Goal: Complete application form

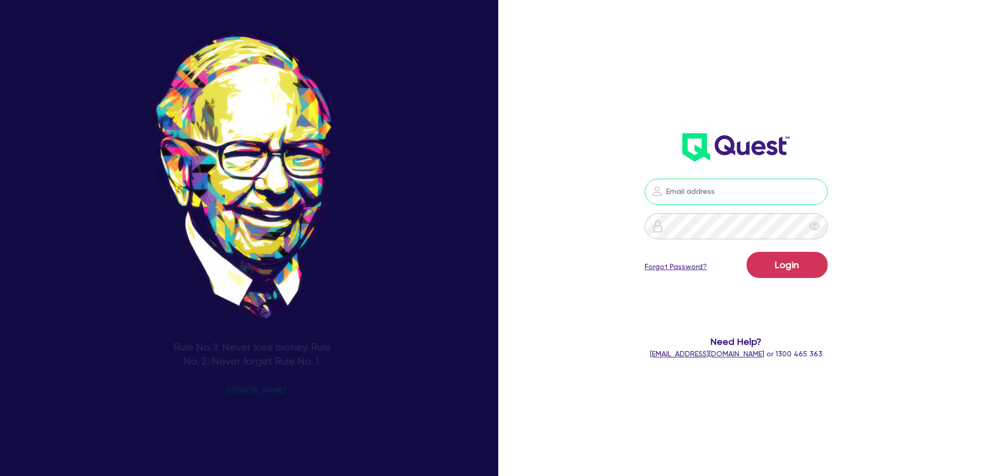
drag, startPoint x: 770, startPoint y: 182, endPoint x: 769, endPoint y: 188, distance: 6.3
click at [769, 187] on input "email" at bounding box center [736, 192] width 183 height 26
type input "rob.matheson@quest.finance"
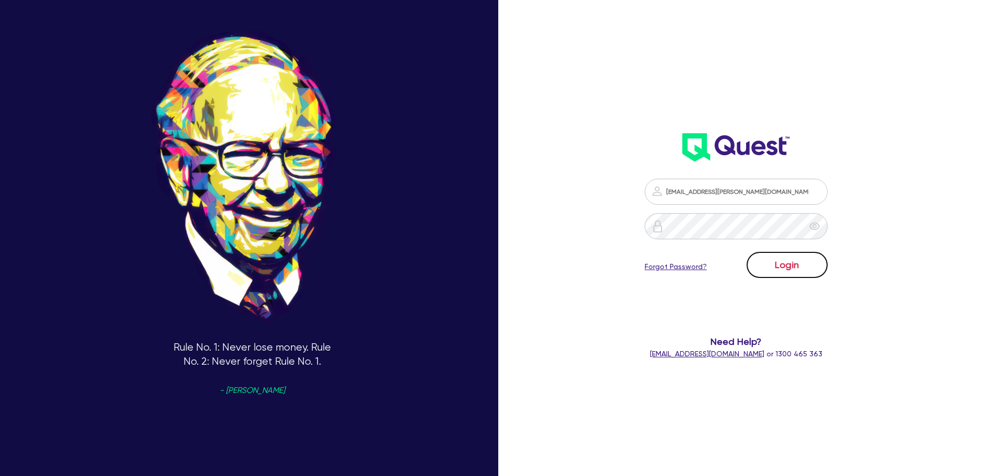
click at [799, 268] on button "Login" at bounding box center [786, 265] width 81 height 26
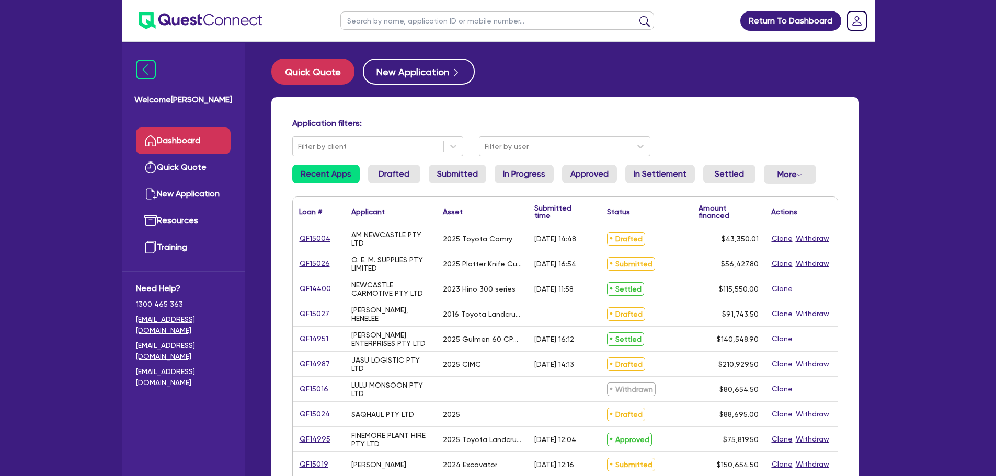
click at [443, 18] on input "text" at bounding box center [497, 21] width 314 height 18
click at [392, 19] on input "consulta" at bounding box center [497, 21] width 314 height 18
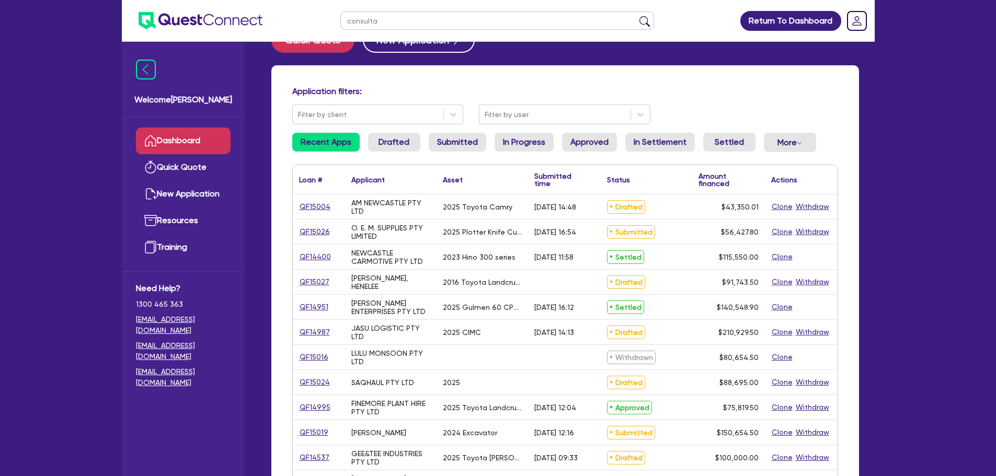
scroll to position [52, 0]
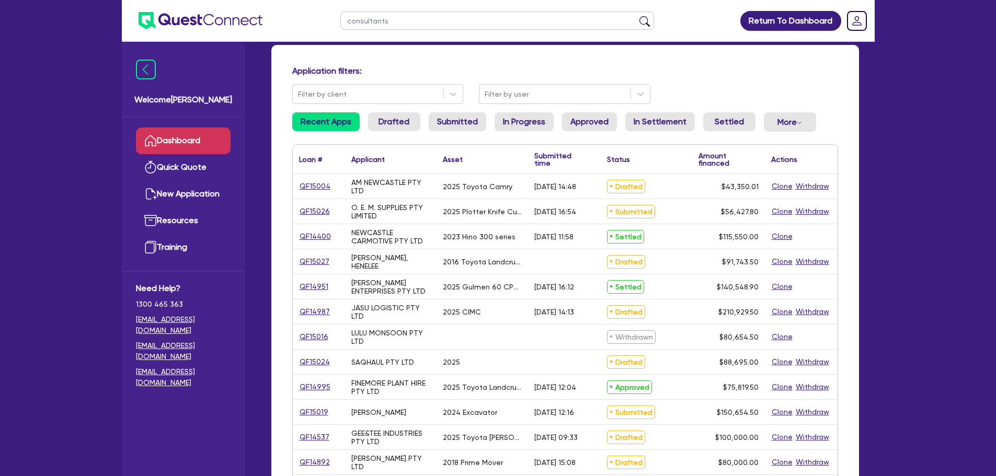
type input "consultants"
click at [636, 16] on button "submit" at bounding box center [644, 23] width 17 height 15
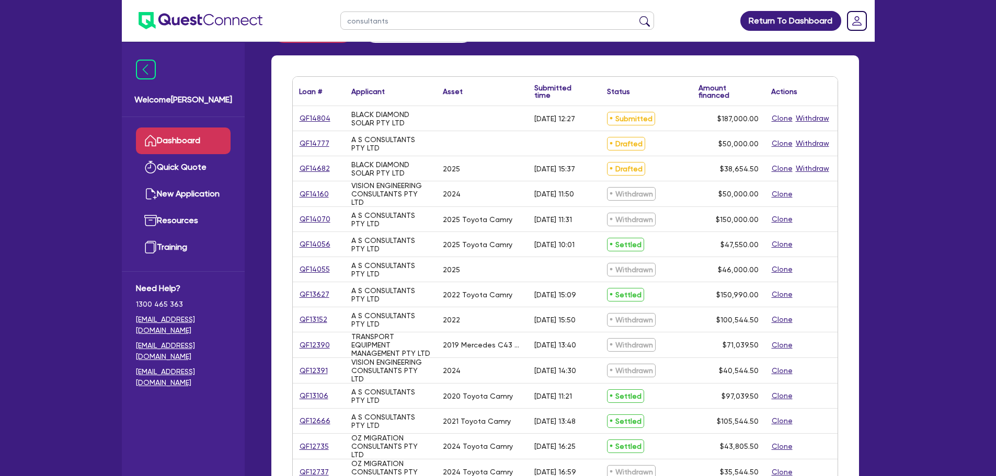
scroll to position [52, 0]
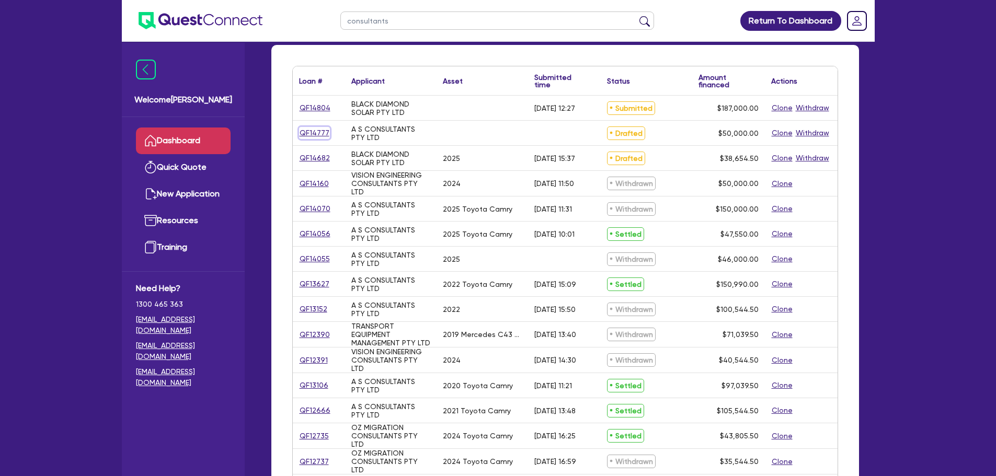
click at [308, 135] on link "QF14777" at bounding box center [314, 133] width 31 height 12
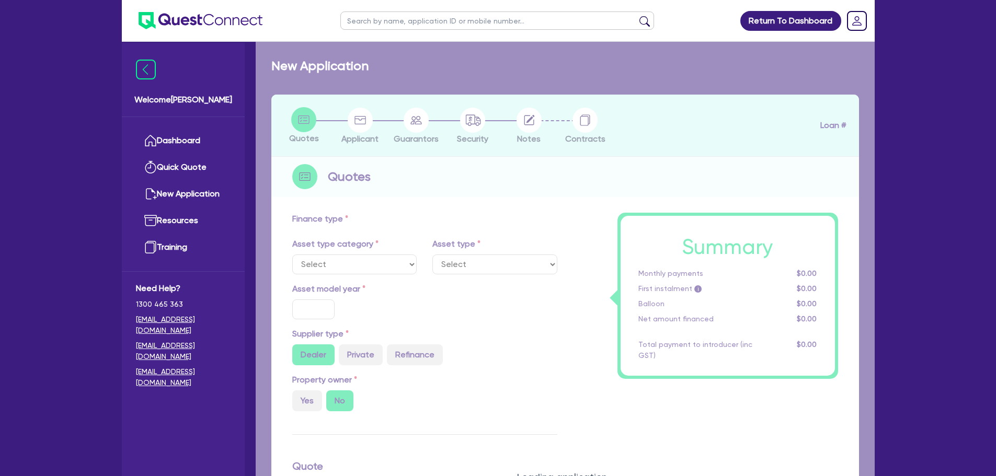
type input "50,000"
type input "10"
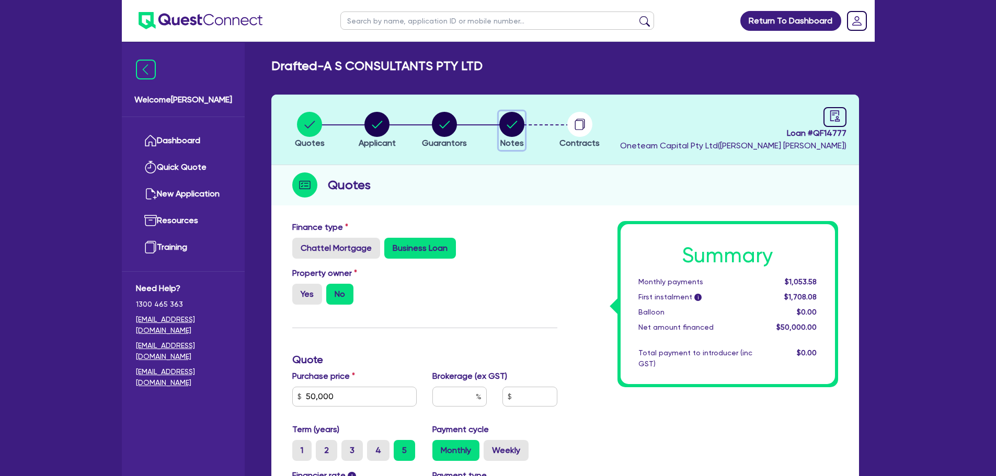
click at [516, 132] on circle "button" at bounding box center [511, 124] width 25 height 25
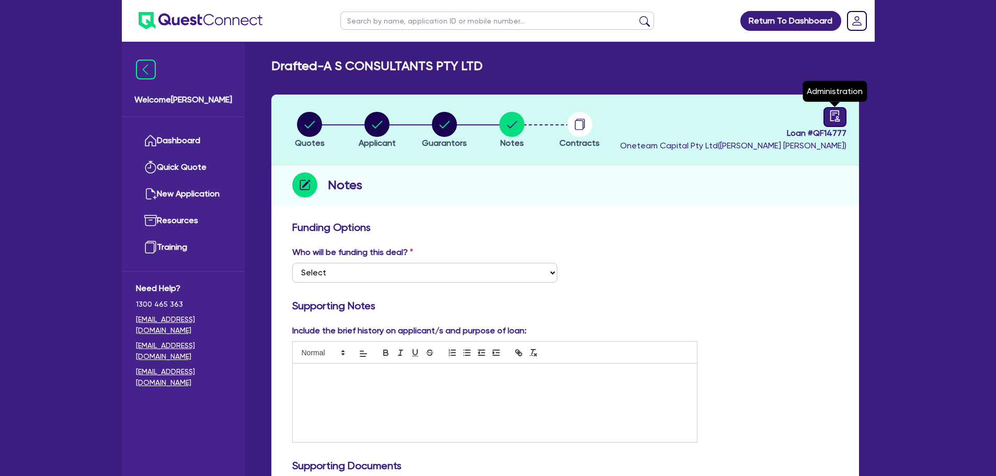
click at [841, 122] on link at bounding box center [834, 117] width 23 height 20
select select "DRAFTED_NEW"
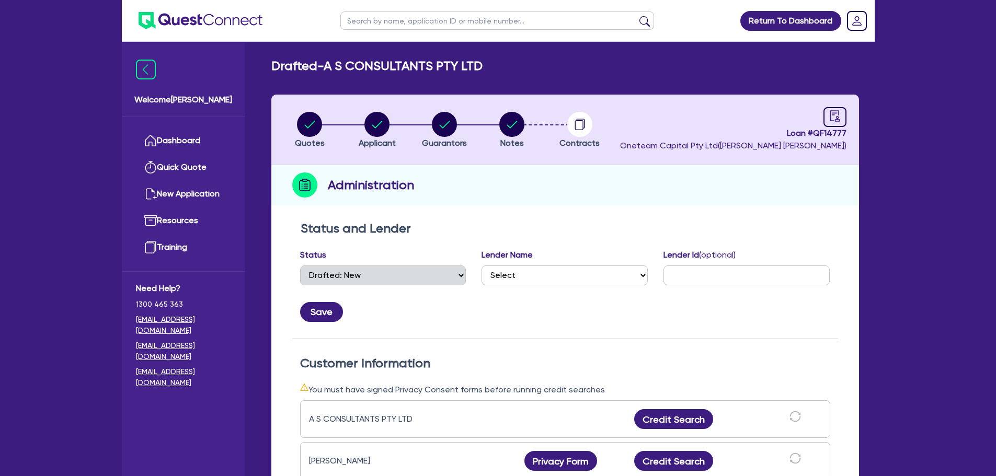
click at [491, 116] on li "Notes" at bounding box center [511, 129] width 67 height 37
click at [509, 122] on circle "button" at bounding box center [511, 124] width 25 height 25
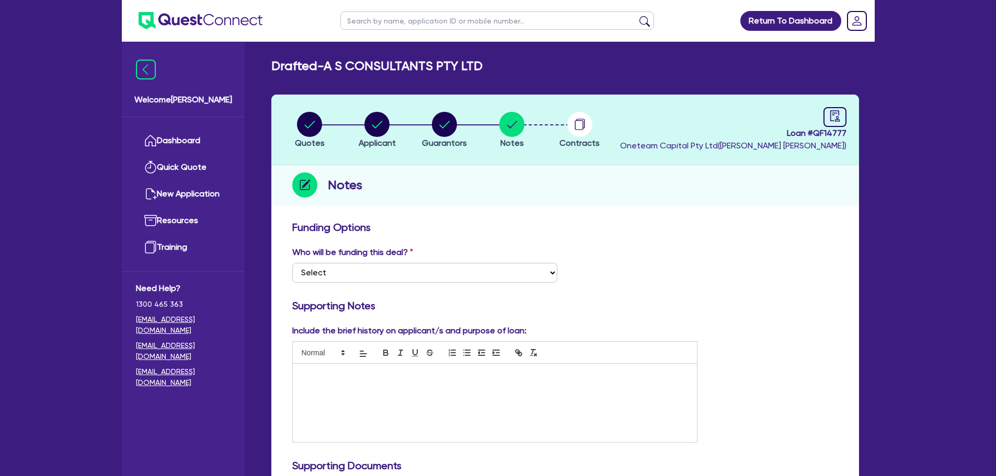
click at [460, 19] on input "text" at bounding box center [497, 21] width 314 height 18
type input "gee"
click button "submit" at bounding box center [644, 23] width 17 height 15
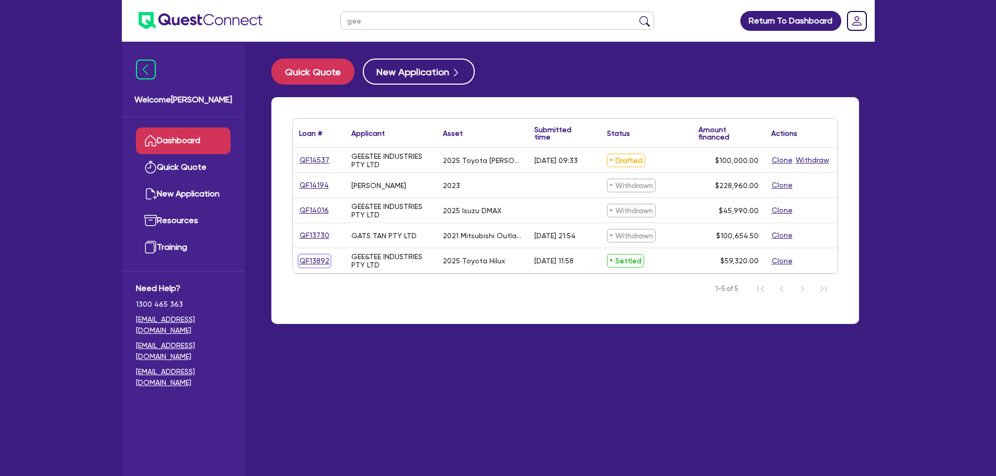
click at [318, 262] on link "QF13892" at bounding box center [314, 261] width 31 height 12
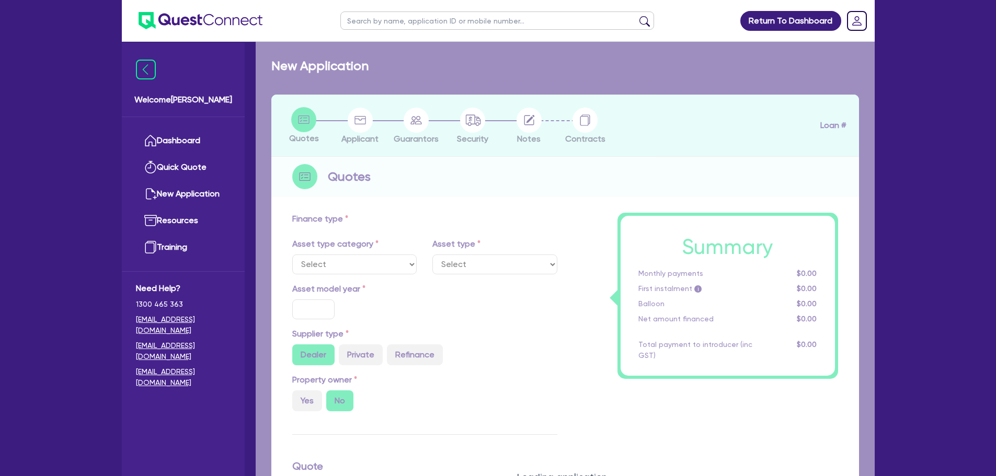
select select "CARS_AND_LIGHT_TRUCKS"
type input "2025"
radio input "true"
type input "59,800.01"
type input "6,408.39"
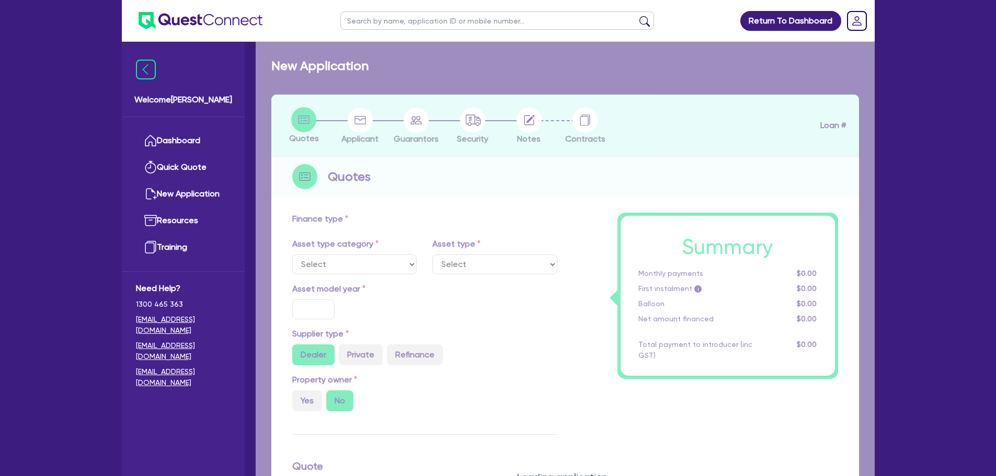
type input "52,000"
type input "56,283.88"
type input "15.18"
type input "8,982.78"
type input "9.39"
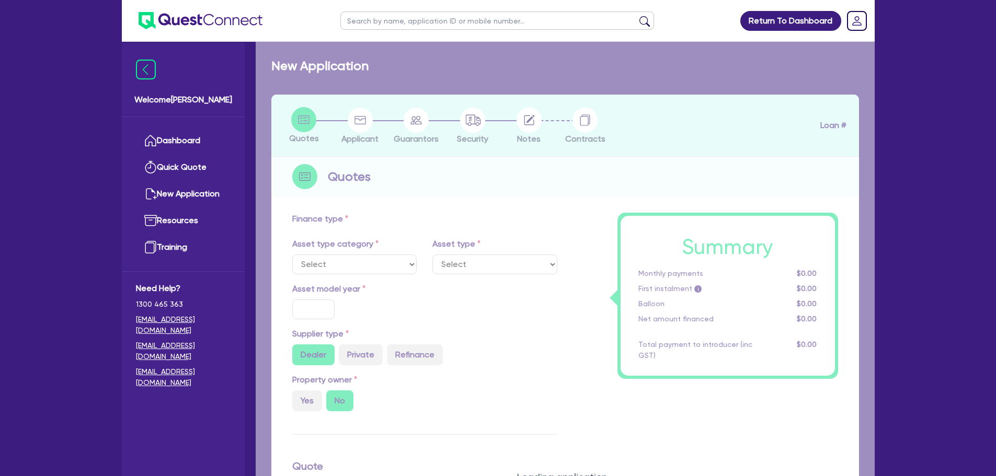
type input "900"
select select "PASSENGER_VEHICLES"
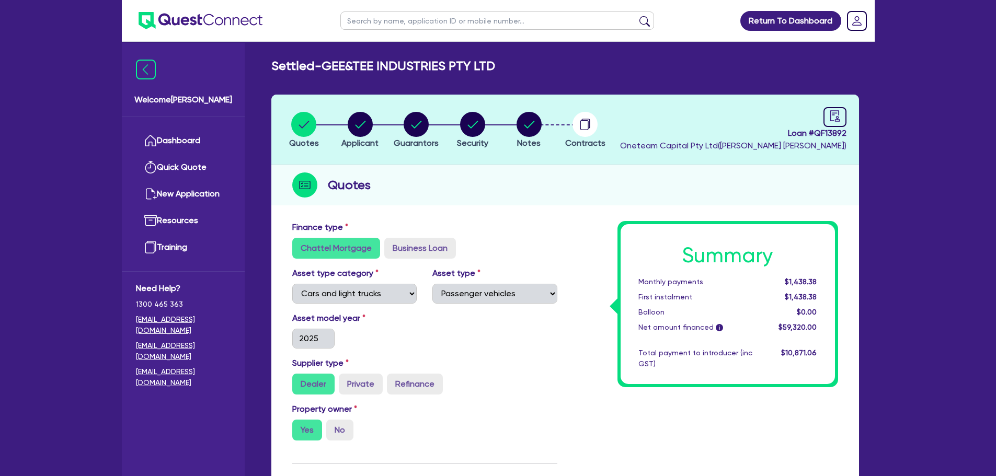
click at [542, 123] on li "Notes" at bounding box center [529, 129] width 56 height 37
click at [534, 135] on circle "button" at bounding box center [528, 124] width 25 height 25
select select "Other"
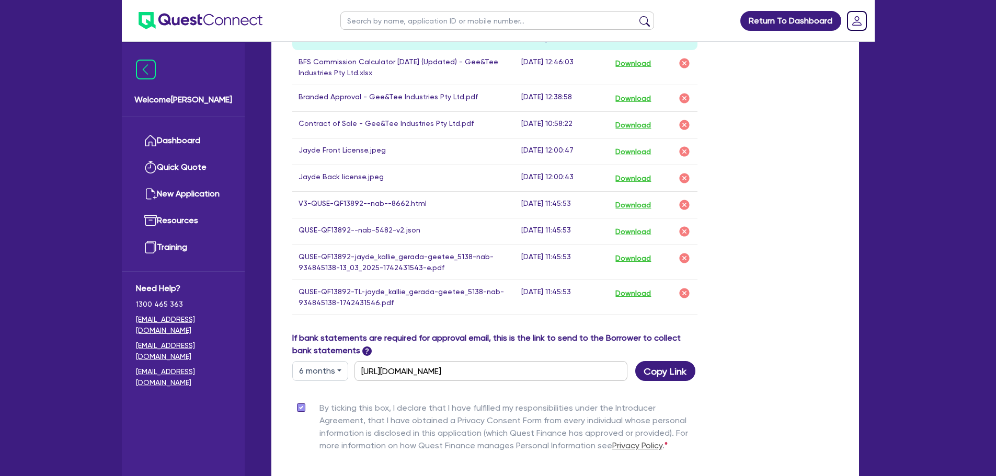
scroll to position [527, 0]
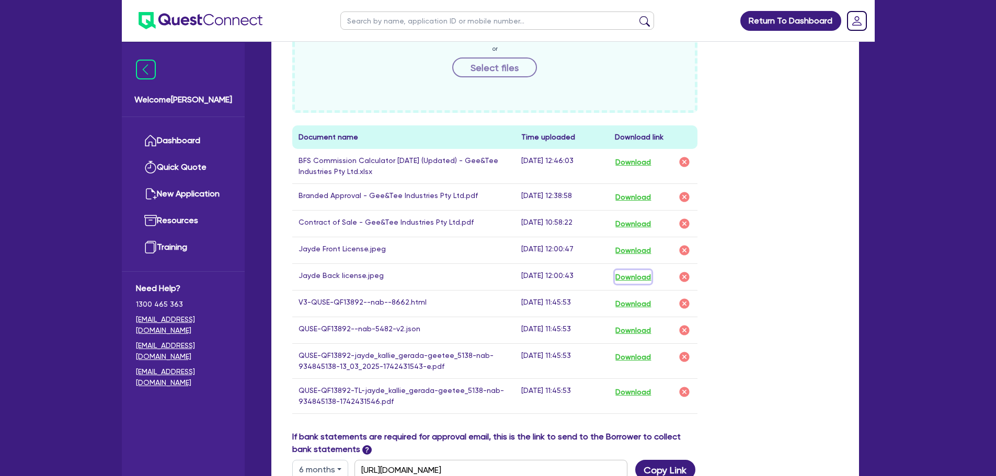
click at [640, 278] on button "Download" at bounding box center [633, 277] width 37 height 14
click at [632, 248] on button "Download" at bounding box center [633, 251] width 37 height 14
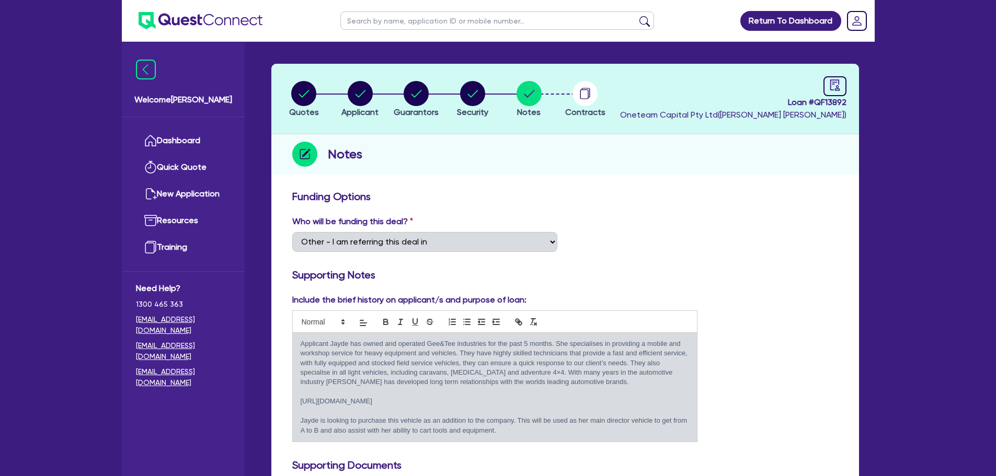
scroll to position [0, 0]
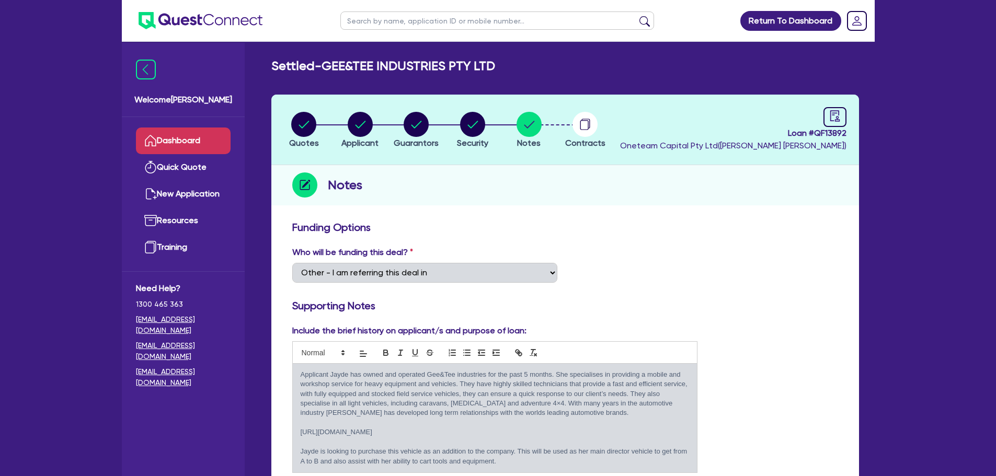
click at [200, 137] on link "Dashboard" at bounding box center [183, 141] width 95 height 27
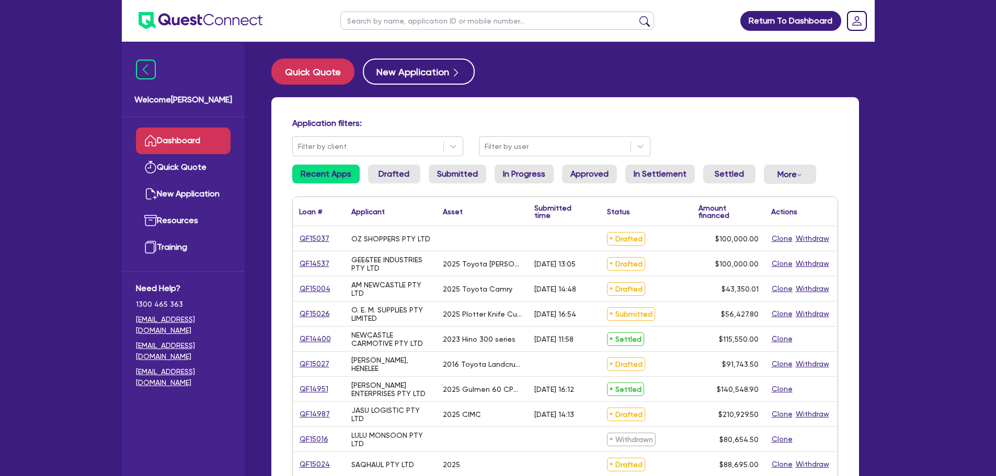
click at [392, 30] on ul at bounding box center [497, 20] width 335 height 41
click at [392, 23] on input "text" at bounding box center [497, 21] width 314 height 18
type input "oz"
click at [636, 16] on button "submit" at bounding box center [644, 23] width 17 height 15
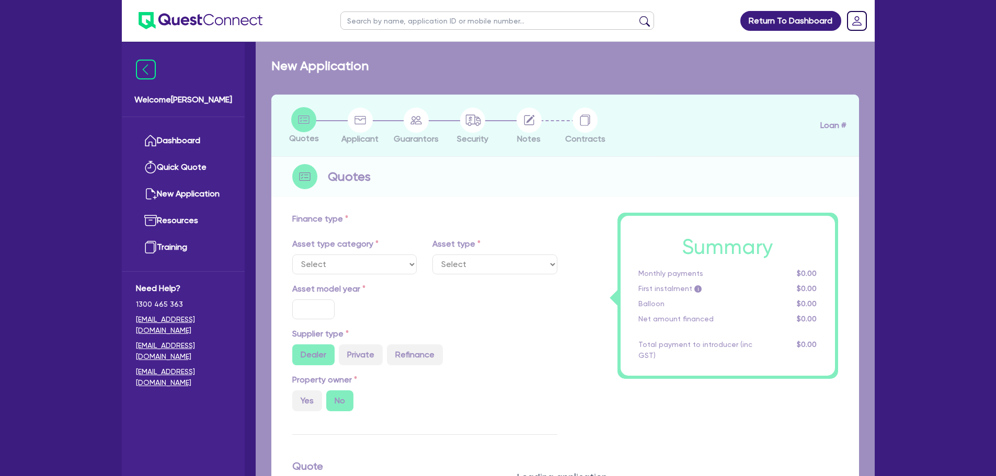
type input "100,000"
type input "4"
type input "4,000"
type input "15"
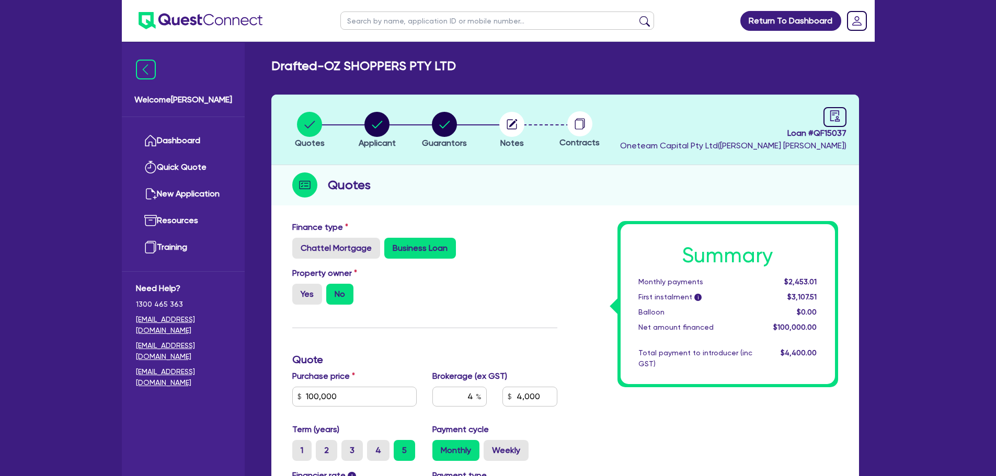
click at [478, 29] on input "text" at bounding box center [497, 21] width 314 height 18
type input "oz"
click button "submit" at bounding box center [644, 23] width 17 height 15
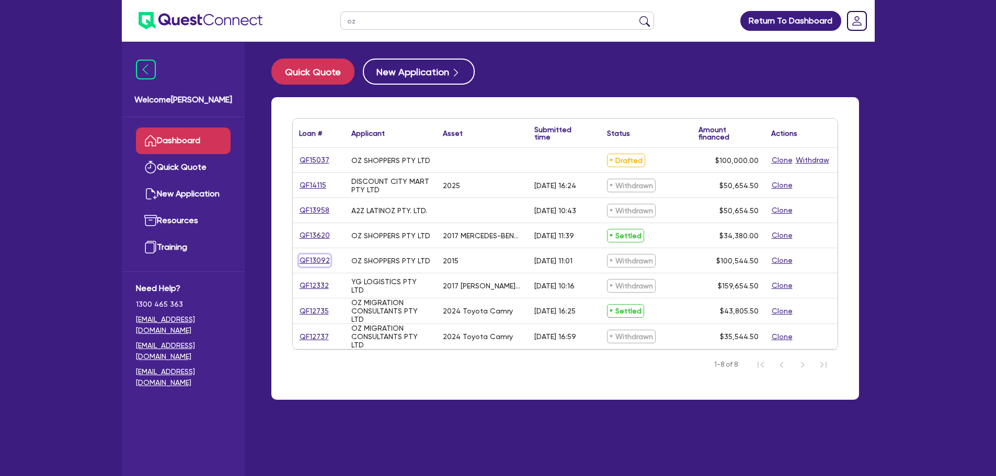
click at [316, 258] on link "QF13092" at bounding box center [314, 261] width 31 height 12
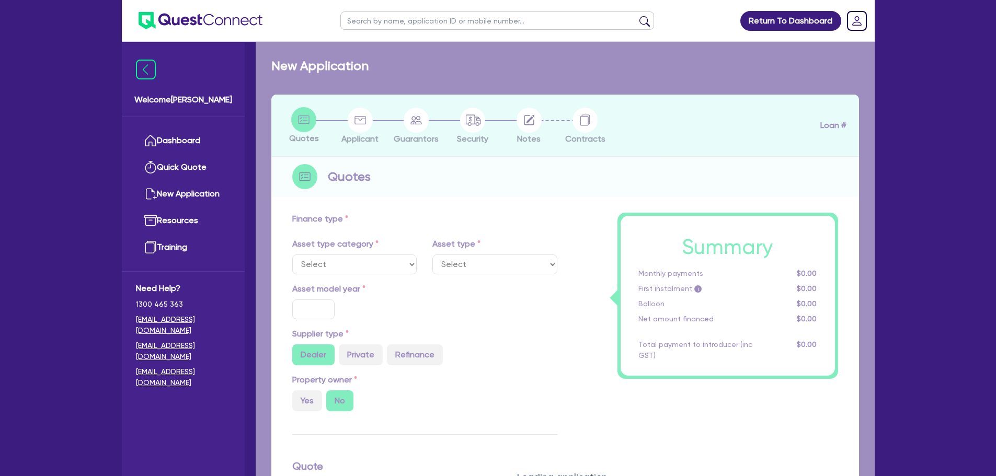
select select "PRIMARY_ASSETS"
type input "2015"
type input "100,000"
type input "6"
type input "6,032.67"
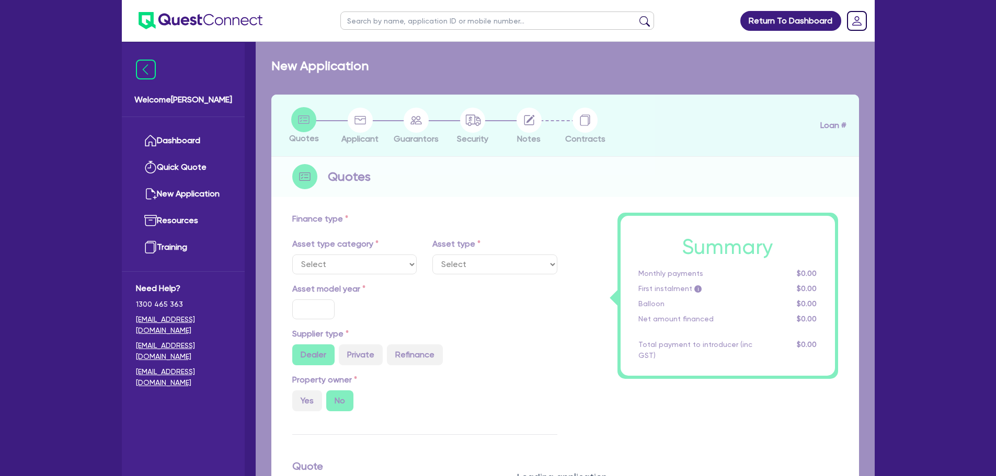
type input "10"
type input "495"
select select "HEAVY_TRUCKS"
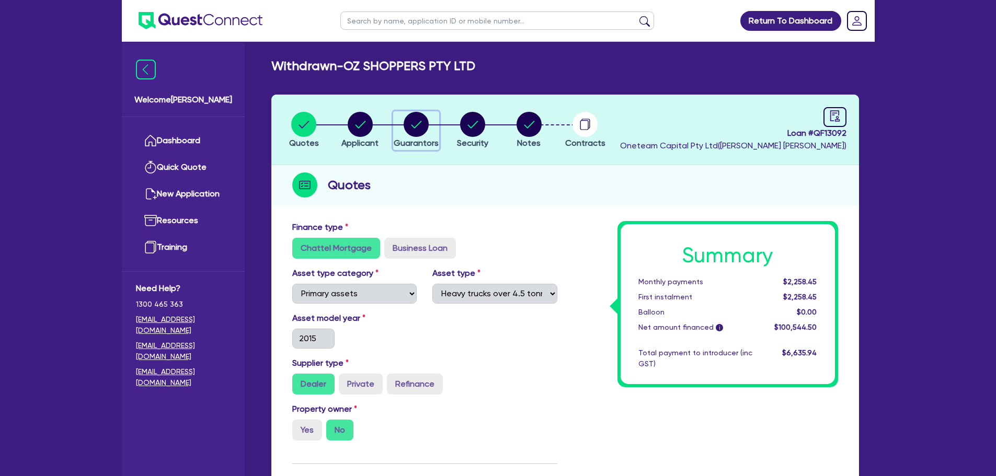
click at [422, 119] on circle "button" at bounding box center [416, 124] width 25 height 25
select select "MR"
select select "[GEOGRAPHIC_DATA]"
select select "MARRIED"
select select "PROPERTY"
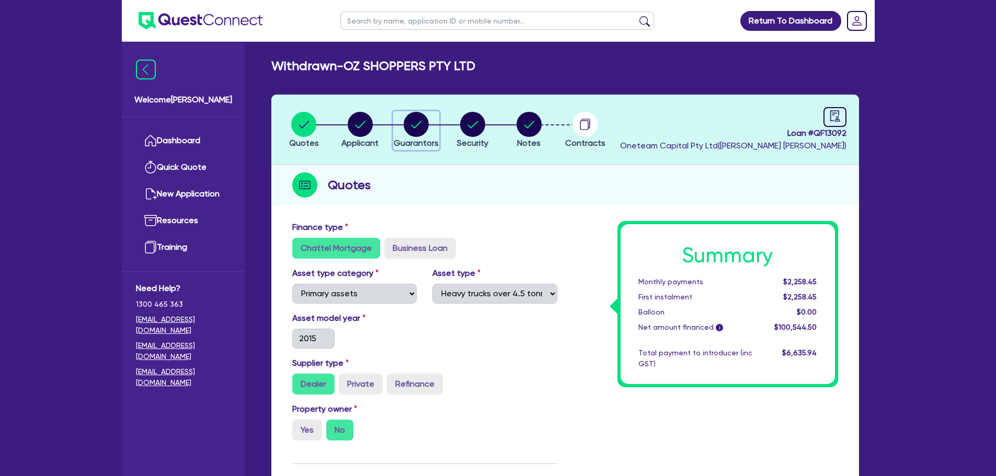
select select "CASH"
select select "HOUSEHOLD_PERSONAL"
select select "TRUCK"
select select "TRAILER"
select select "TRUCK"
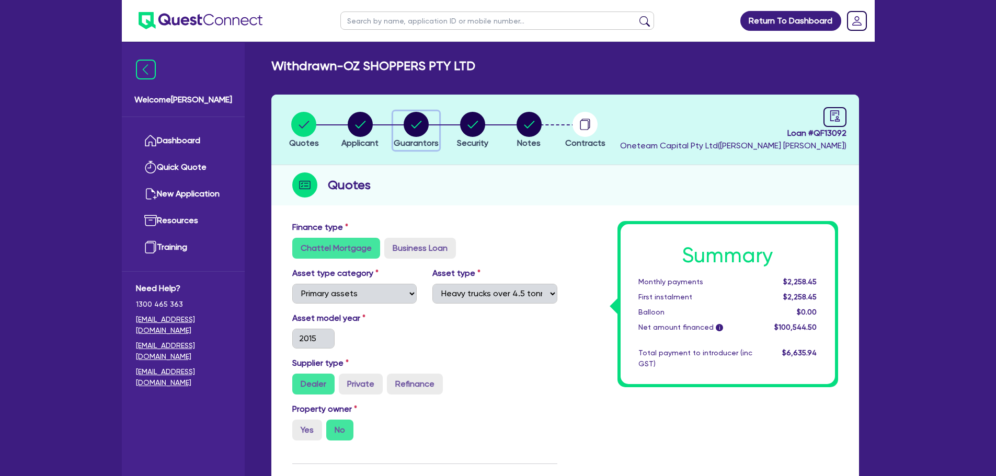
select select "MORTGAGE"
select select "CREDIT_CARD"
select select "TRUCK_LOAN"
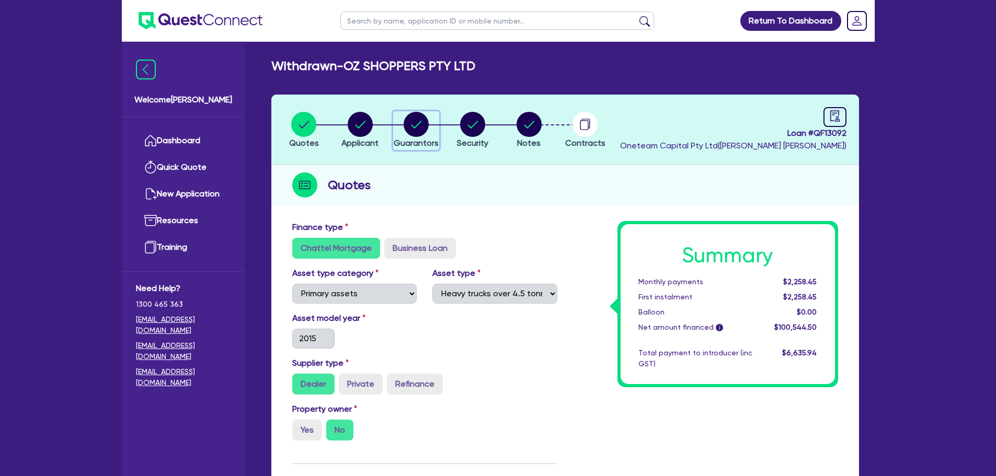
select select "TRAILER_LOAN"
select select "MR"
select select "ACT"
select select "SINGLE"
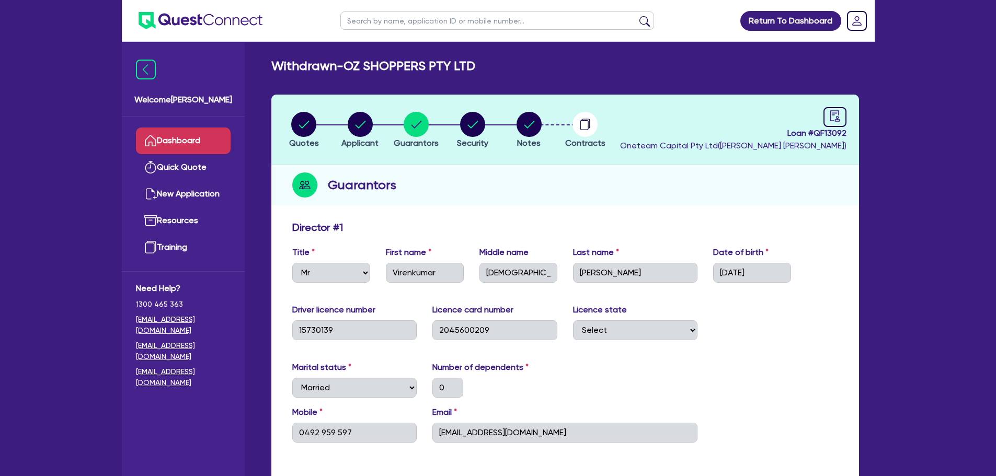
click at [195, 138] on link "Dashboard" at bounding box center [183, 141] width 95 height 27
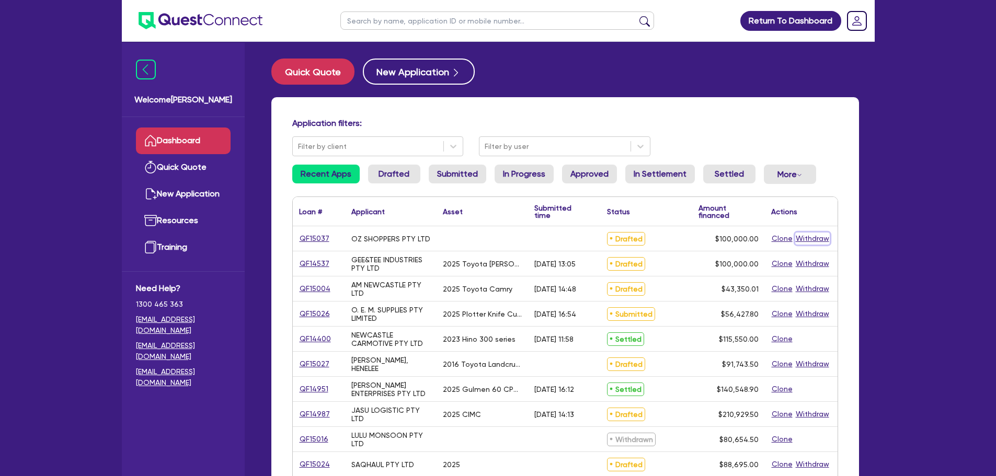
click at [809, 243] on button "Withdraw" at bounding box center [812, 239] width 35 height 12
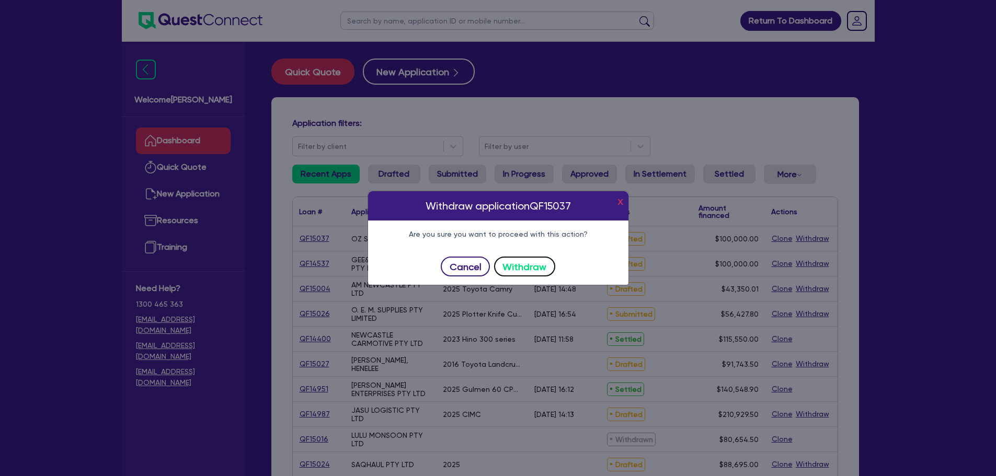
click at [538, 261] on button "Withdraw" at bounding box center [524, 267] width 61 height 20
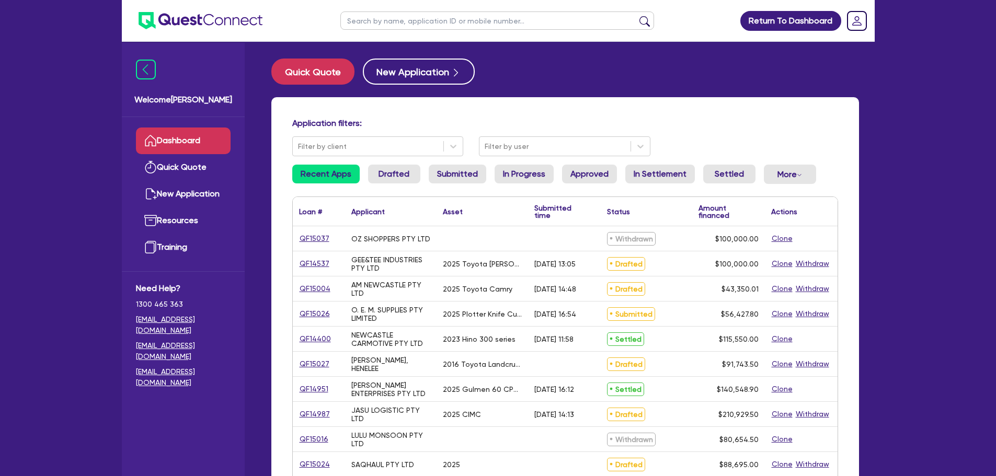
click at [420, 22] on input "text" at bounding box center [497, 21] width 314 height 18
type input "oz migration"
click at [636, 16] on button "submit" at bounding box center [644, 23] width 17 height 15
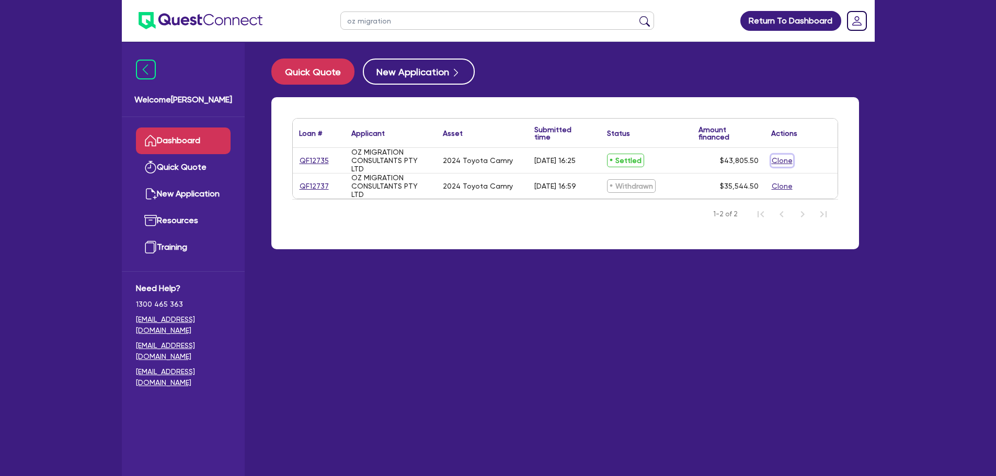
click at [784, 162] on button "Clone" at bounding box center [782, 161] width 22 height 12
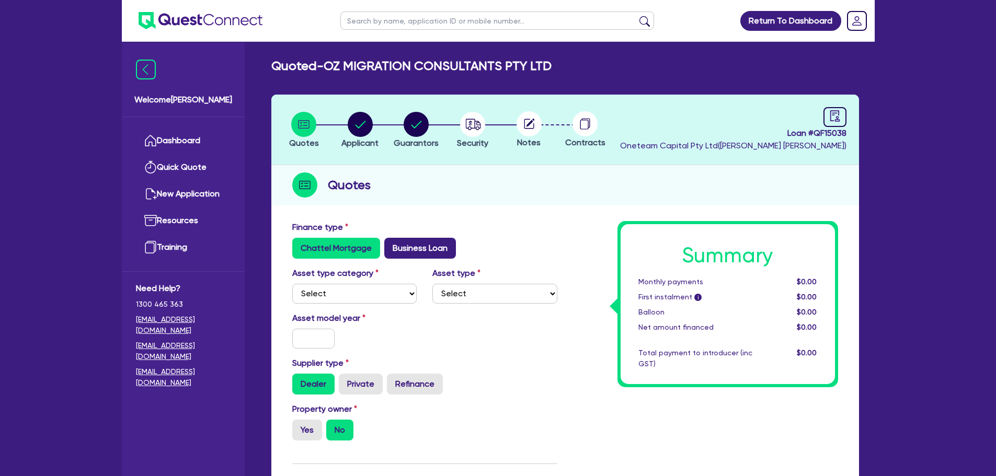
click at [397, 250] on label "Business Loan" at bounding box center [420, 248] width 72 height 21
click at [391, 245] on input "Business Loan" at bounding box center [387, 241] width 7 height 7
radio input "true"
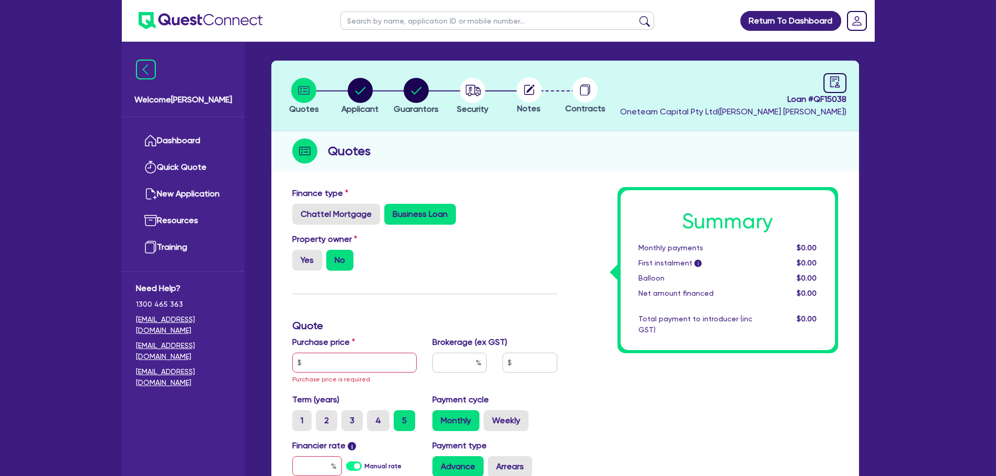
scroll to position [52, 0]
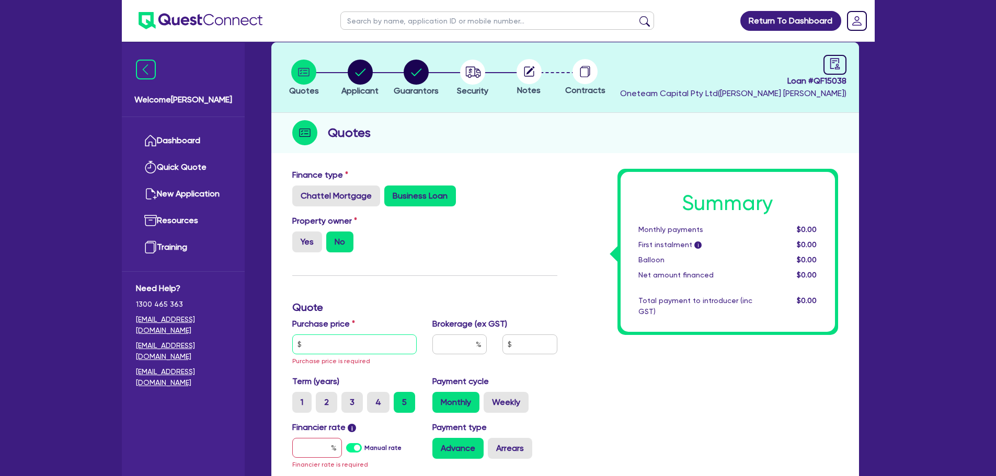
click at [374, 336] on input "text" at bounding box center [354, 345] width 125 height 20
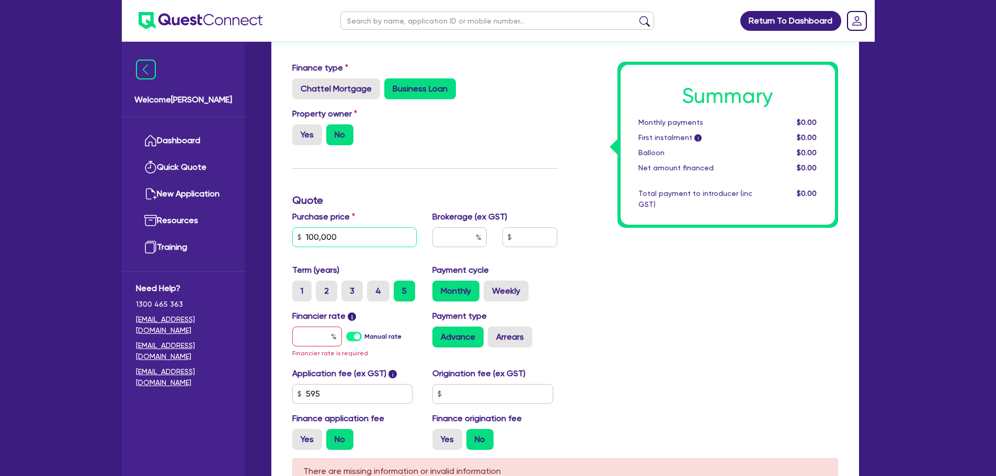
scroll to position [261, 0]
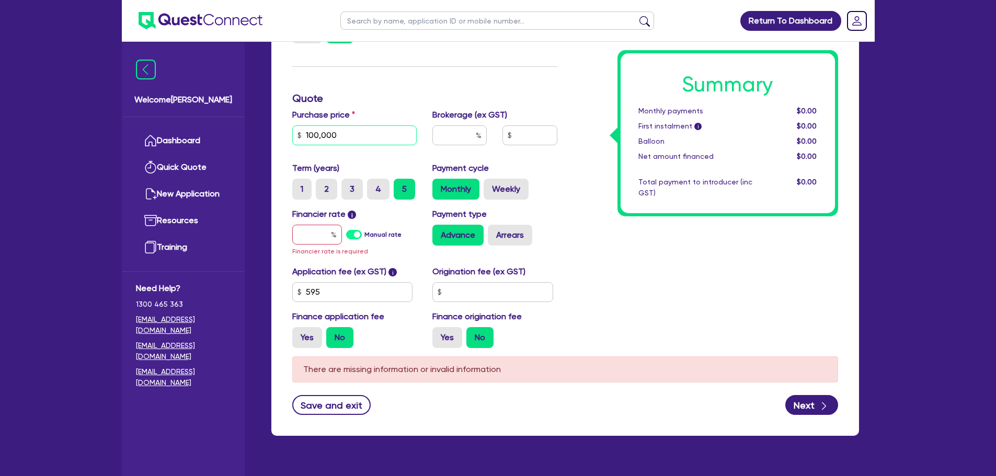
type input "100,000"
click at [303, 238] on input "text" at bounding box center [317, 235] width 50 height 20
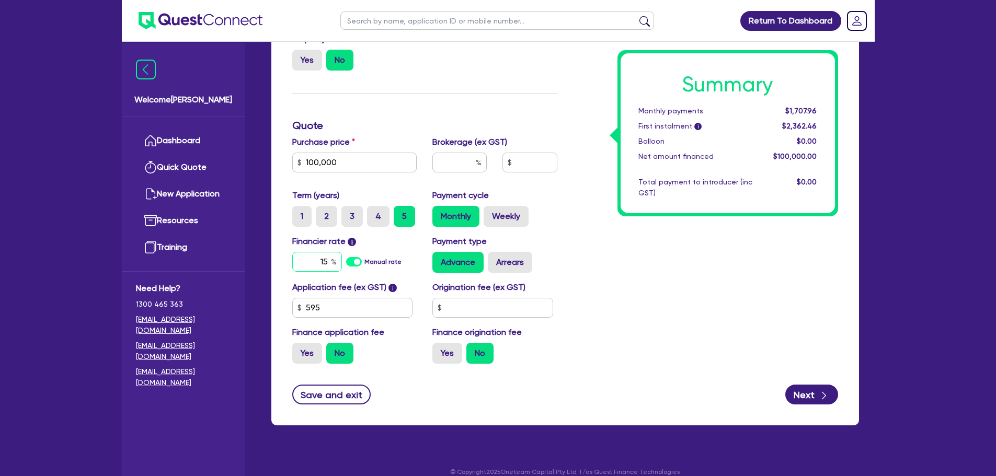
scroll to position [247, 0]
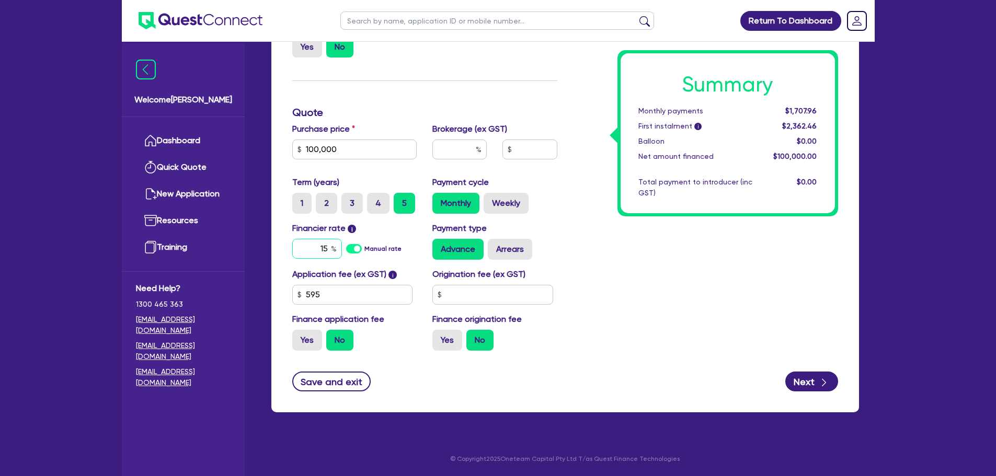
type input "15"
click at [451, 156] on input "text" at bounding box center [459, 150] width 54 height 20
type input "4"
click at [798, 377] on button "Next" at bounding box center [811, 382] width 53 height 20
type input "4,000"
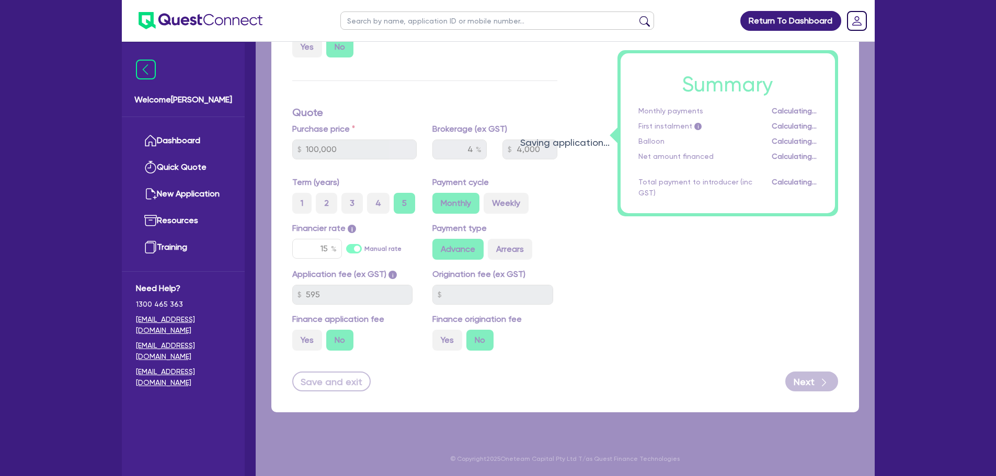
select select "COMPANY"
select select "PROFESSIONAL"
select select "MANAGEMENT"
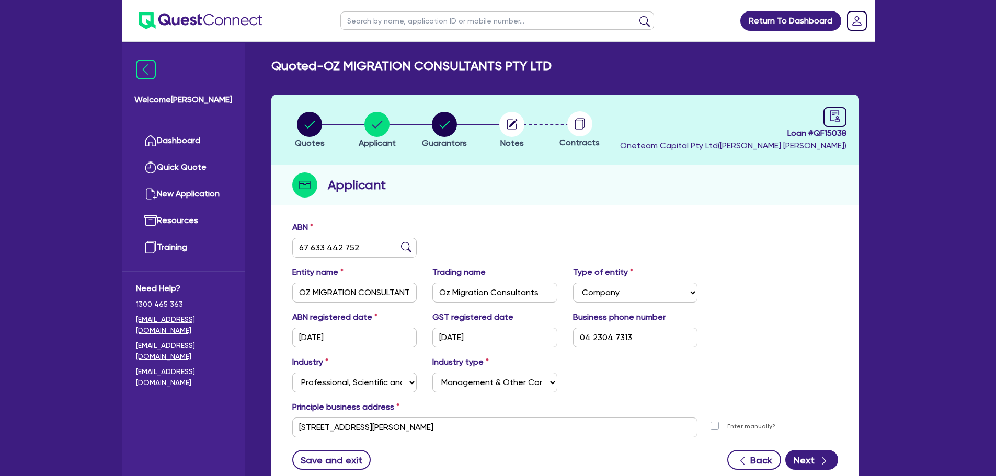
scroll to position [78, 0]
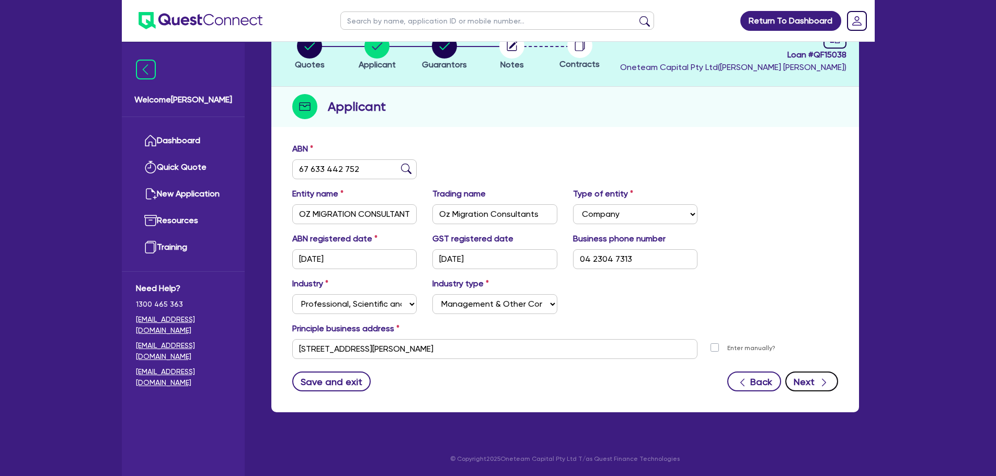
click at [820, 381] on icon "button" at bounding box center [824, 382] width 10 height 10
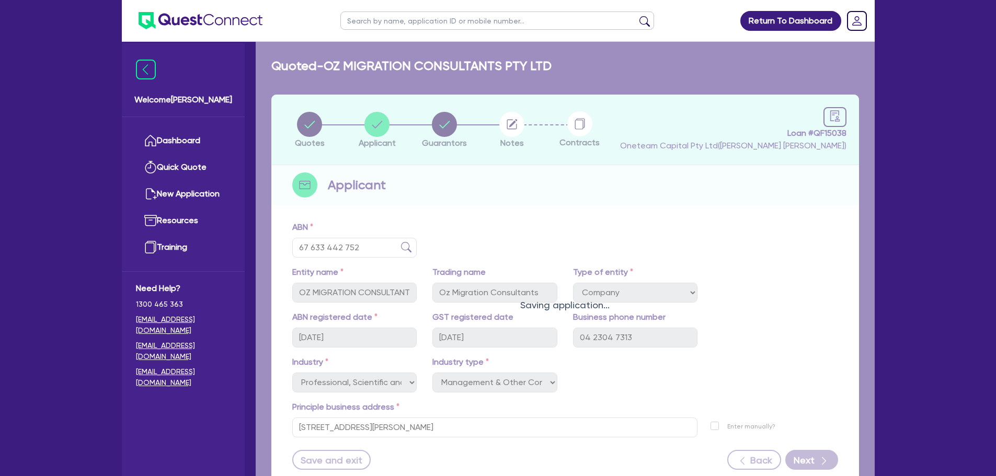
select select "MR"
select select "[GEOGRAPHIC_DATA]"
select select "MARRIED"
select select "PROPERTY"
select select "CASH"
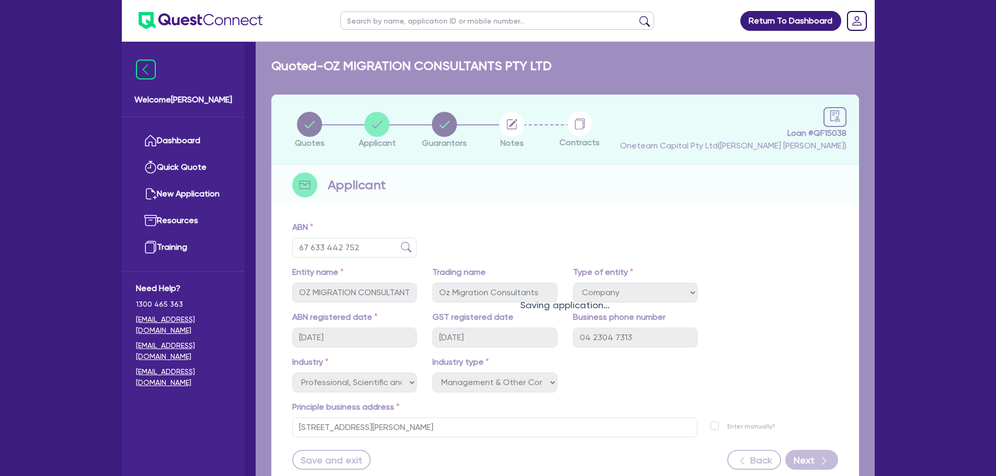
select select "HOUSEHOLD_PERSONAL"
select select "VEHICLE"
select select "MORTGAGE"
select select "CREDIT_CARD"
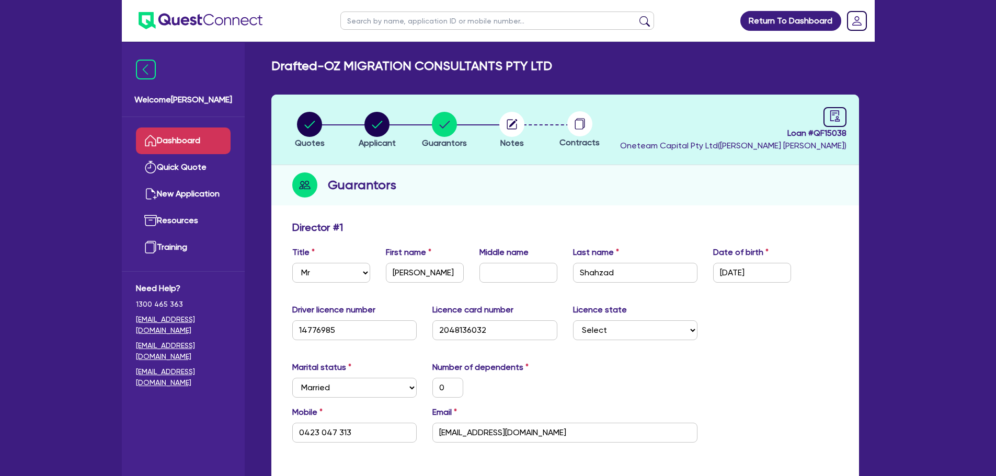
click at [171, 143] on link "Dashboard" at bounding box center [183, 141] width 95 height 27
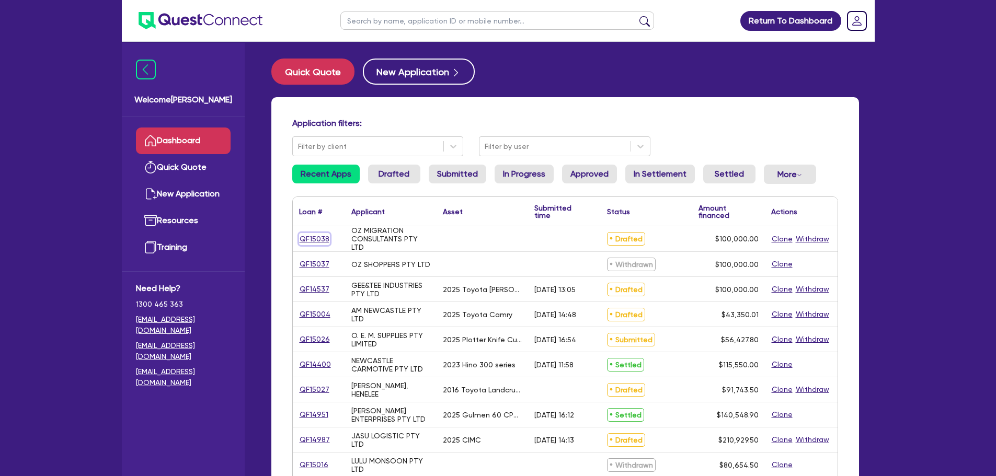
click at [313, 240] on link "QF15038" at bounding box center [314, 239] width 31 height 12
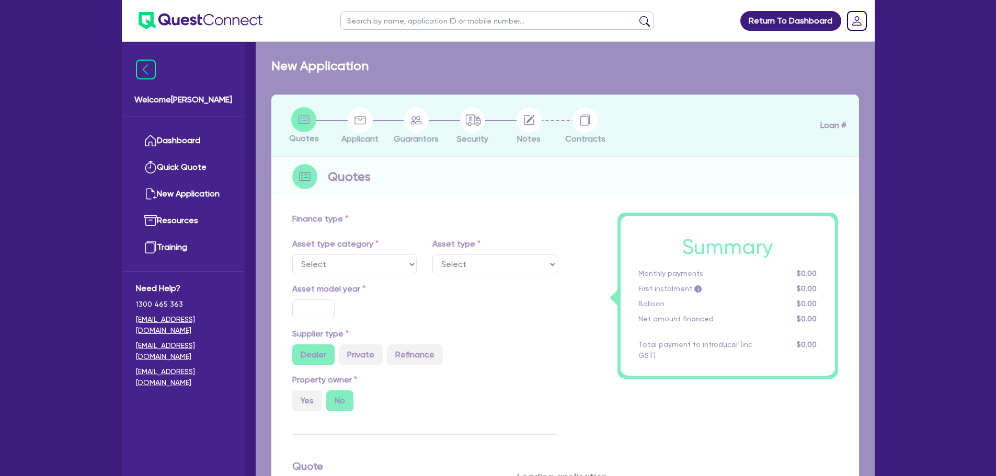
type input "100,000"
type input "4"
type input "4,000"
type input "15"
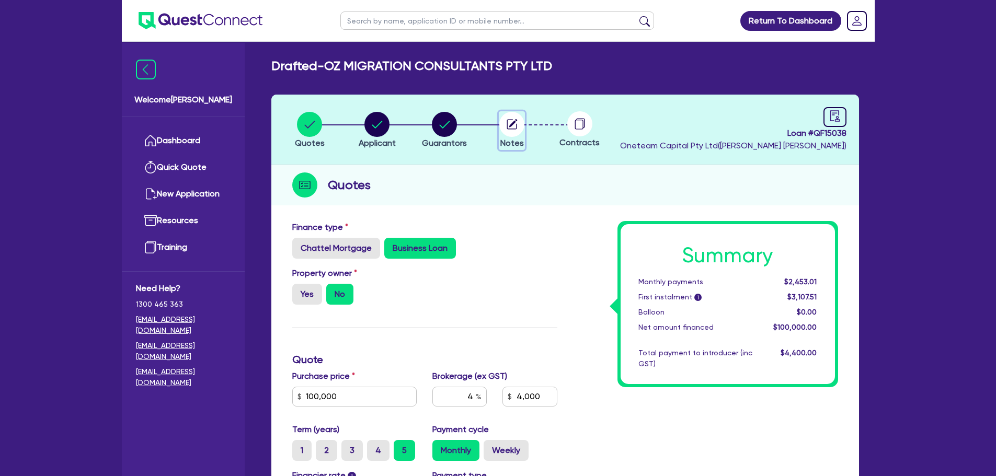
click at [509, 128] on circle "button" at bounding box center [511, 124] width 25 height 25
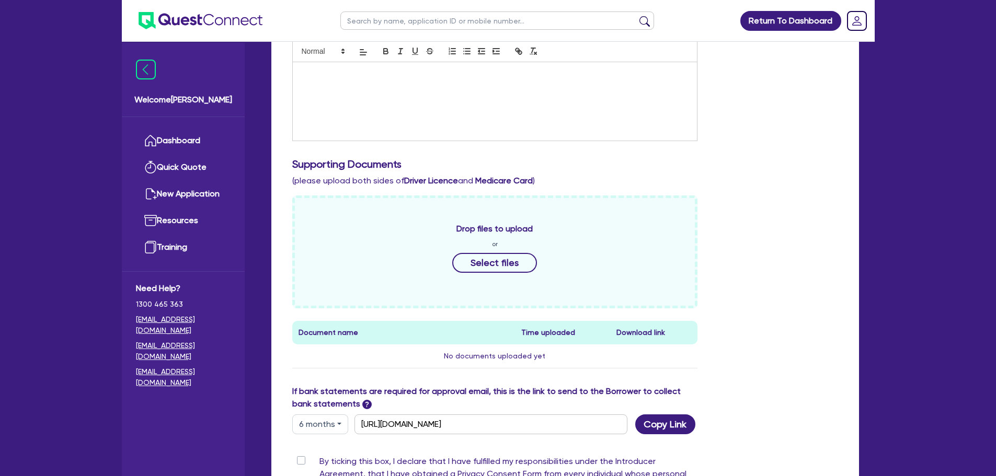
scroll to position [465, 0]
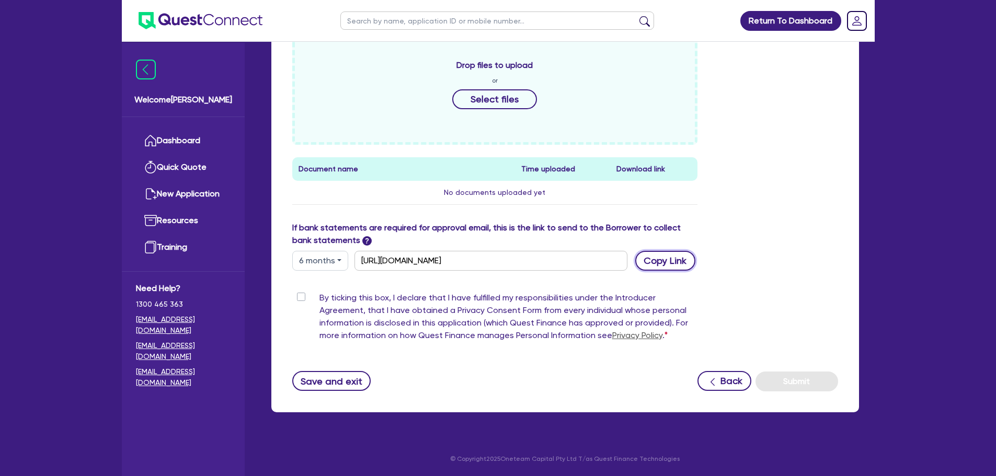
click at [677, 262] on button "Copy Link" at bounding box center [665, 261] width 60 height 20
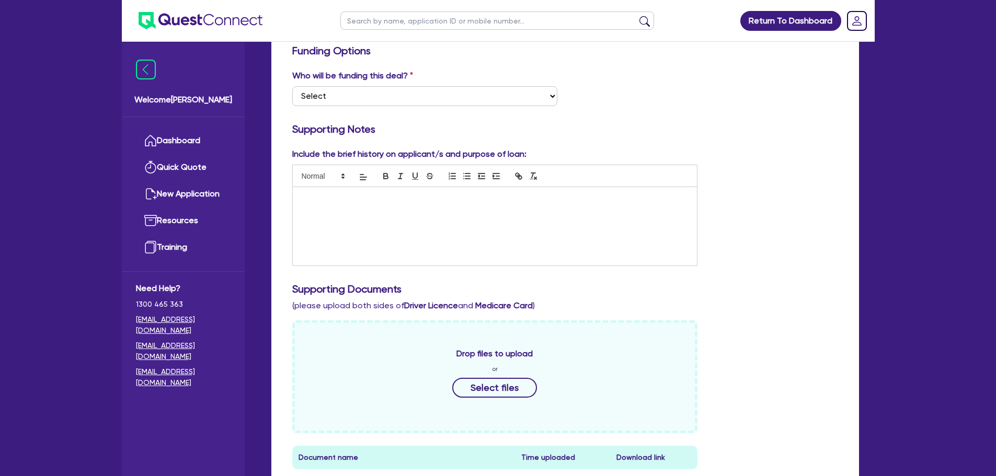
scroll to position [99, 0]
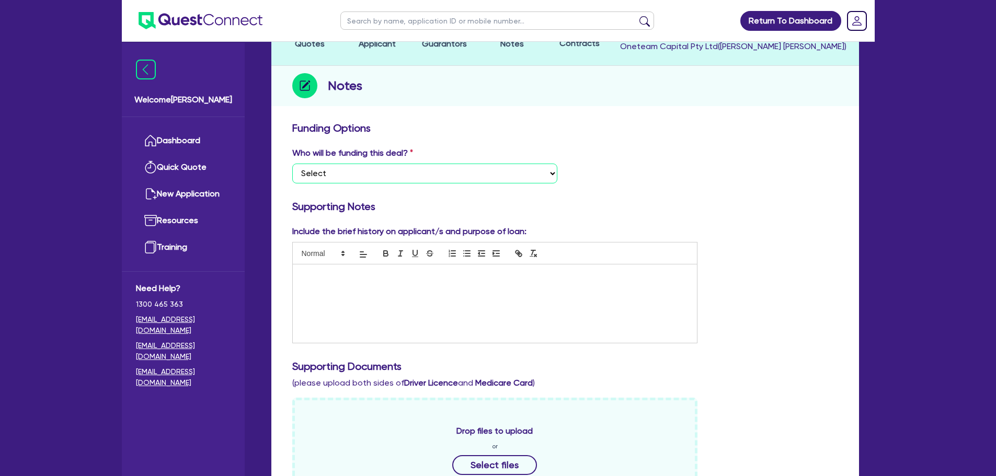
click at [499, 177] on select "Select I want Quest to fund 100% I will fund 100% I will co-fund with Quest Oth…" at bounding box center [424, 174] width 265 height 20
select select "Other"
click at [292, 164] on select "Select I want Quest to fund 100% I will fund 100% I will co-fund with Quest Oth…" at bounding box center [424, 174] width 265 height 20
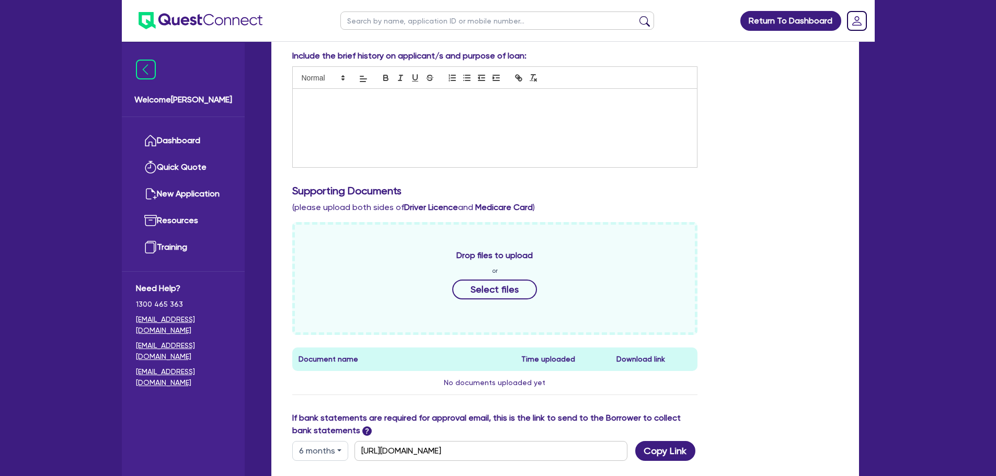
scroll to position [413, 0]
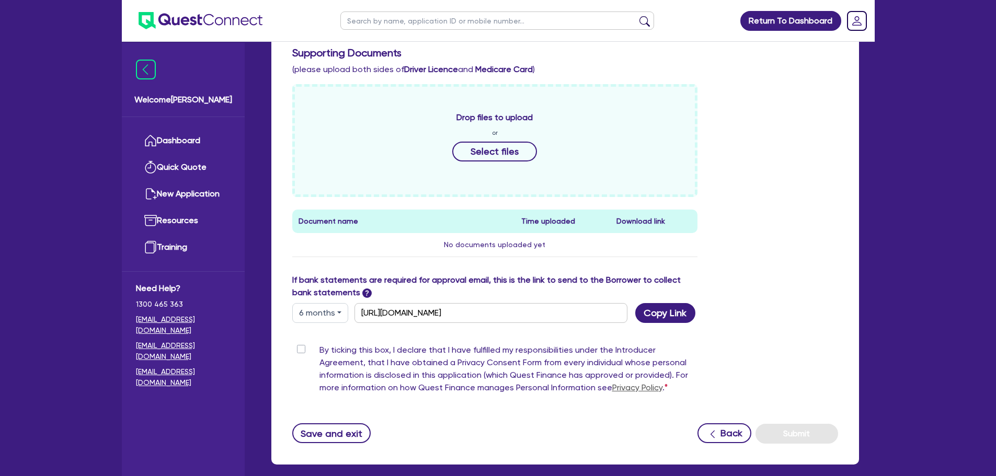
click at [319, 350] on label "By ticking this box, I declare that I have fulfilled my responsibilities under …" at bounding box center [508, 371] width 378 height 54
click at [301, 350] on input "By ticking this box, I declare that I have fulfilled my responsibilities under …" at bounding box center [296, 349] width 8 height 10
checkbox input "true"
click at [786, 433] on button "Submit" at bounding box center [796, 434] width 83 height 20
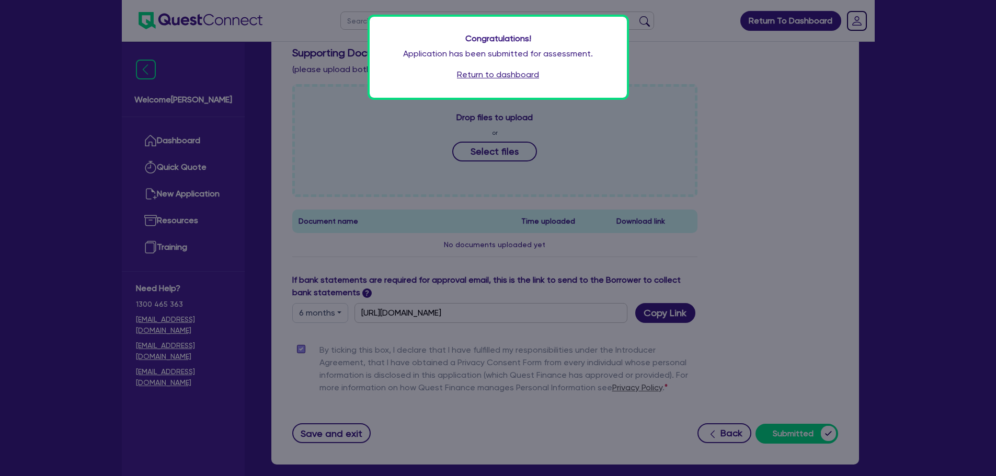
click at [498, 70] on link "Return to dashboard" at bounding box center [498, 74] width 82 height 13
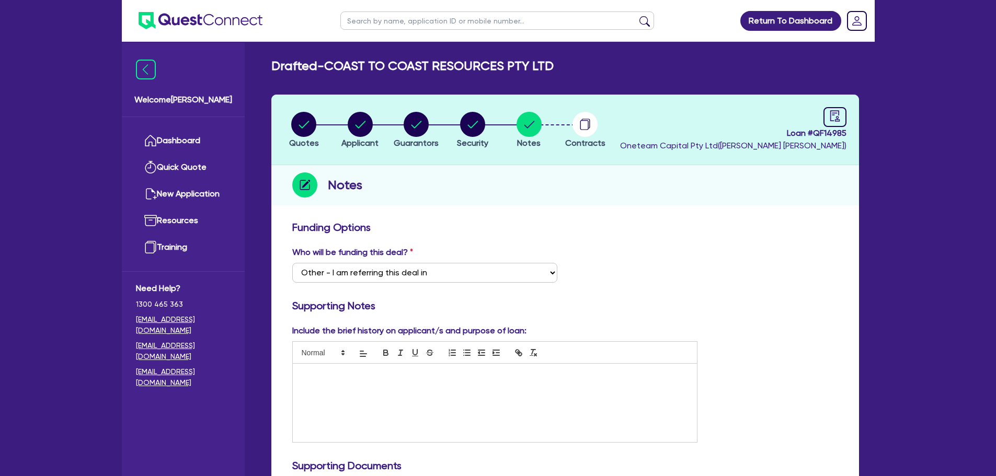
select select "Other"
click at [180, 139] on link "Dashboard" at bounding box center [183, 141] width 95 height 27
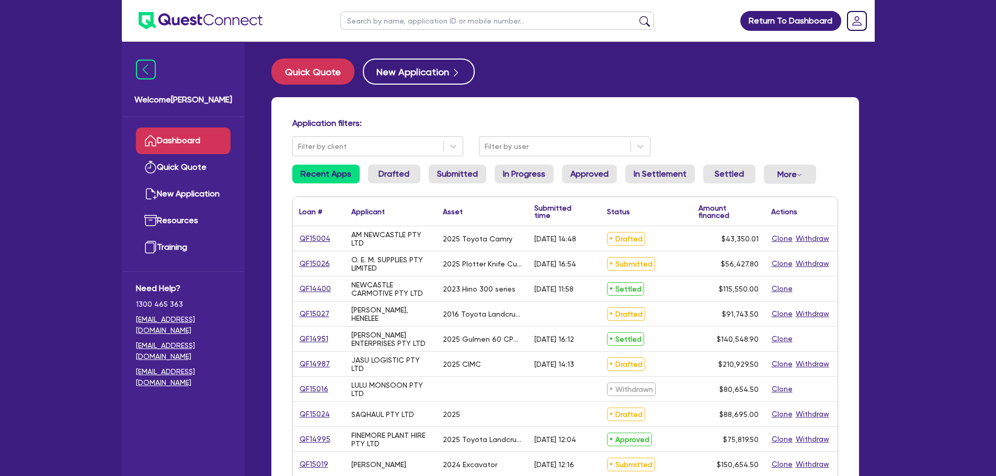
click at [406, 26] on input "text" at bounding box center [497, 21] width 314 height 18
type input "gee"
click at [636, 16] on button "submit" at bounding box center [644, 23] width 17 height 15
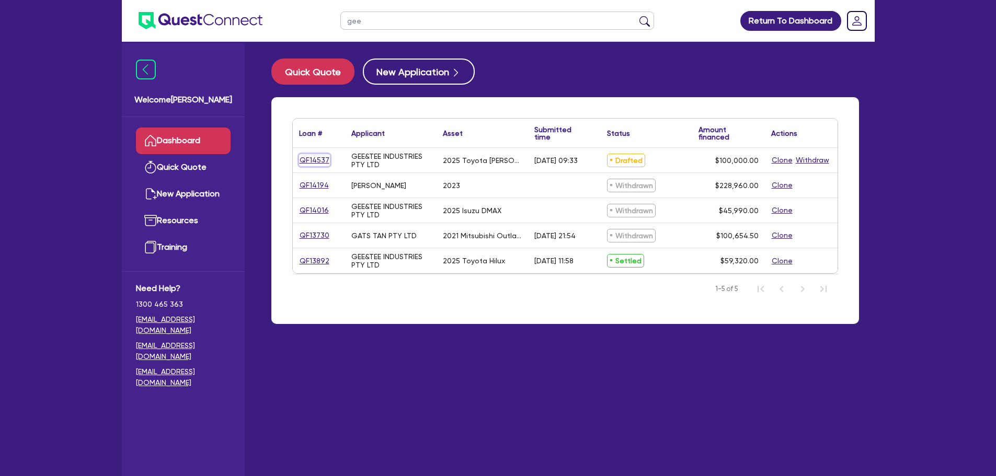
click at [318, 165] on link "QF14537" at bounding box center [314, 160] width 31 height 12
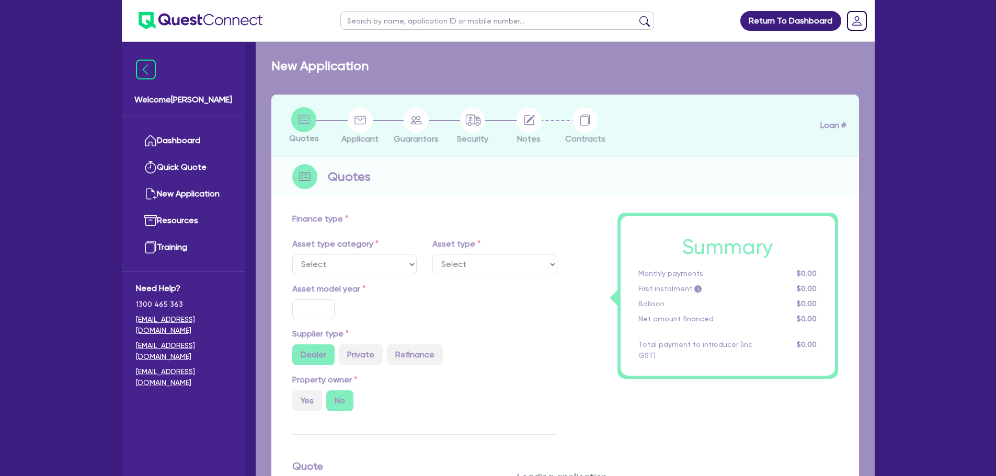
select select "CARS_AND_LIGHT_TRUCKS"
type input "2025"
radio input "true"
type input "100,000"
type input "30"
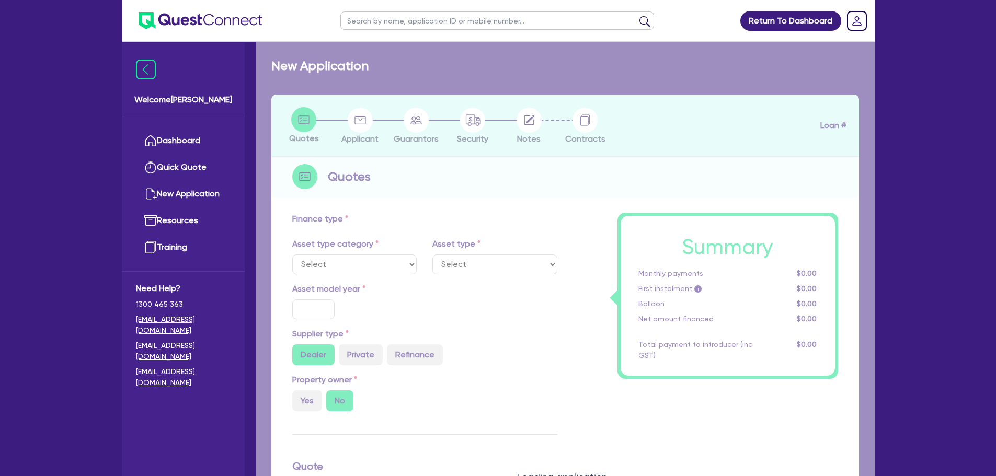
type input "30,000"
type input "4"
type input "4,000"
type input "13.5"
select select "PASSENGER_VEHICLES"
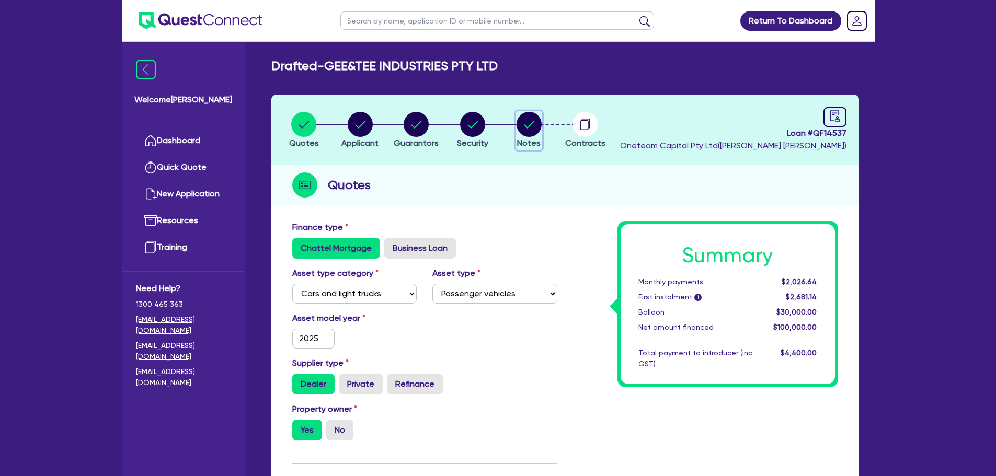
drag, startPoint x: 524, startPoint y: 123, endPoint x: 519, endPoint y: 130, distance: 9.0
click at [524, 123] on circle "button" at bounding box center [528, 124] width 25 height 25
select select "Other"
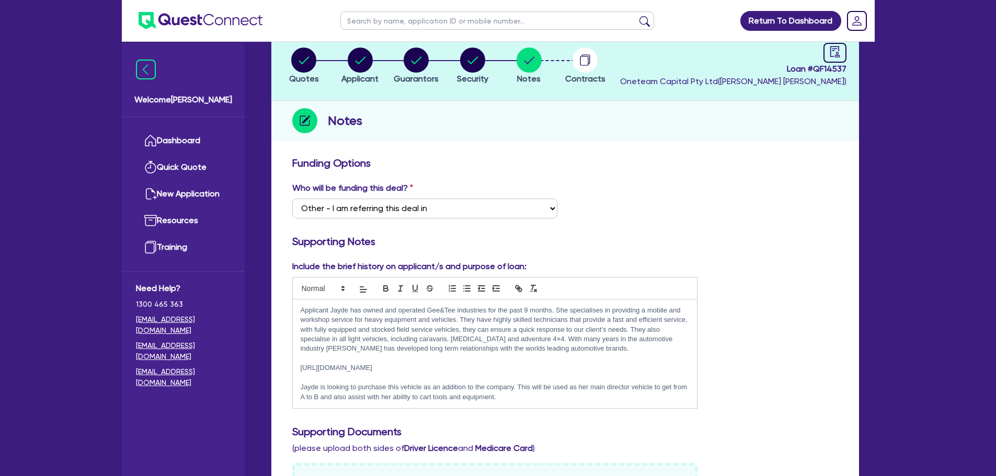
scroll to position [157, 0]
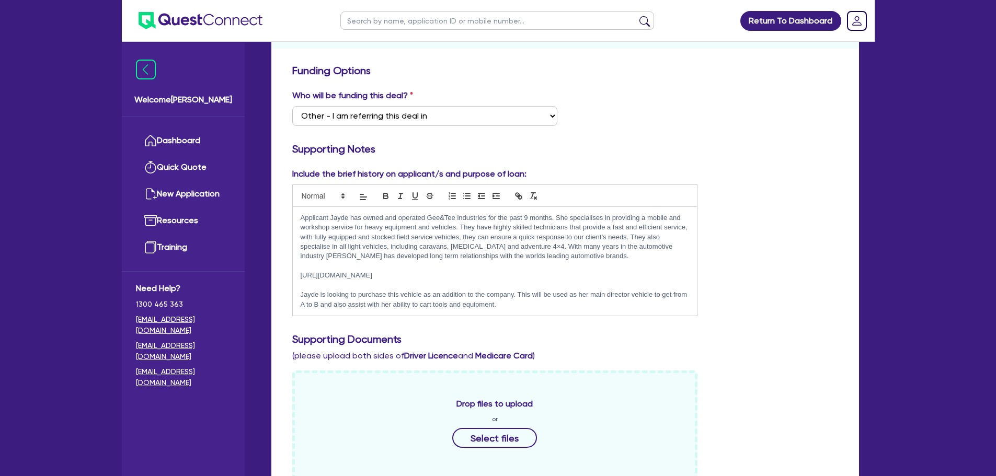
click at [580, 306] on p "Jayde is looking to purchase this vehicle as an addition to the company. This w…" at bounding box center [495, 299] width 389 height 19
click at [523, 313] on div "Applicant Jayde has owned and operated Gee&Tee industries for the past 9 months…" at bounding box center [495, 261] width 405 height 109
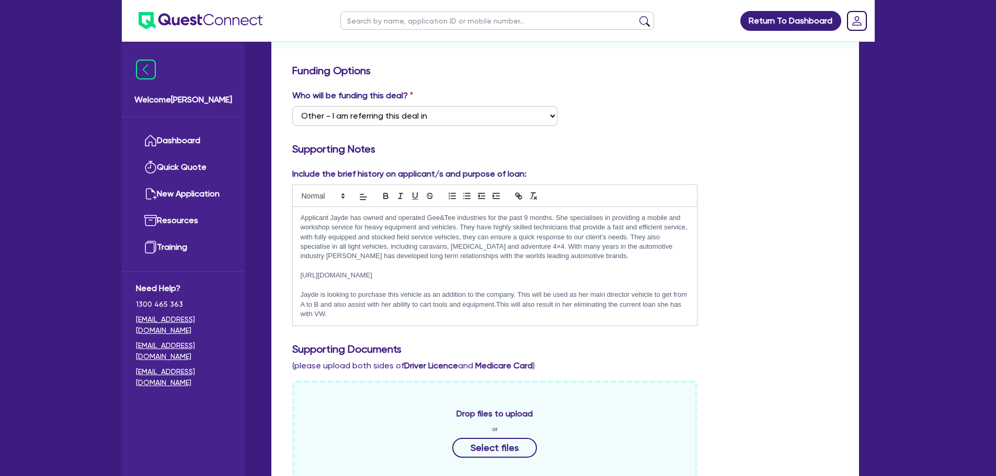
click at [496, 302] on p "Jayde is looking to purchase this vehicle as an addition to the company. This w…" at bounding box center [495, 304] width 389 height 29
click at [496, 315] on p "Jayde is looking to purchase this vehicle as an addition to the company. This w…" at bounding box center [495, 304] width 389 height 29
drag, startPoint x: 358, startPoint y: 320, endPoint x: 295, endPoint y: 298, distance: 66.5
click at [295, 298] on div "Applicant Jayde has owned and operated Gee&Tee industries for the past 9 months…" at bounding box center [495, 266] width 405 height 119
click at [346, 312] on p "Jayde is looking to purchase this vehicle as a replacement for the company. Thi…" at bounding box center [495, 304] width 389 height 29
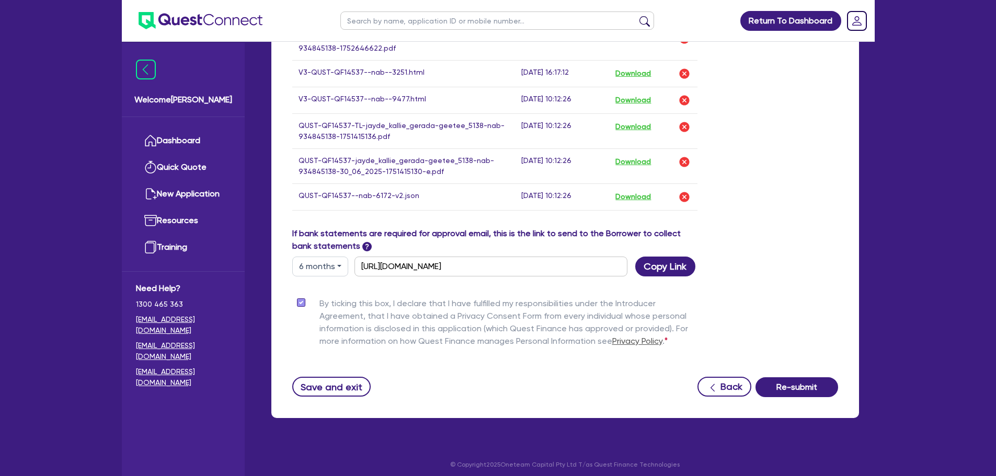
scroll to position [905, 0]
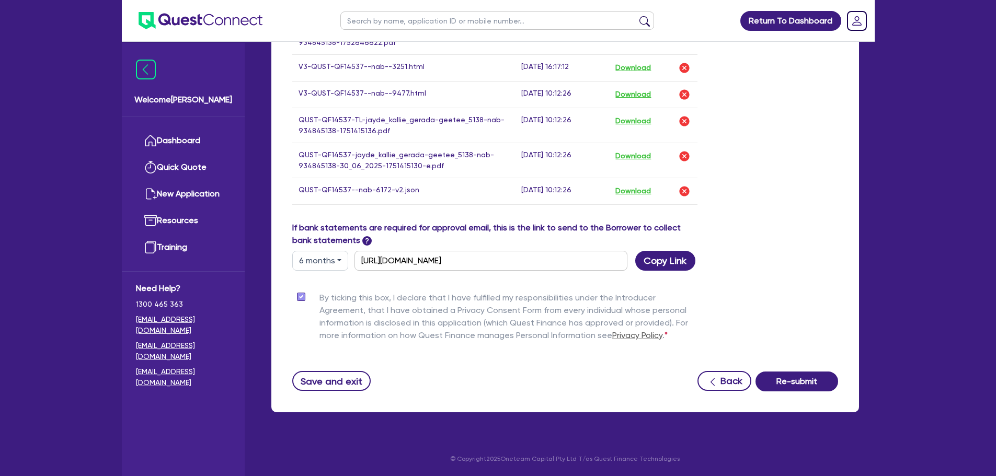
click at [339, 381] on button "Save and exit" at bounding box center [331, 381] width 79 height 20
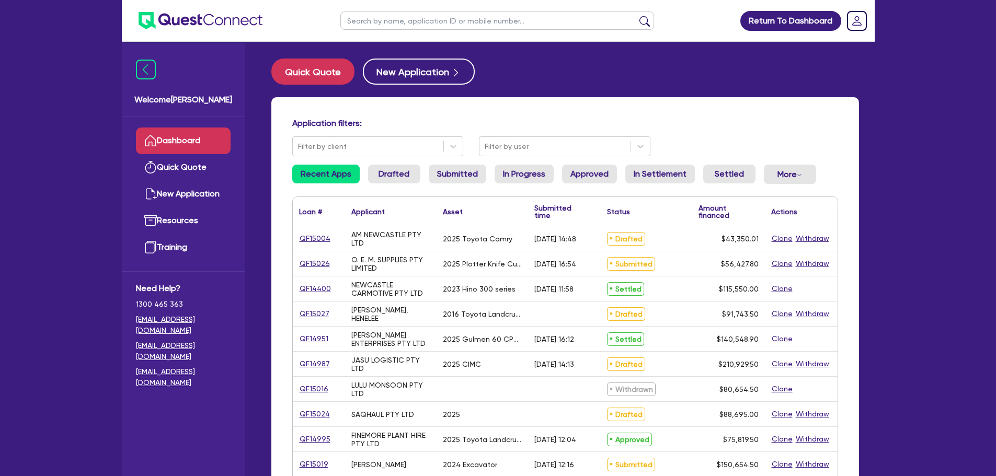
click at [399, 27] on input "text" at bounding box center [497, 21] width 314 height 18
type input "gee"
click at [636, 16] on button "submit" at bounding box center [644, 23] width 17 height 15
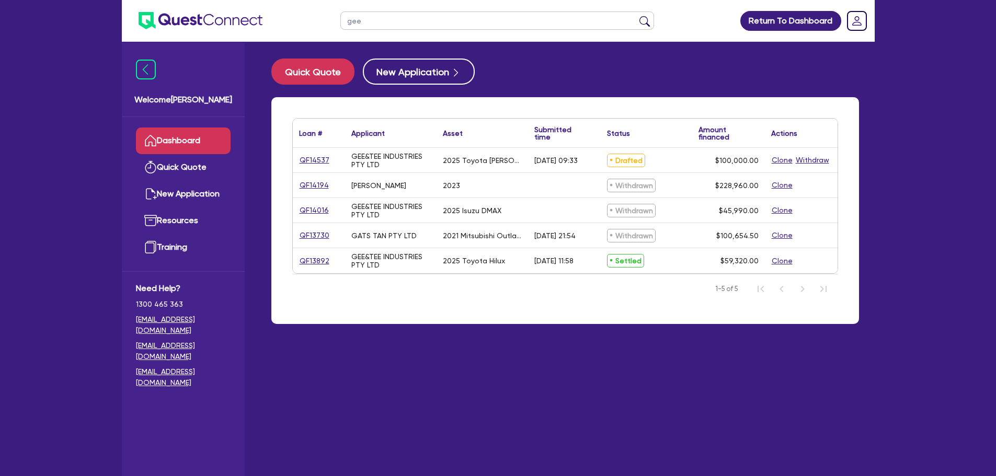
click at [328, 160] on div "QF14537" at bounding box center [318, 160] width 39 height 12
click at [323, 159] on link "QF14537" at bounding box center [314, 160] width 31 height 12
select select "CARS_AND_LIGHT_TRUCKS"
select select "PASSENGER_VEHICLES"
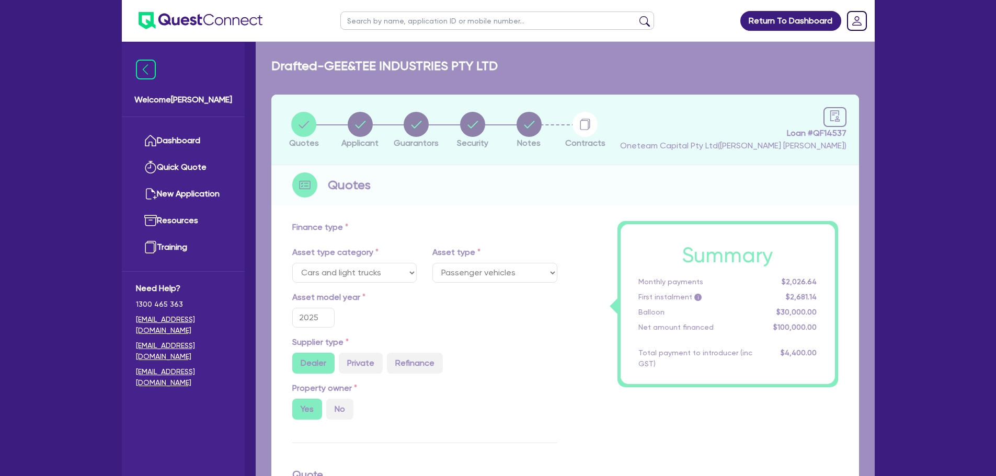
type input "100,000"
type input "30,000"
type input "4,000"
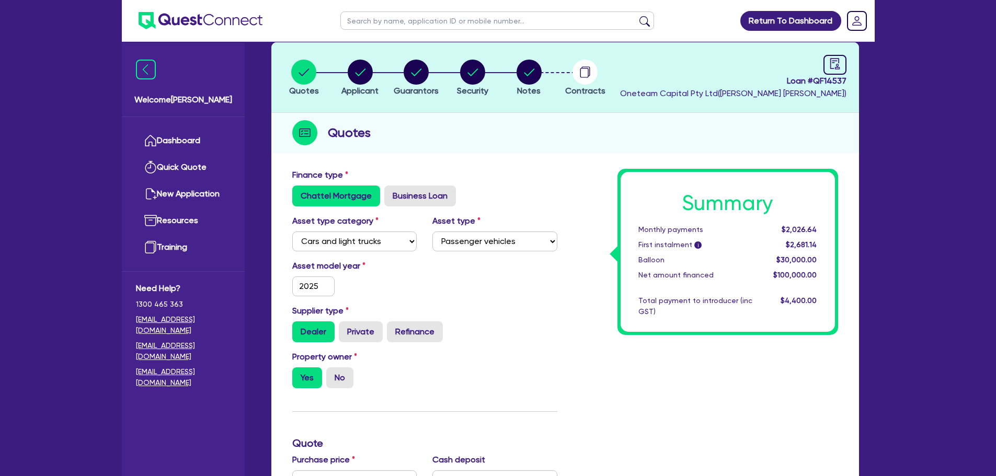
scroll to position [418, 0]
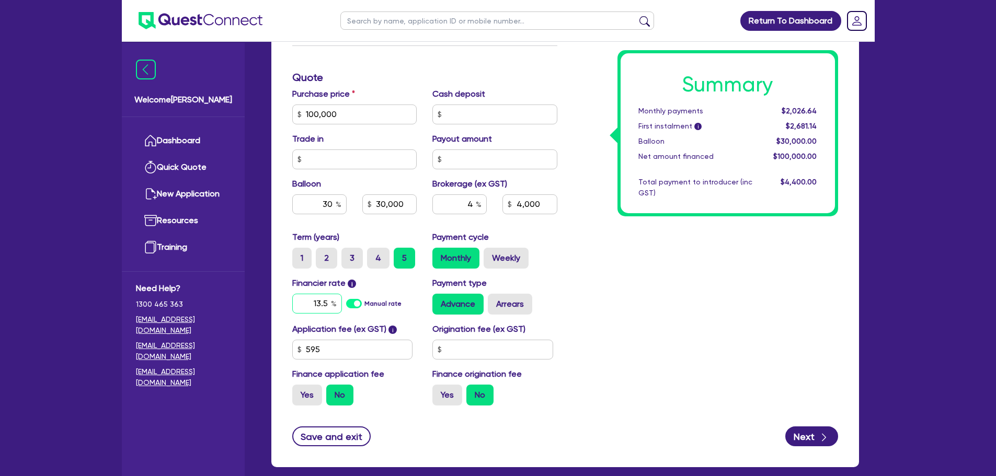
drag, startPoint x: 327, startPoint y: 304, endPoint x: 307, endPoint y: 303, distance: 19.9
click at [308, 304] on input "13.5" at bounding box center [317, 304] width 50 height 20
type input "17.45"
type input "100,000"
type input "30,000"
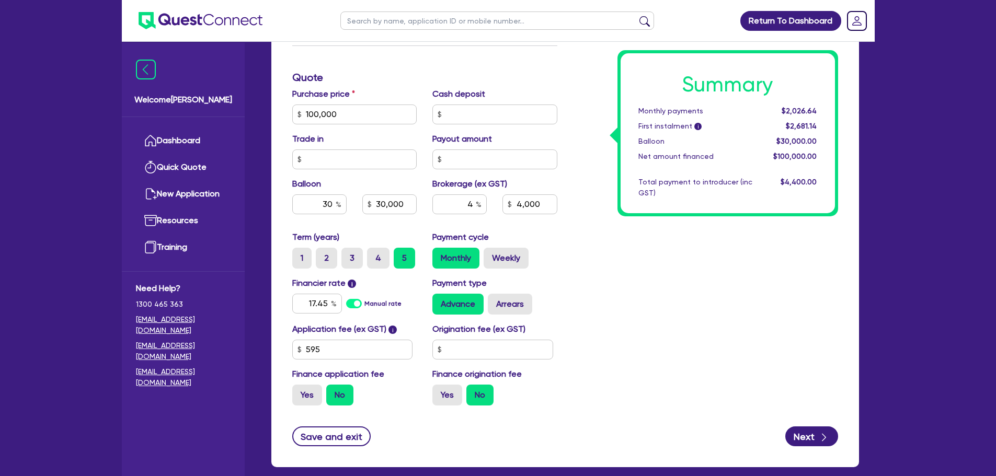
type input "4,000"
click at [613, 300] on div "Summary Monthly payments Calculating... First instalment i Calculating... Ballo…" at bounding box center [705, 108] width 281 height 611
type input "100,000"
type input "30,000"
type input "4,000"
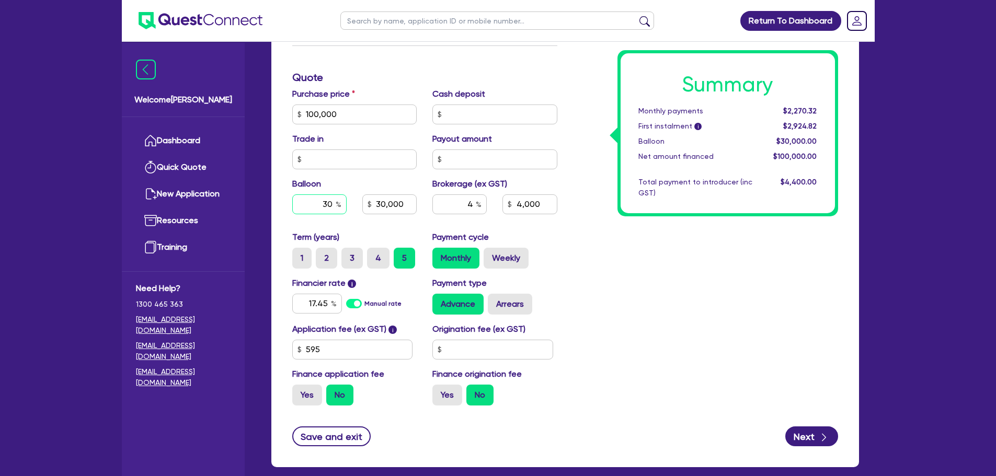
drag, startPoint x: 319, startPoint y: 207, endPoint x: 348, endPoint y: 199, distance: 29.9
click at [348, 199] on div "30" at bounding box center [319, 204] width 70 height 20
type input "0"
type input "100,000"
type input "30,000"
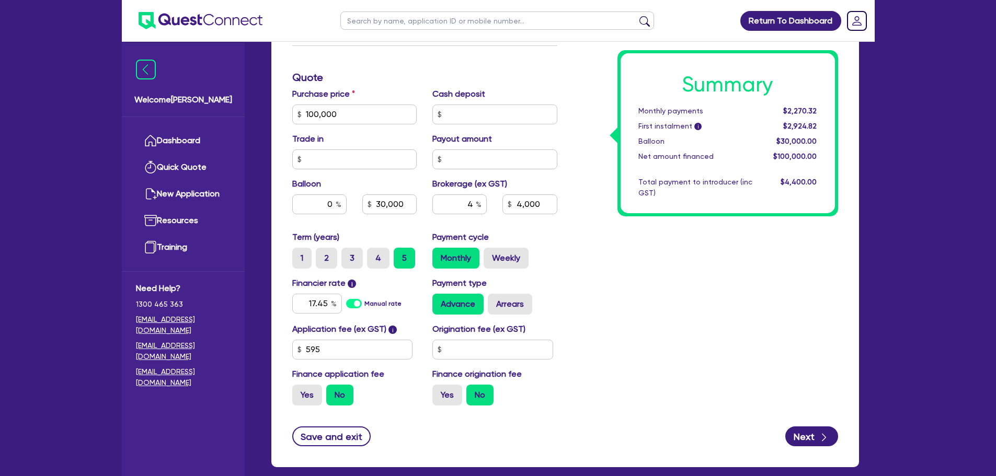
type input "4,000"
click at [641, 294] on div "Summary Monthly payments $2,270.32 First instalment i $2,924.82 Balloon $30,000…" at bounding box center [705, 108] width 281 height 611
type input "100,000"
type input "4,000"
drag, startPoint x: 304, startPoint y: 200, endPoint x: 366, endPoint y: 204, distance: 62.3
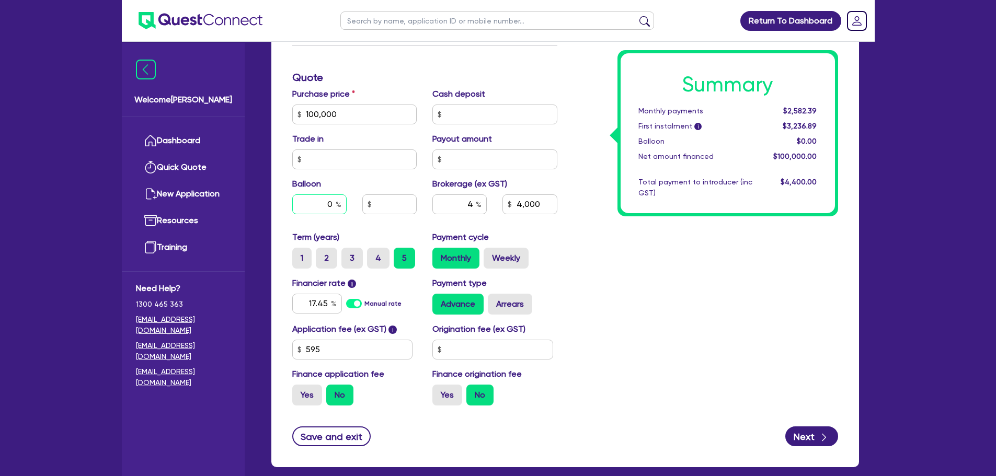
click at [366, 204] on div "0" at bounding box center [354, 204] width 141 height 20
type input "30"
type input "100,000"
type input "4,000"
click at [643, 267] on div "Summary Monthly payments Calculating... First instalment i Calculating... Ballo…" at bounding box center [705, 108] width 281 height 611
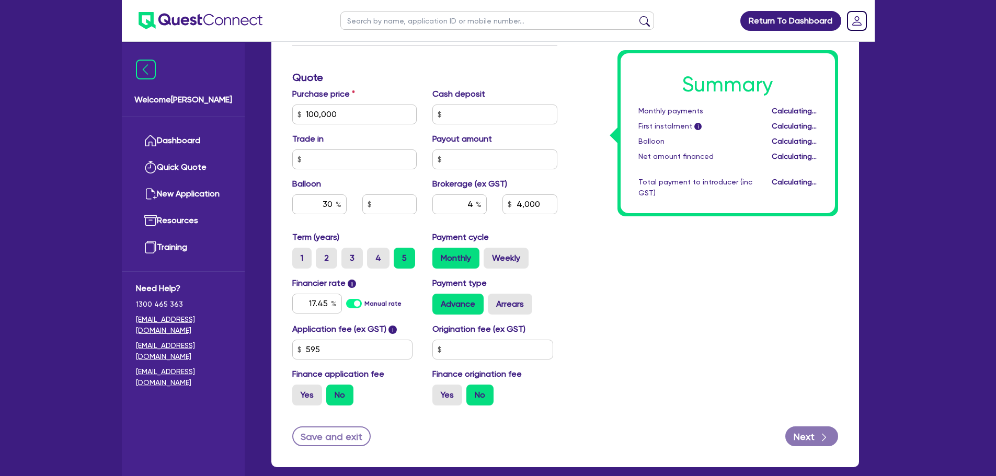
type input "100,000"
type input "30,000"
type input "4,000"
drag, startPoint x: 462, startPoint y: 201, endPoint x: 486, endPoint y: 208, distance: 24.9
click at [486, 208] on input "4" at bounding box center [459, 204] width 54 height 20
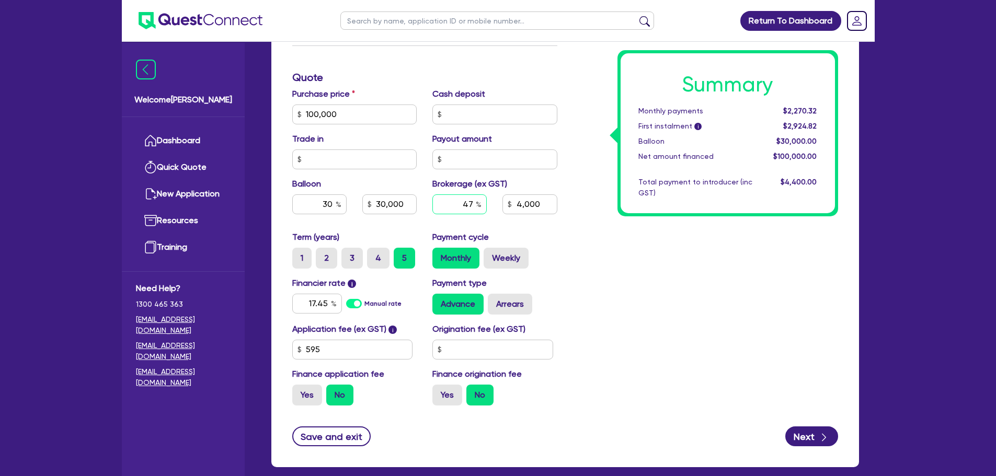
type input "4"
type input "100,000"
type input "30,000"
type input "4,000"
click at [565, 245] on div "Summary Monthly payments Calculating... First instalment i Calculating... Ballo…" at bounding box center [705, 108] width 281 height 611
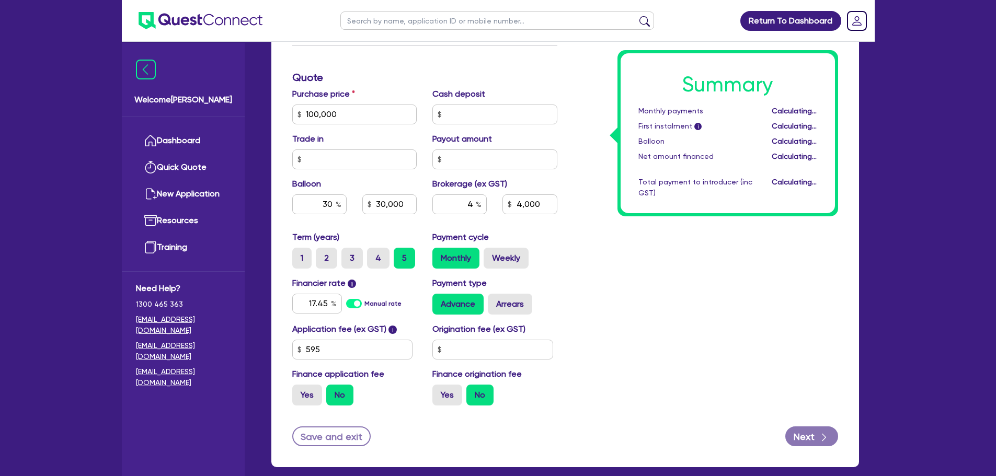
type input "100,000"
type input "30,000"
type input "4,000"
click at [313, 394] on label "Yes" at bounding box center [307, 395] width 30 height 21
click at [299, 392] on input "Yes" at bounding box center [295, 388] width 7 height 7
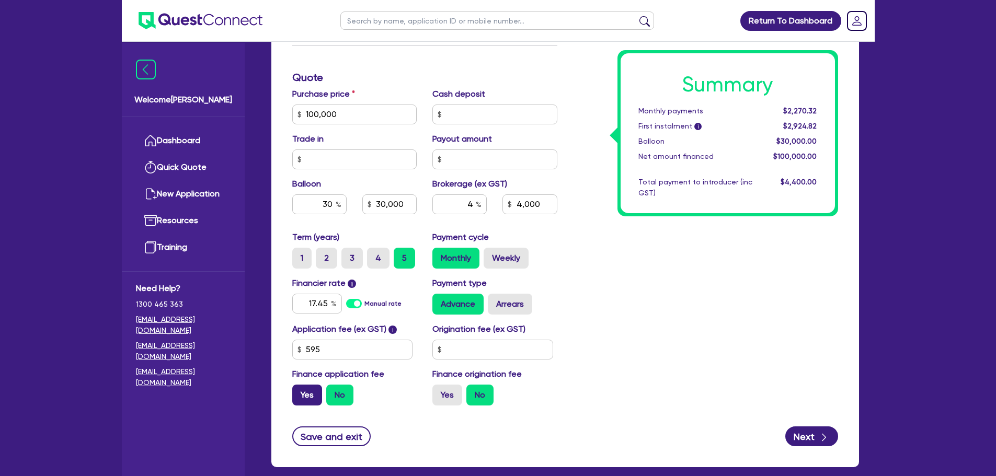
radio input "true"
type input "100,000"
type input "30,000"
type input "4,000"
type input "100,000"
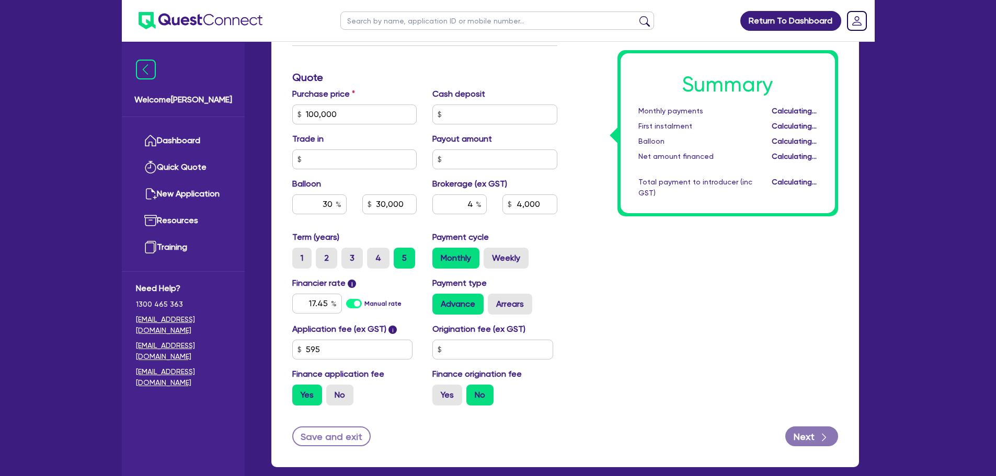
type input "30,000"
type input "4,026.18"
click at [338, 395] on label "No" at bounding box center [339, 395] width 27 height 21
click at [333, 392] on input "No" at bounding box center [329, 388] width 7 height 7
radio input "true"
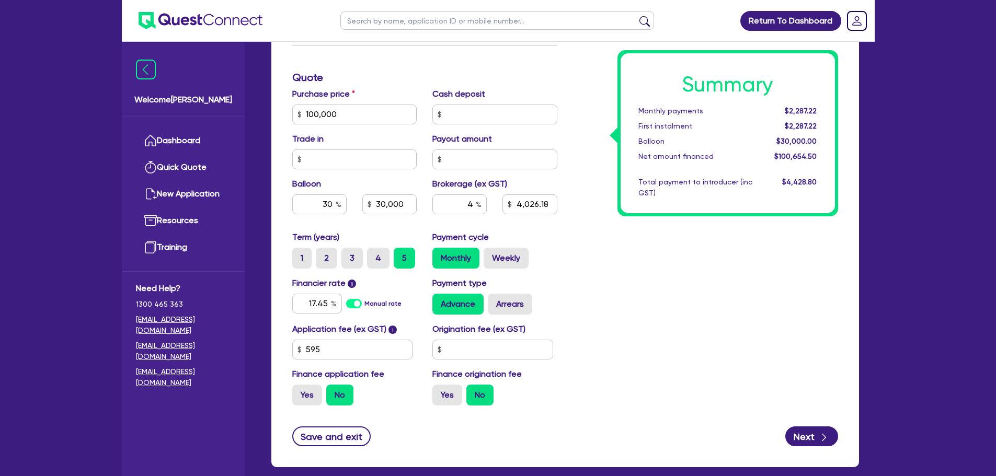
type input "100,000"
type input "30,000"
type input "4,026.18"
type input "100,000"
type input "30,000"
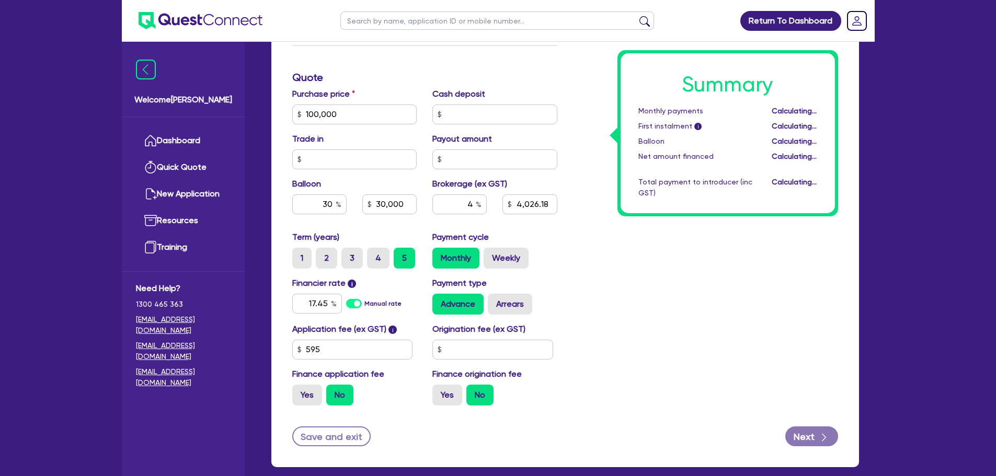
type input "4,000"
click at [801, 436] on button "Next" at bounding box center [811, 437] width 53 height 20
type input "100,000"
type input "30,000"
type input "4,000"
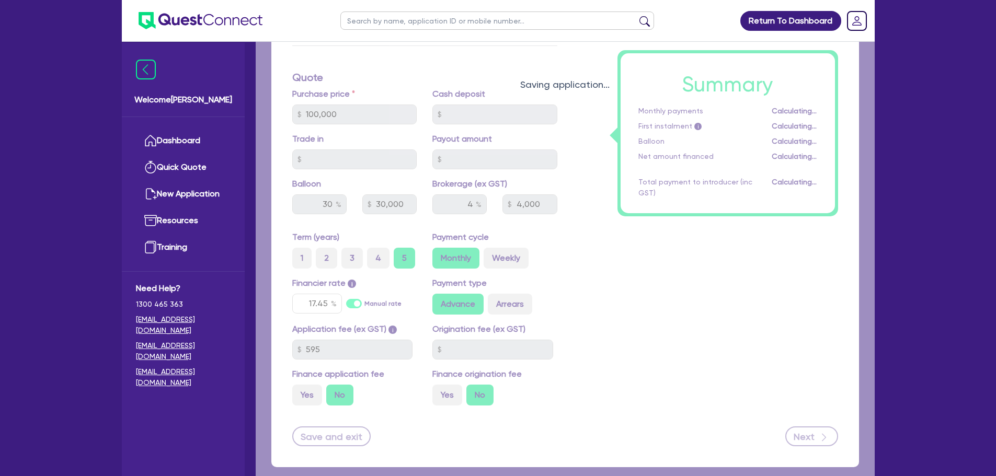
select select "COMPANY"
select select "PROFESSIONAL"
select select "ENGINEERS"
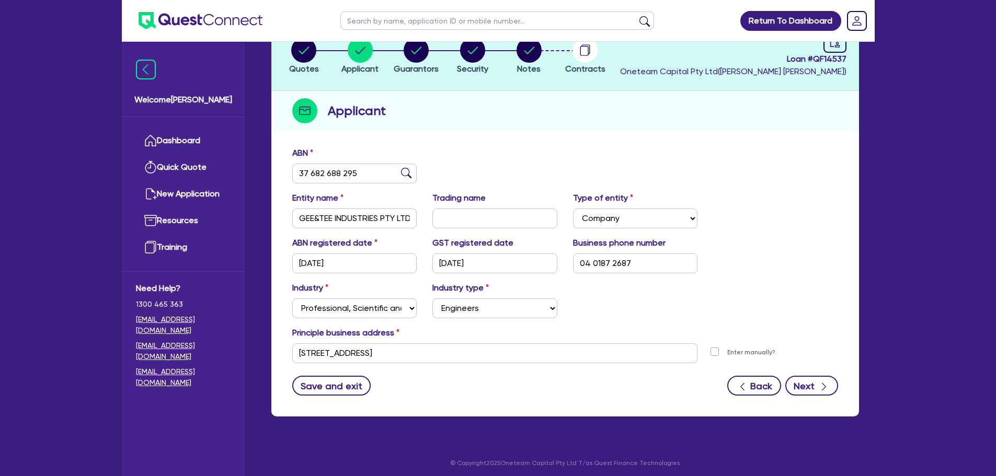
scroll to position [78, 0]
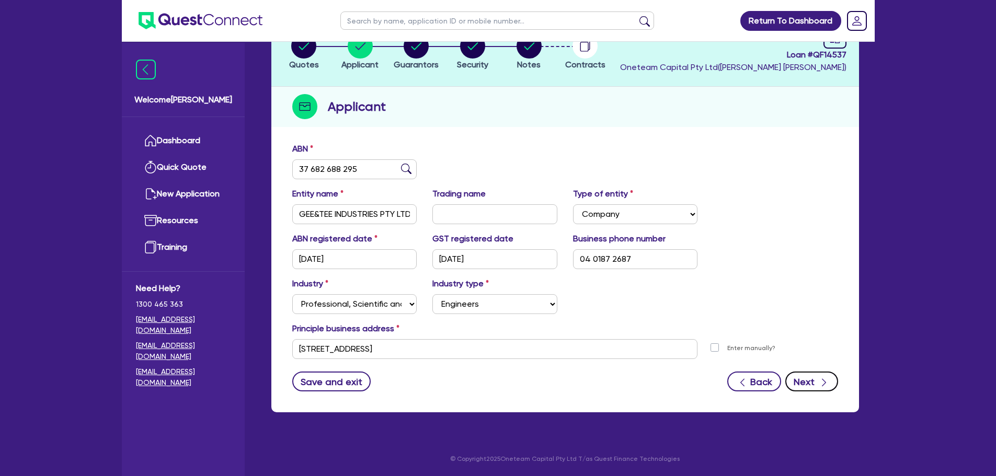
click at [815, 389] on button "Next" at bounding box center [811, 382] width 53 height 20
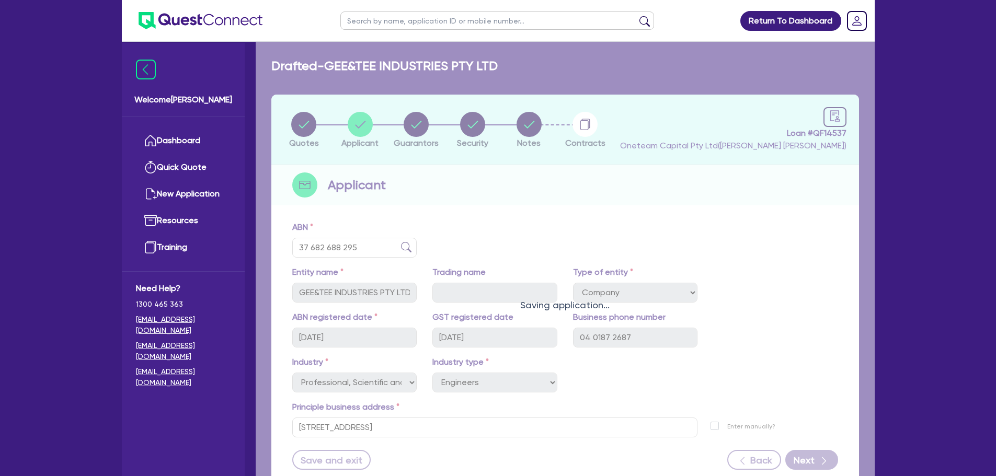
select select "MRS"
select select "[GEOGRAPHIC_DATA]"
select select "MARRIED"
select select "PROPERTY"
select select "CASH"
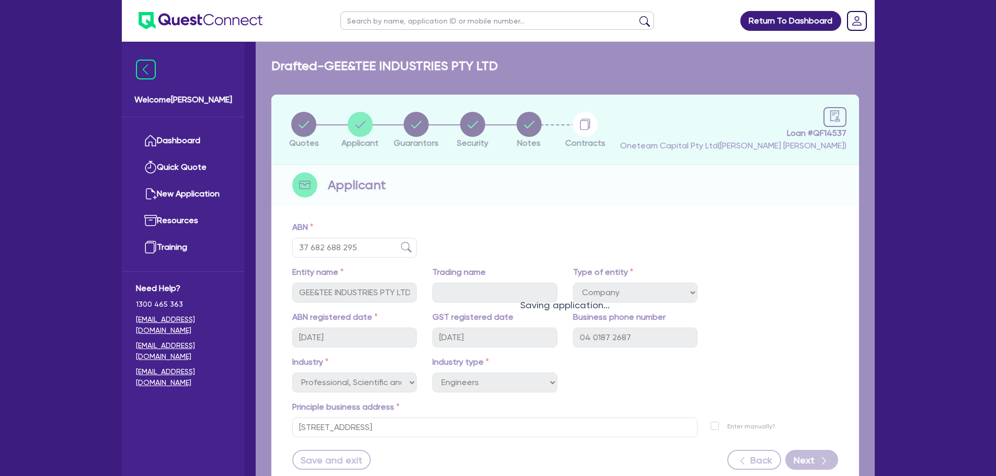
select select "HOUSEHOLD_PERSONAL"
select select "VEHICLE"
select select "MORTGAGE"
select select "VEHICLE_LOAN"
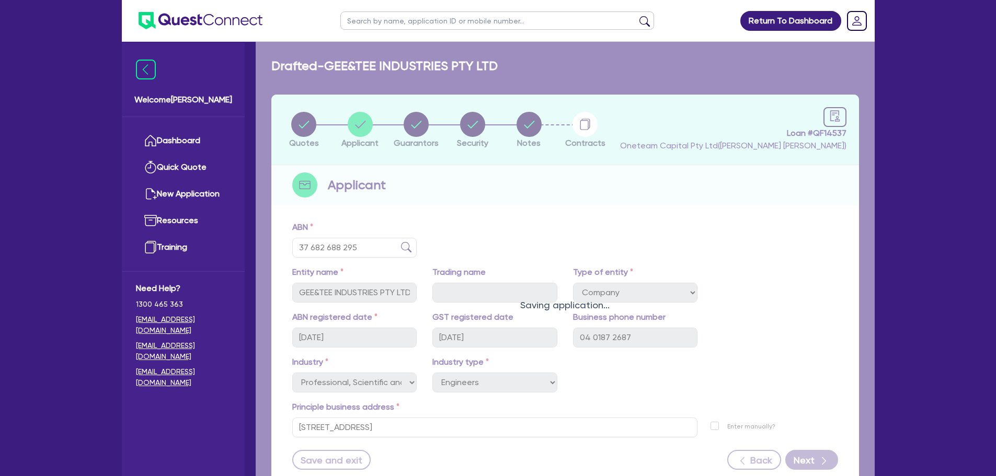
select select "VEHICLE_LOAN"
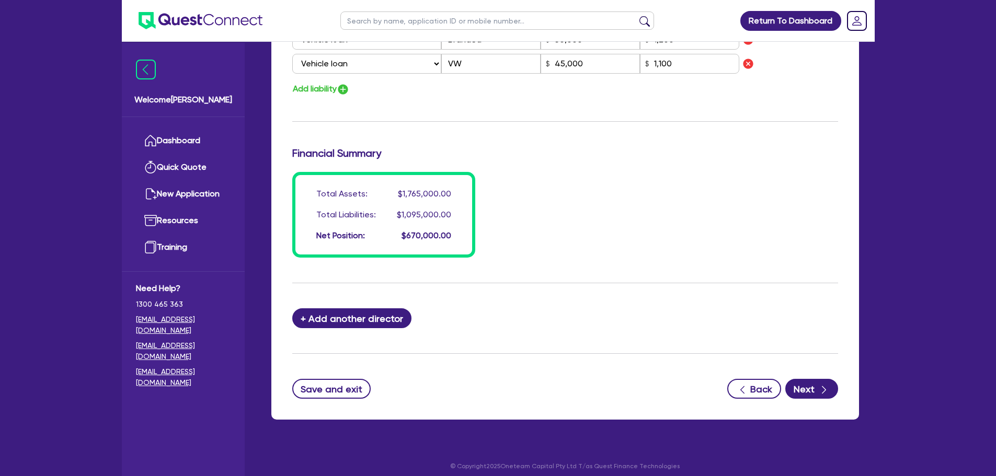
scroll to position [888, 0]
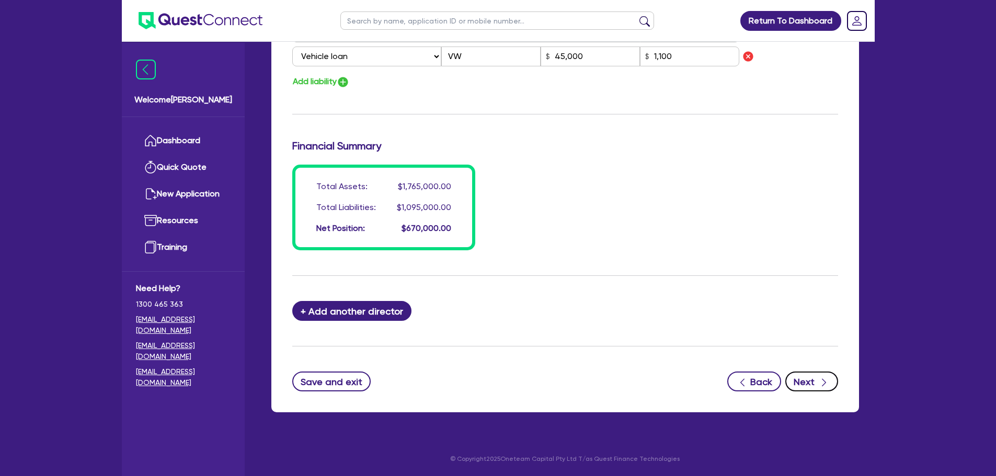
click at [821, 386] on icon "button" at bounding box center [824, 382] width 10 height 10
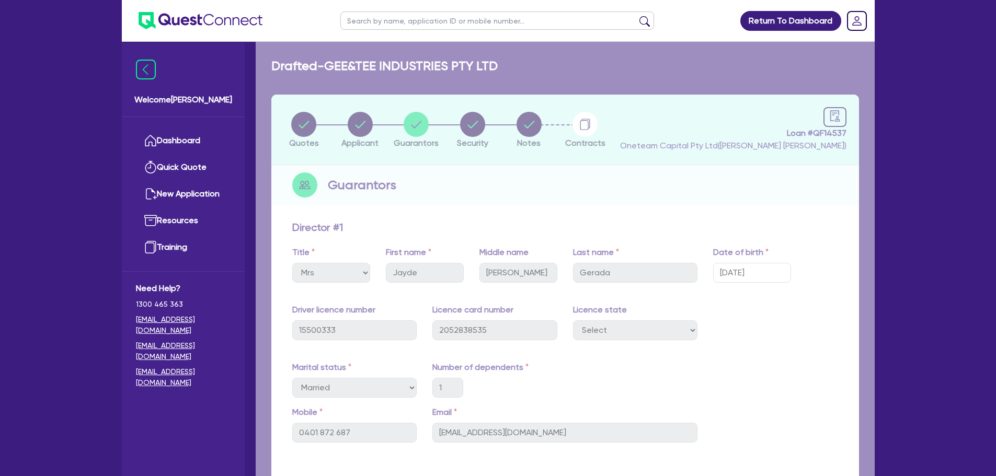
select select "CARS_AND_LIGHT_TRUCKS"
select select "PASSENGER_VEHICLES"
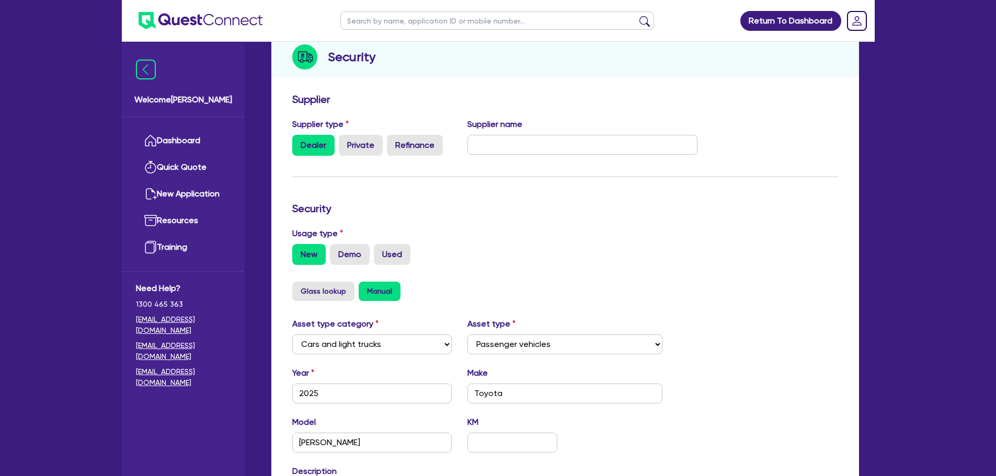
scroll to position [261, 0]
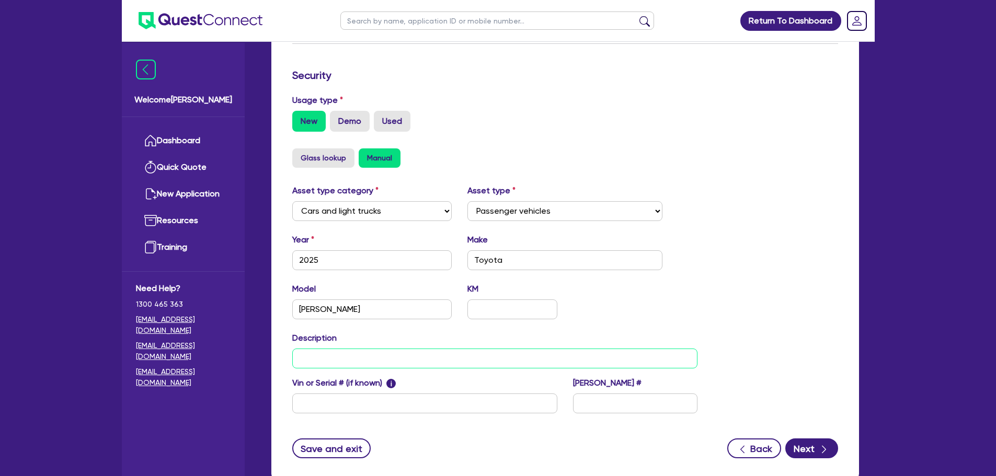
click at [332, 361] on input "text" at bounding box center [495, 359] width 406 height 20
type input "Landcruiser Prado"
click at [751, 249] on div "Asset type category Select Cars and light trucks Primary assets Secondary asset…" at bounding box center [564, 306] width 561 height 242
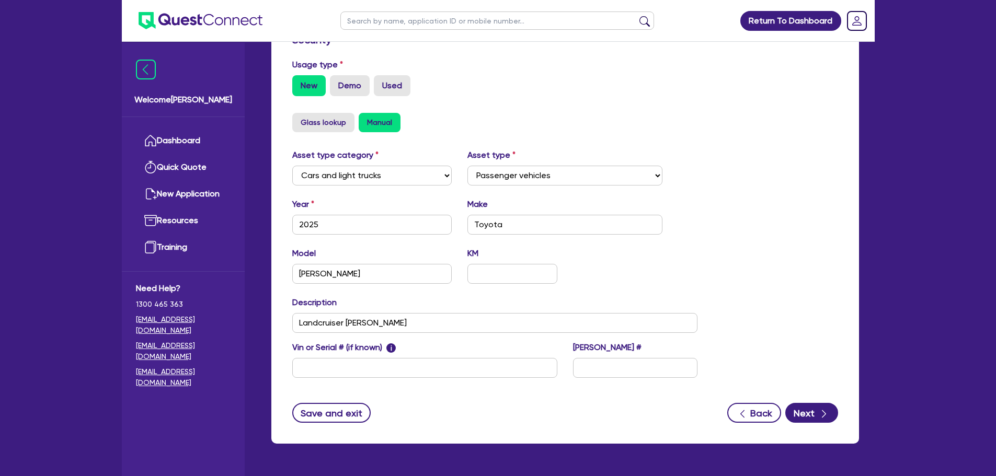
scroll to position [314, 0]
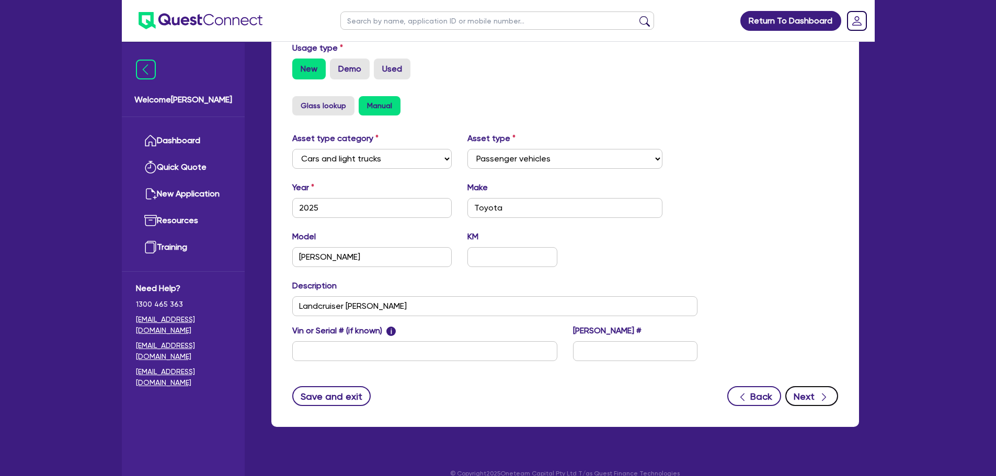
click at [807, 393] on button "Next" at bounding box center [811, 396] width 53 height 20
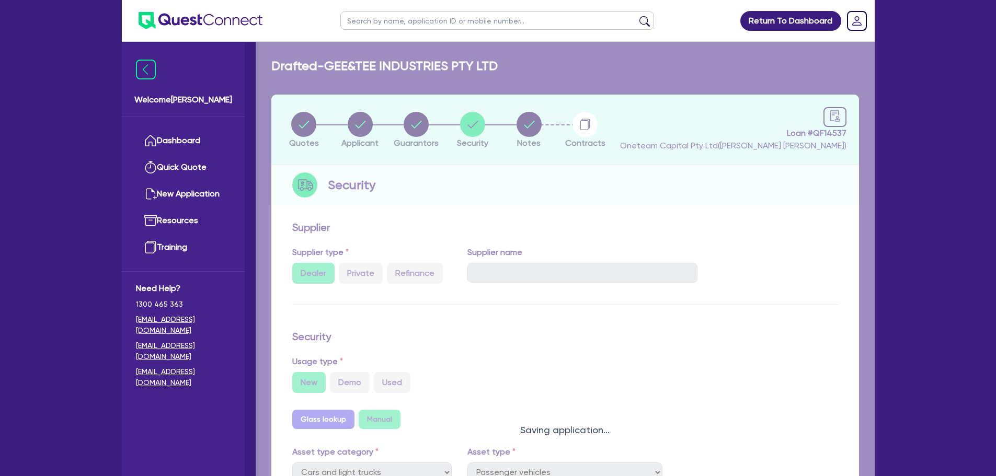
select select "Other"
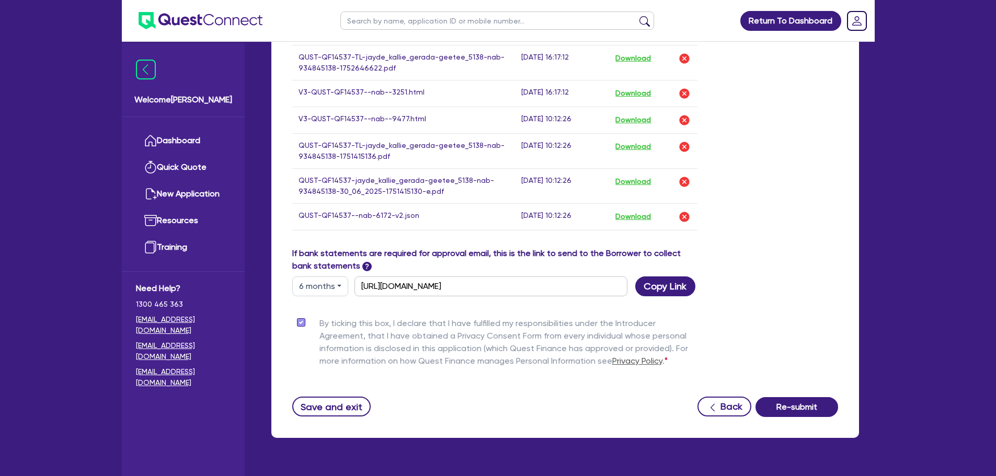
scroll to position [905, 0]
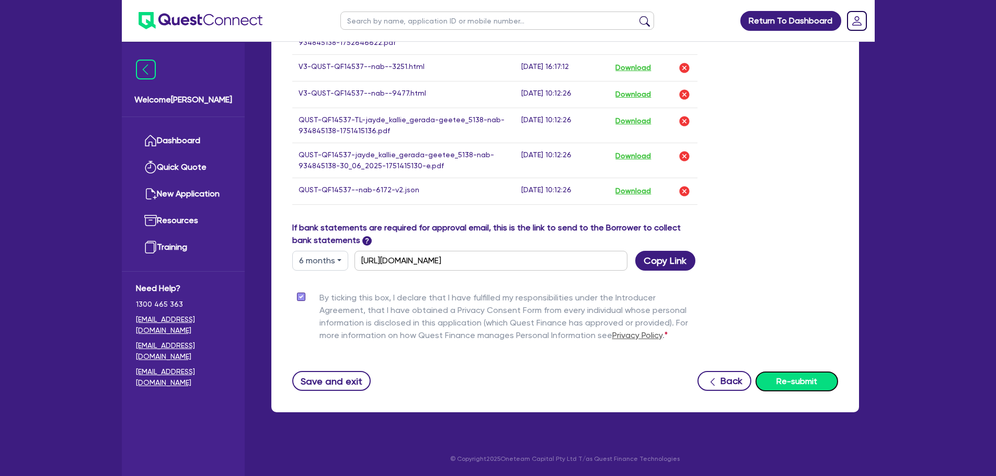
click at [817, 381] on button "Re-submit" at bounding box center [796, 382] width 83 height 20
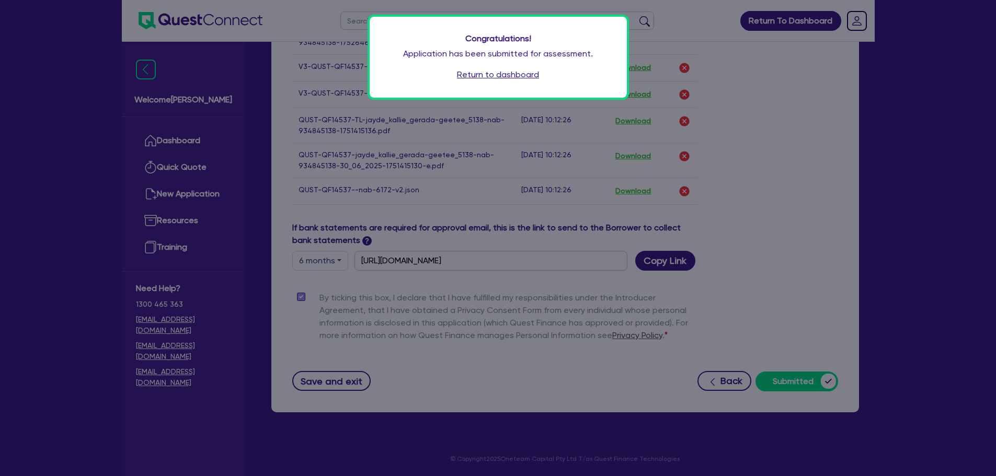
click at [502, 70] on link "Return to dashboard" at bounding box center [498, 74] width 82 height 13
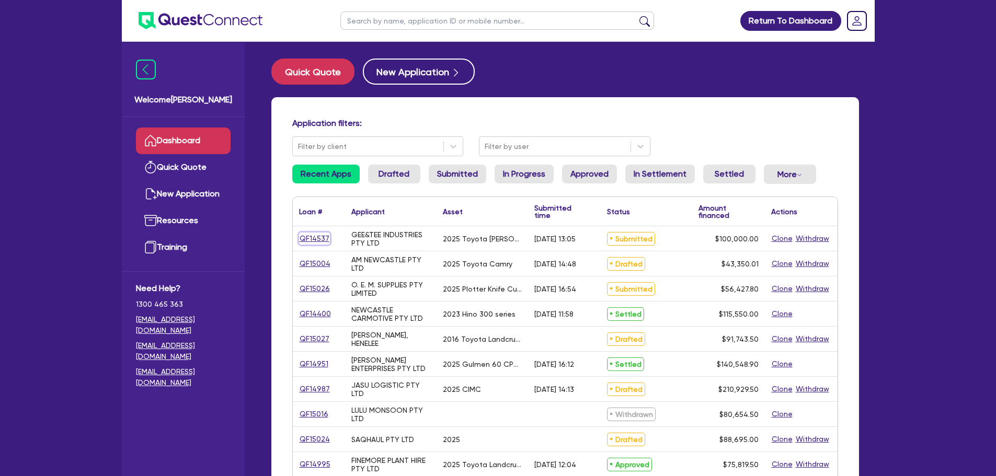
click at [305, 236] on link "QF14537" at bounding box center [314, 239] width 31 height 12
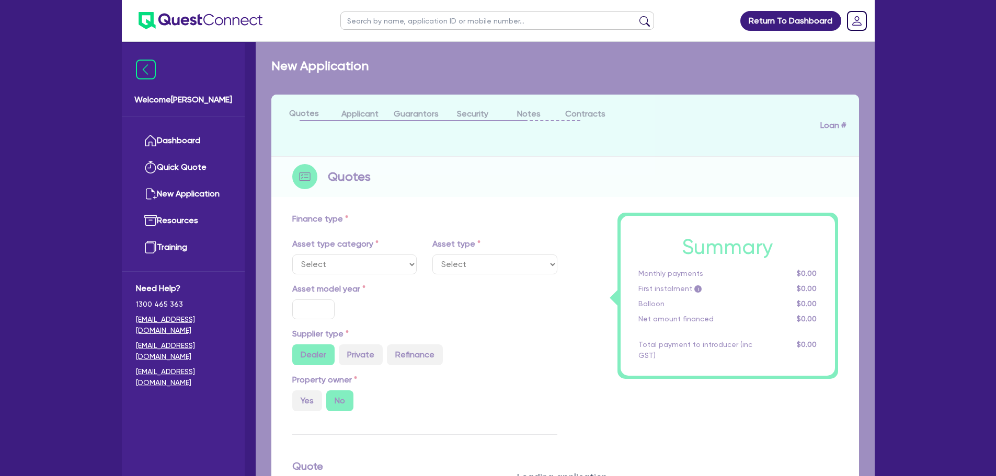
select select "CARS_AND_LIGHT_TRUCKS"
type input "2025"
radio input "true"
type input "100,000"
type input "30"
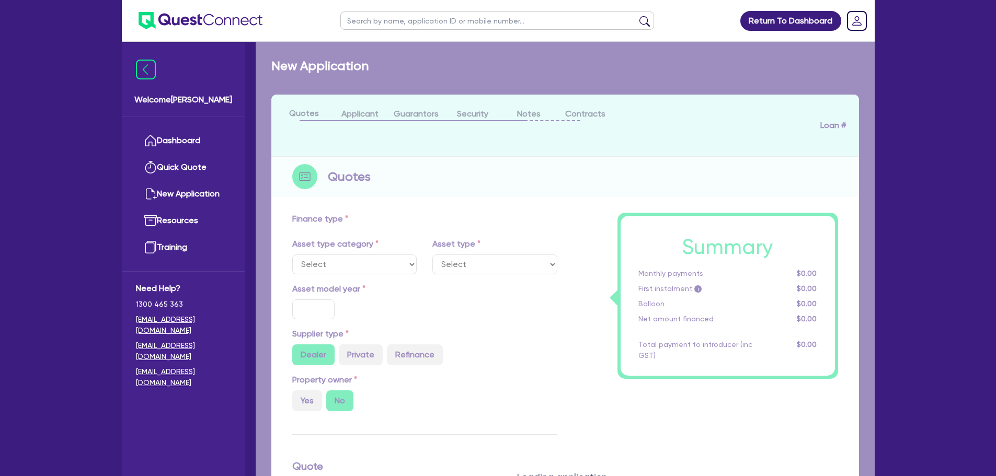
type input "30,000"
type input "4"
type input "4,000"
type input "17.45"
select select "PASSENGER_VEHICLES"
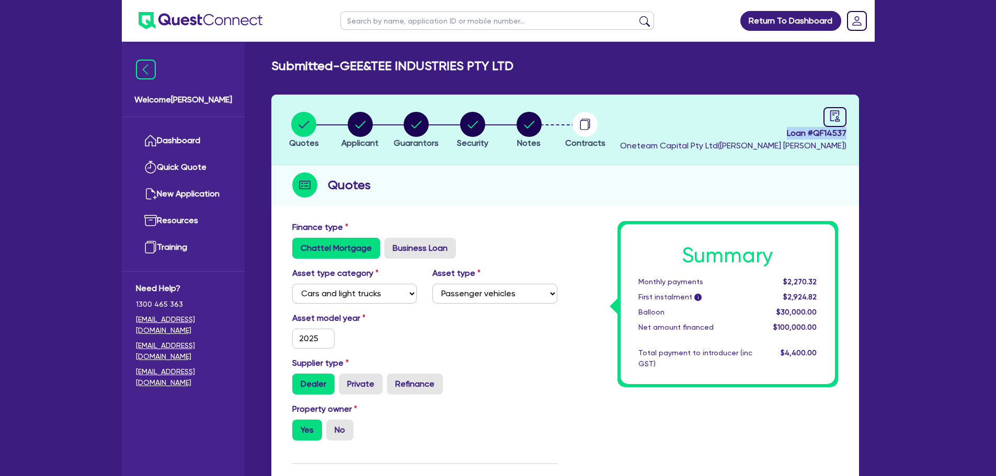
drag, startPoint x: 785, startPoint y: 134, endPoint x: 849, endPoint y: 139, distance: 65.0
click at [849, 139] on header "Quotes Applicant [GEOGRAPHIC_DATA] Security Notes Contracts Loan # QF14537 Onet…" at bounding box center [565, 130] width 588 height 71
copy span "Loan # QF14537"
click at [411, 294] on select "Select Cars and light trucks Primary assets Secondary assets Tertiary assets" at bounding box center [354, 294] width 125 height 20
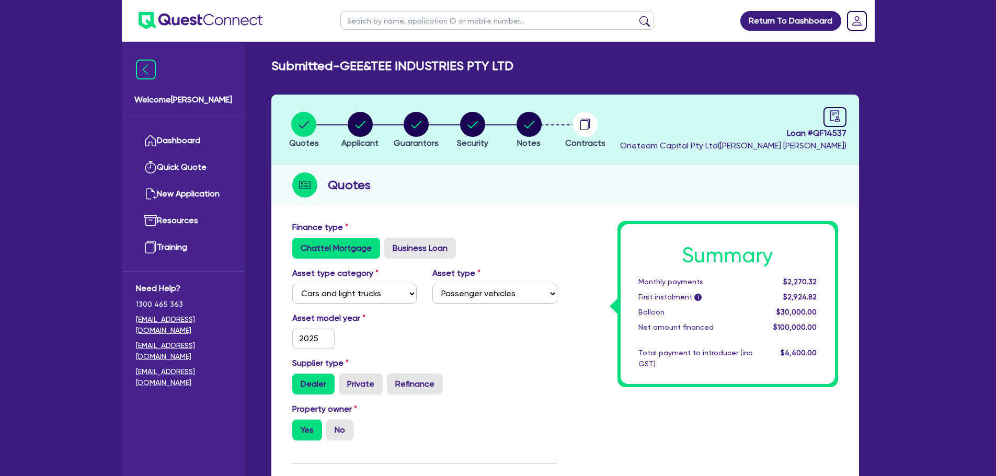
click at [426, 313] on div "Asset model year [DATE]" at bounding box center [424, 334] width 281 height 45
click at [524, 138] on span "Notes" at bounding box center [529, 143] width 24 height 10
select select "Other"
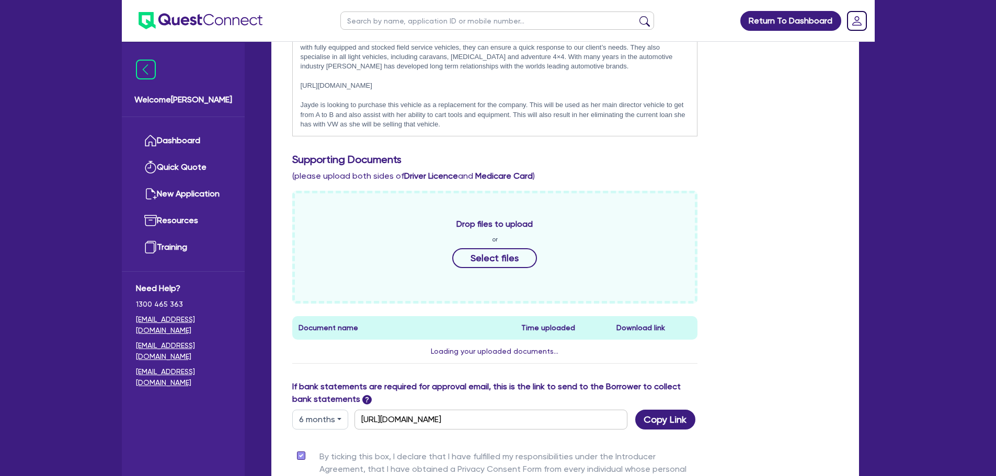
scroll to position [314, 0]
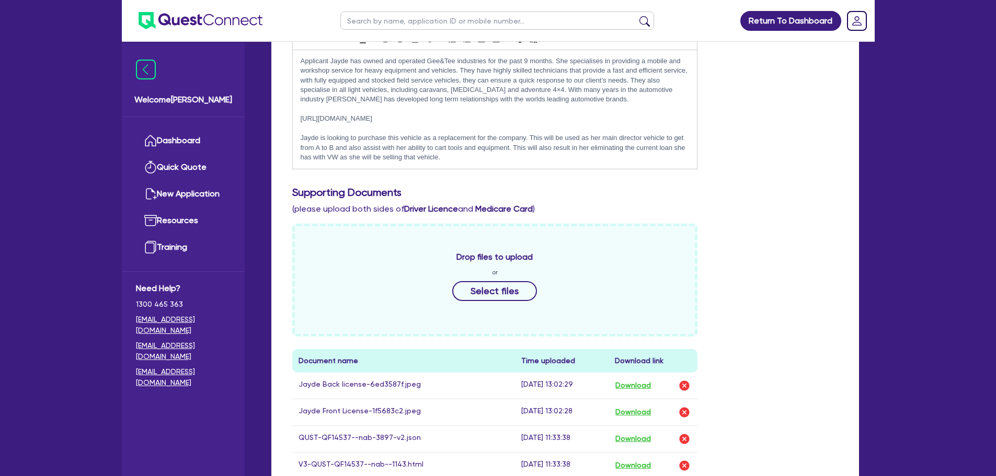
click at [460, 166] on div "Applicant Jayde has owned and operated Gee&Tee industries for the past 9 months…" at bounding box center [495, 109] width 405 height 119
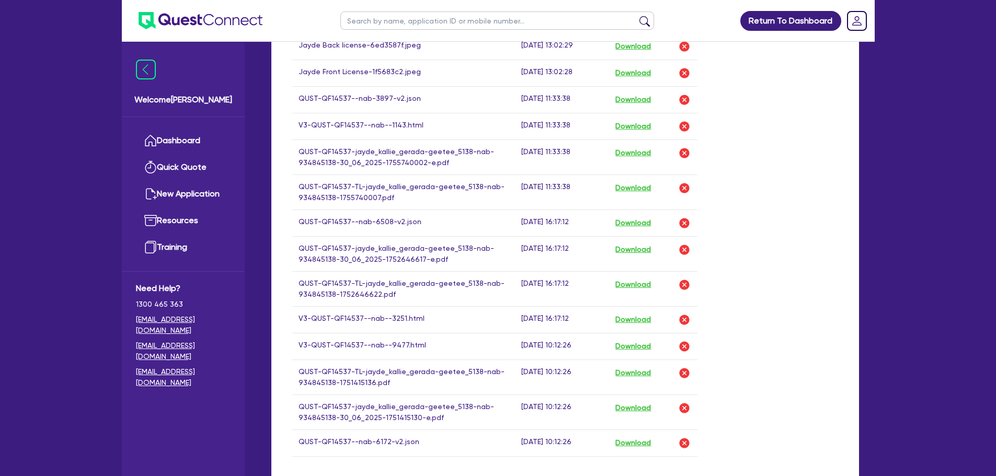
scroll to position [917, 0]
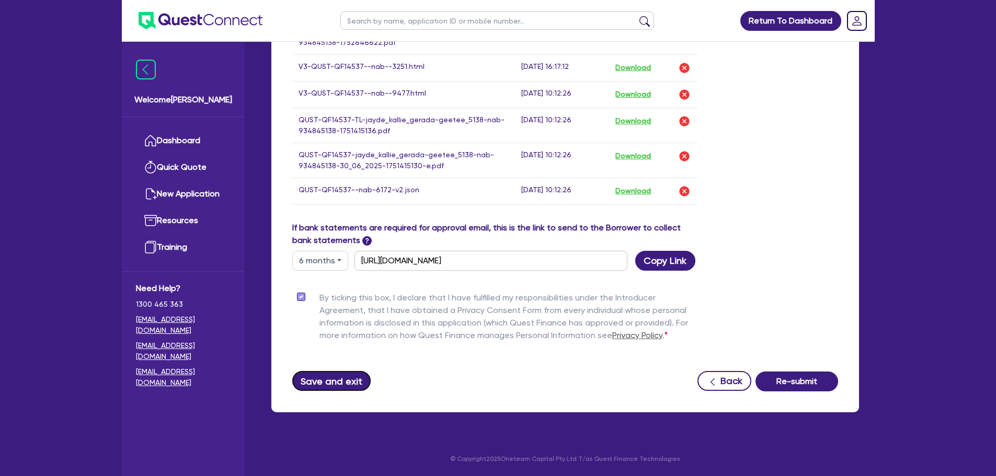
click at [333, 383] on button "Save and exit" at bounding box center [331, 381] width 79 height 20
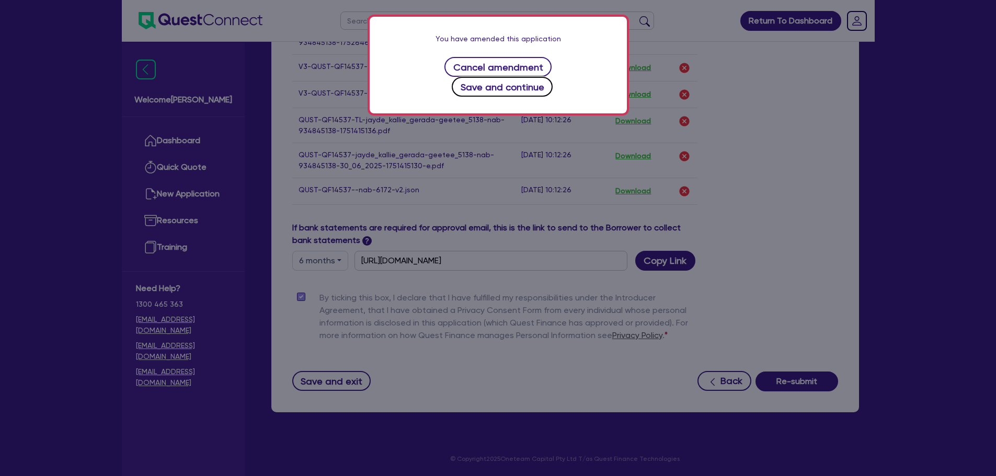
click at [553, 77] on button "Save and continue" at bounding box center [502, 87] width 101 height 20
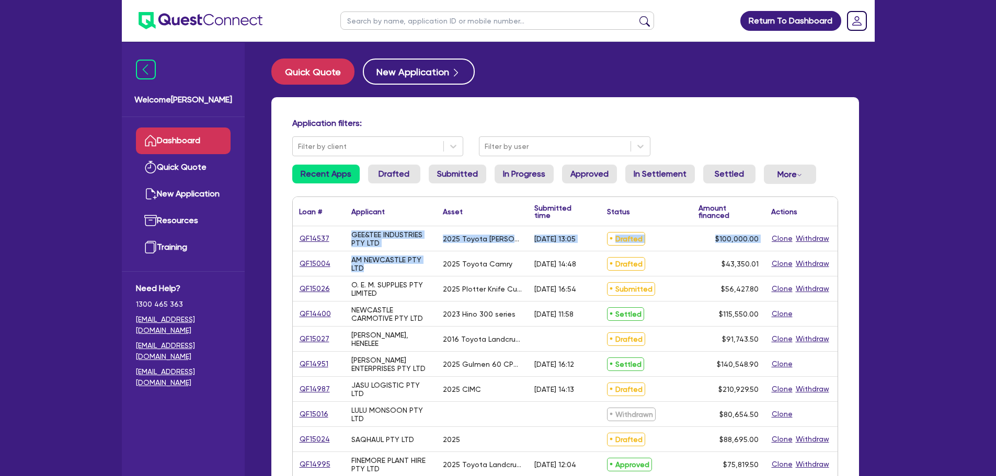
drag, startPoint x: 371, startPoint y: 273, endPoint x: 336, endPoint y: 231, distance: 54.5
click at [336, 231] on div "QF14537 GEE&TEE INDUSTRIES PTY LTD 2025 Toyota [PERSON_NAME] [DATE] 13:05 Draft…" at bounding box center [565, 477] width 545 height 502
click at [404, 256] on div "AM NEWCASTLE PTY LTD" at bounding box center [390, 264] width 79 height 17
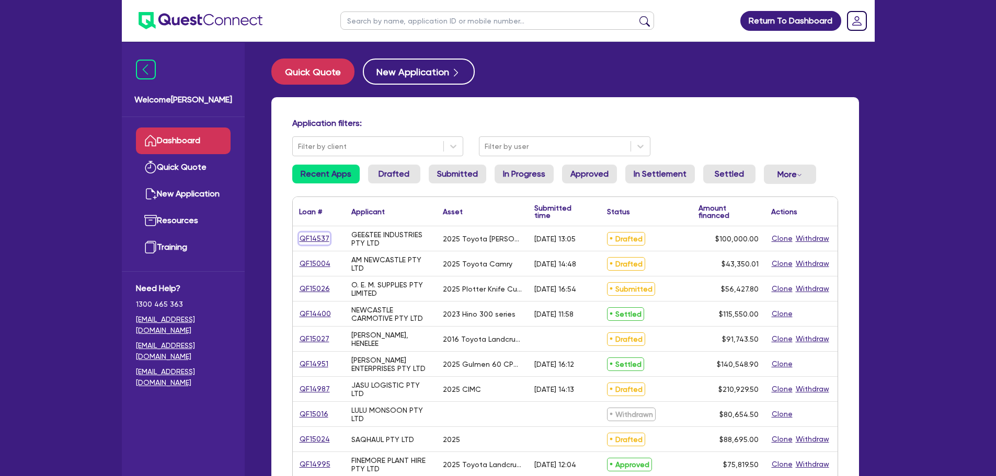
click at [305, 237] on link "QF14537" at bounding box center [314, 239] width 31 height 12
select select "CARS_AND_LIGHT_TRUCKS"
select select "PASSENGER_VEHICLES"
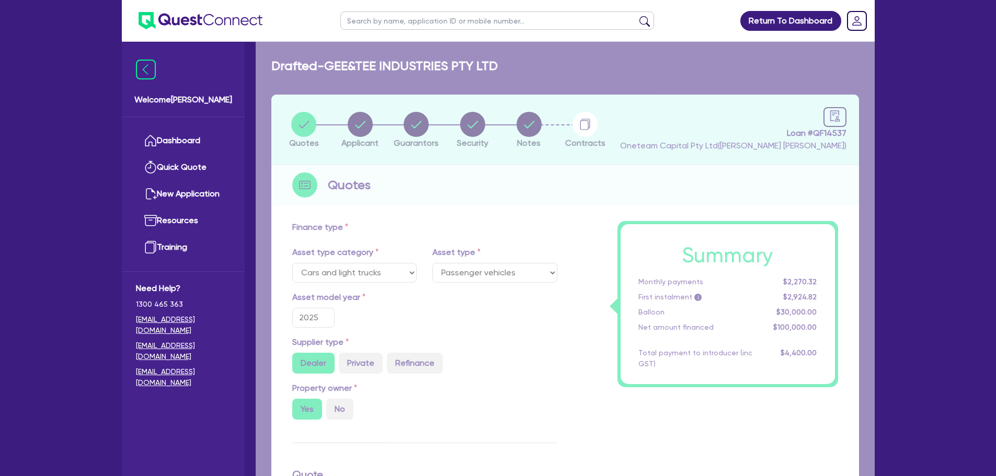
type input "100,000"
type input "30,000"
type input "4,000"
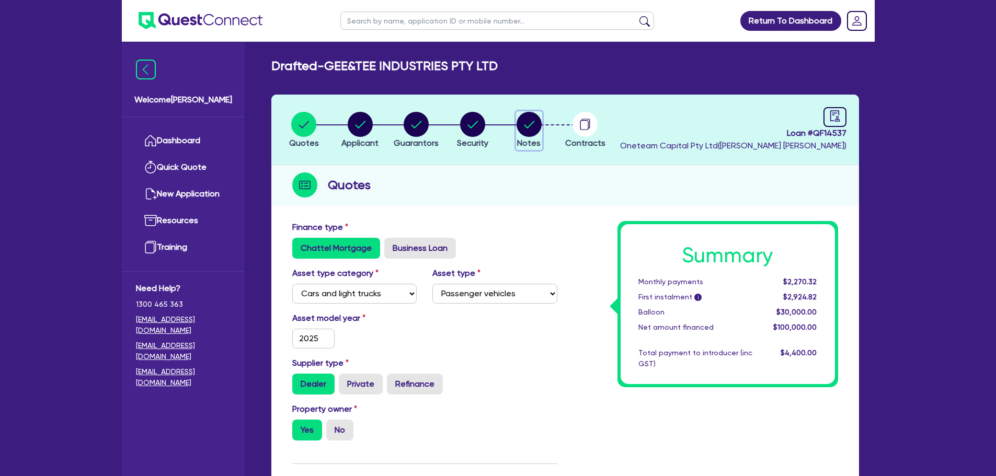
click at [517, 122] on icon "button" at bounding box center [528, 124] width 25 height 25
select select "Other"
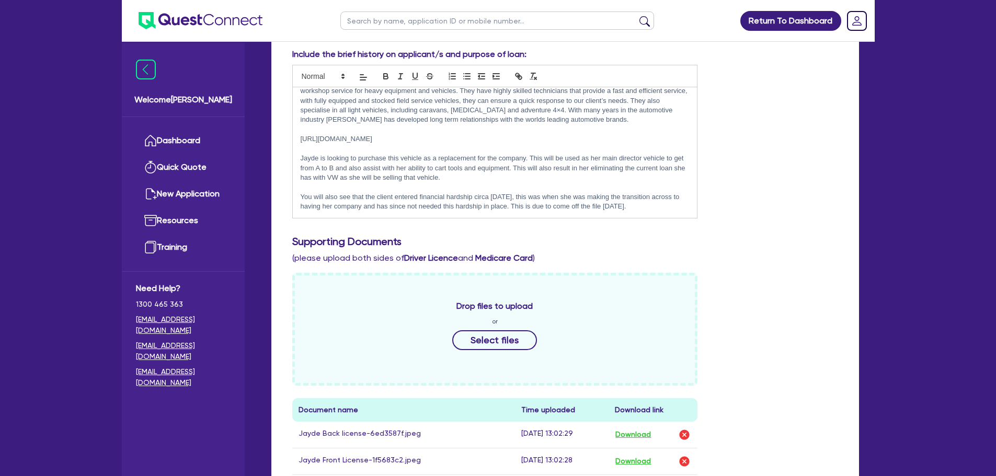
scroll to position [261, 0]
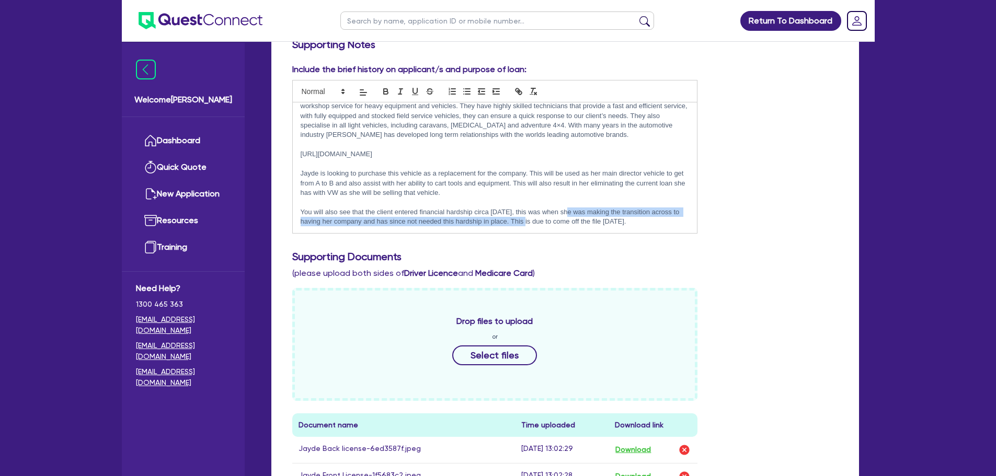
drag, startPoint x: 536, startPoint y: 223, endPoint x: 566, endPoint y: 213, distance: 31.1
click at [566, 213] on p "You will also see that the client entered financial hardship circa [DATE], this…" at bounding box center [495, 217] width 389 height 19
click at [414, 221] on p "You will also see that the client entered financial hardship circa [DATE], this…" at bounding box center [495, 217] width 389 height 19
click at [380, 221] on p "You will also see that the client entered financial hardship circa [DATE], this…" at bounding box center [495, 217] width 389 height 19
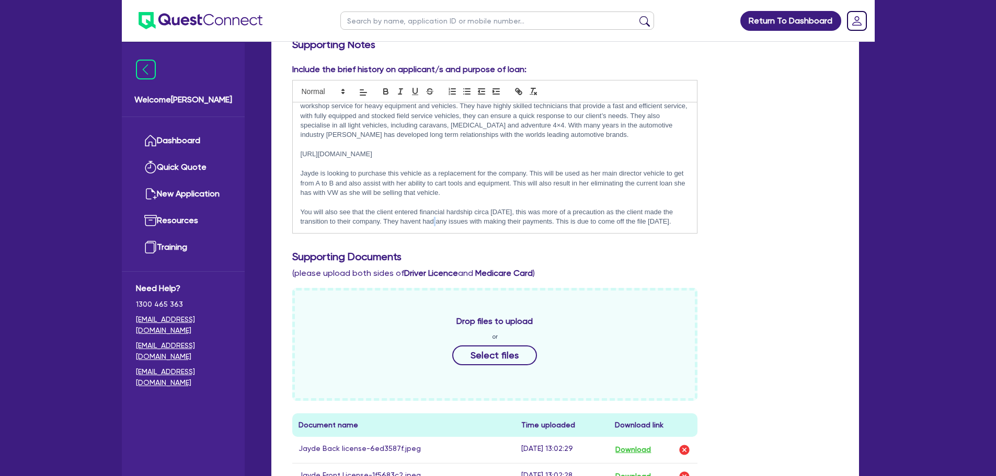
click at [443, 215] on p "You will also see that the client entered financial hardship circa [DATE], this…" at bounding box center [495, 217] width 389 height 19
click at [445, 212] on p "You will also see that the client entered financial hardship circa [DATE], this…" at bounding box center [495, 217] width 389 height 19
click at [447, 212] on p "You will also see that the client entered financial hardship circa [DATE], this…" at bounding box center [495, 217] width 389 height 19
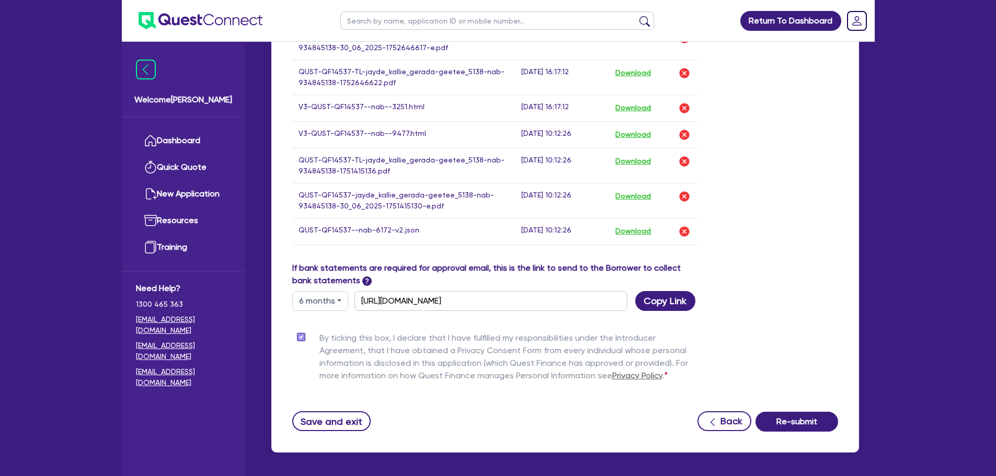
scroll to position [917, 0]
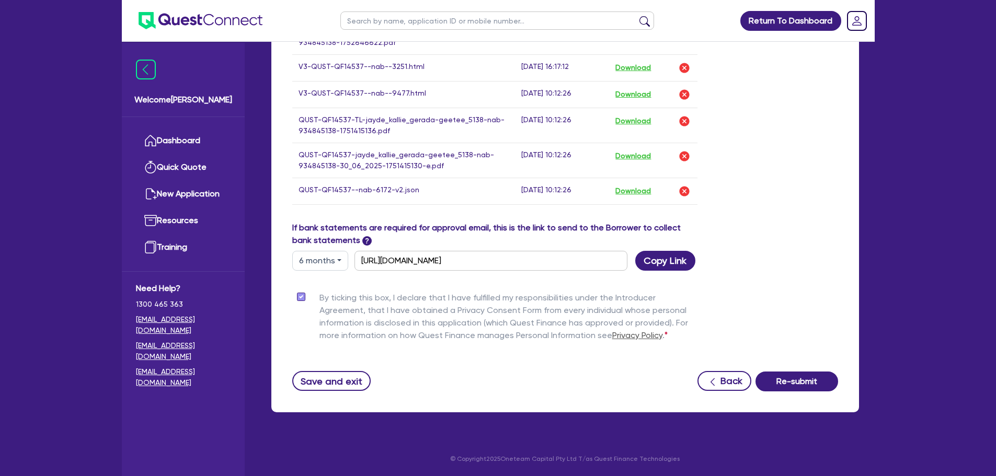
click at [345, 371] on div "Save and exit Back Re-submit" at bounding box center [564, 381] width 561 height 20
click at [345, 378] on button "Save and exit" at bounding box center [331, 381] width 79 height 20
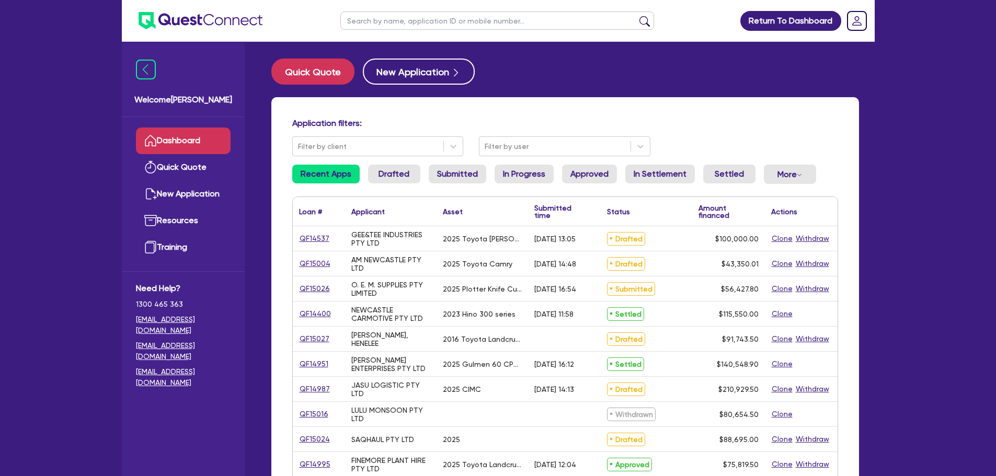
click at [429, 17] on input "text" at bounding box center [497, 21] width 314 height 18
click at [636, 16] on button "submit" at bounding box center [644, 23] width 17 height 15
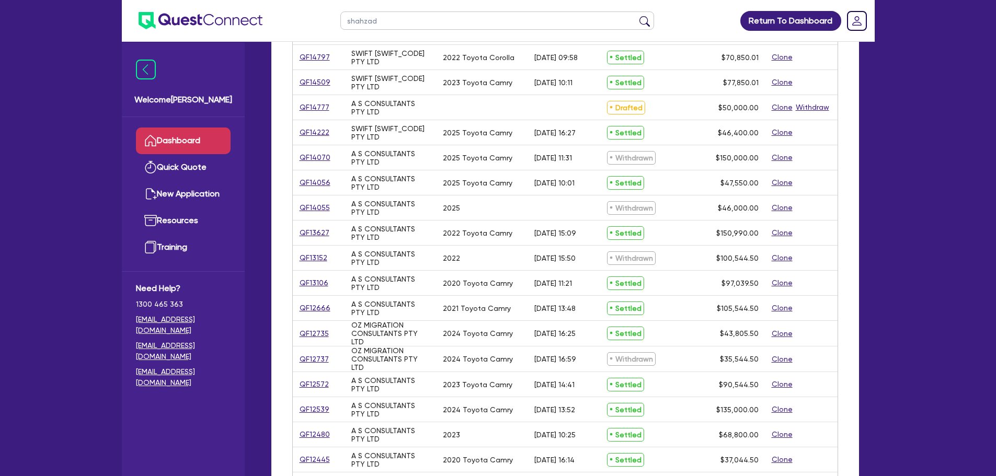
scroll to position [157, 0]
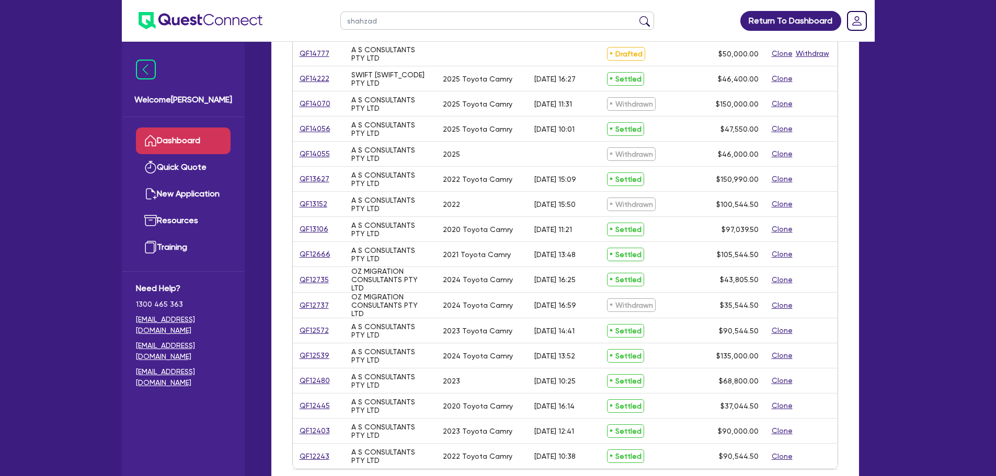
click at [237, 22] on header "shahzad Return To Dashboard Edit Profile Logout" at bounding box center [498, 21] width 753 height 42
type input "oz migration"
click at [636, 16] on button "submit" at bounding box center [644, 23] width 17 height 15
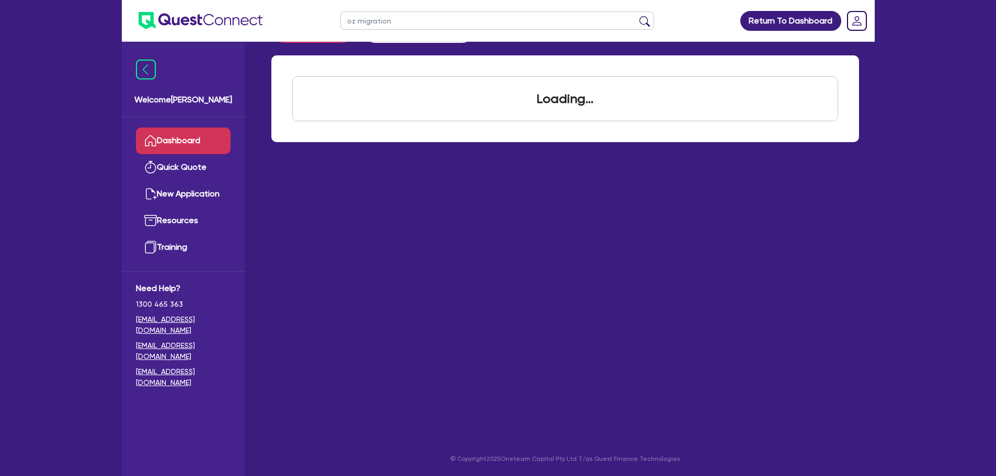
scroll to position [42, 0]
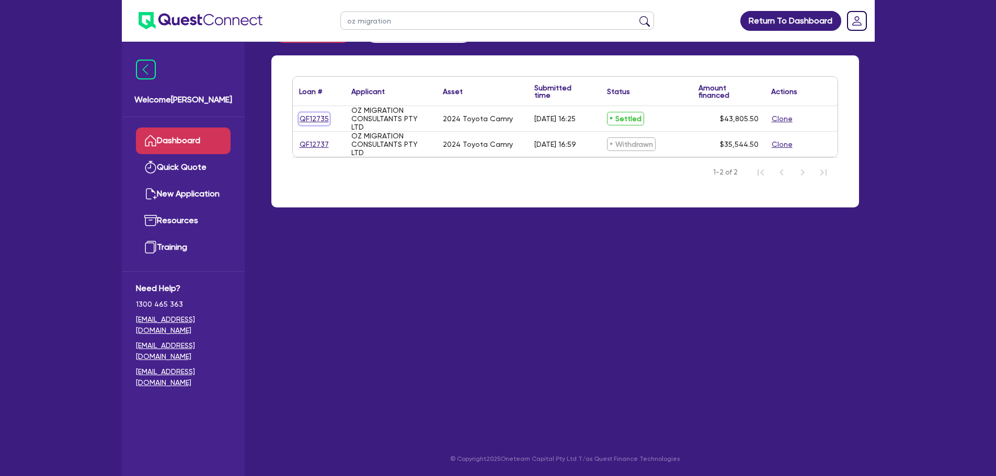
click at [307, 123] on link "QF12735" at bounding box center [314, 119] width 30 height 12
select select "CARS_AND_LIGHT_TRUCKS"
select select "PASSENGER_VEHICLES"
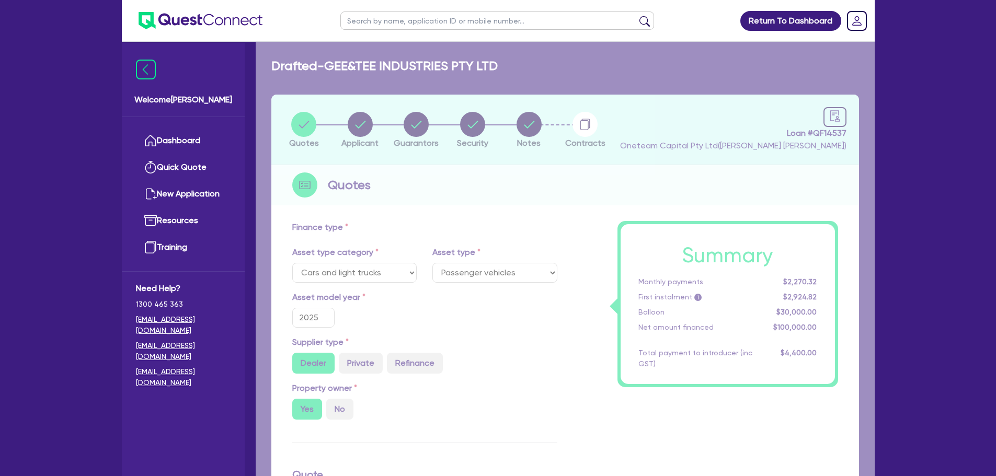
type input "2024"
type input "42,711"
type input "3.90"
type input "1,708.44"
type input "8.45"
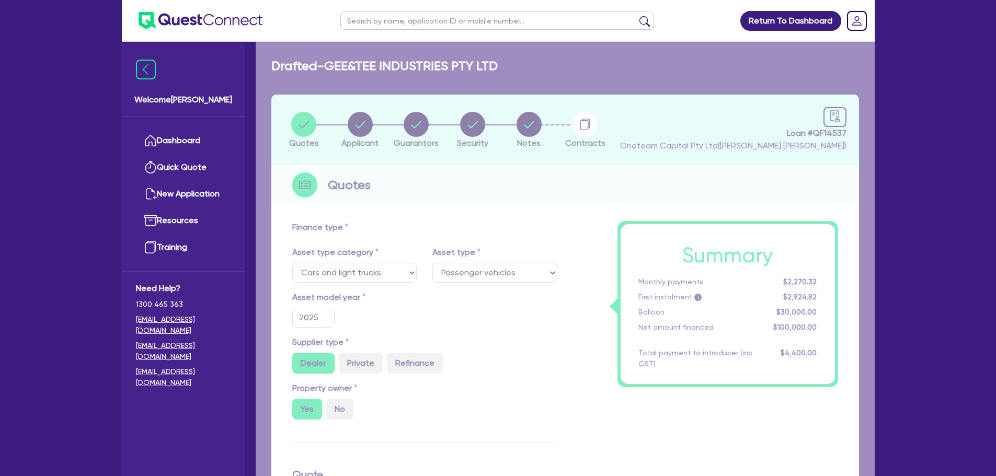
type input "495"
type input "500"
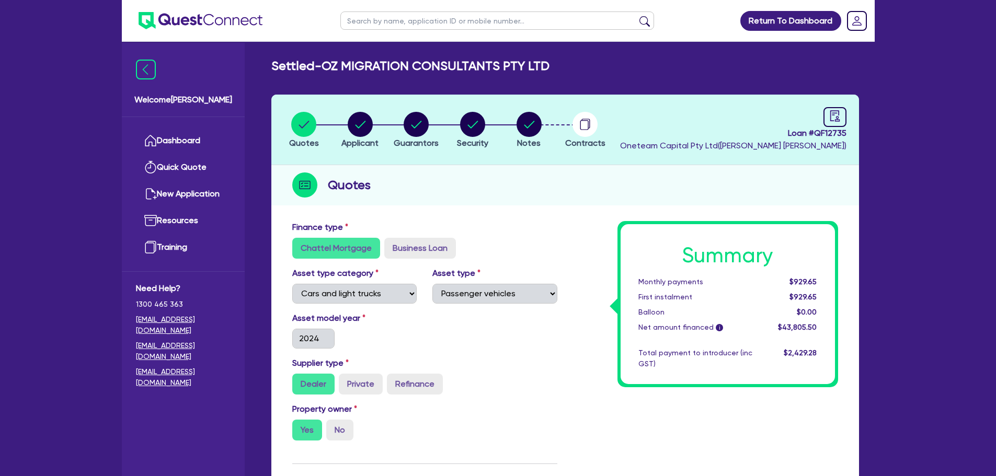
click at [396, 28] on input "text" at bounding box center [497, 21] width 314 height 18
type input "oz"
click button "submit" at bounding box center [644, 23] width 17 height 15
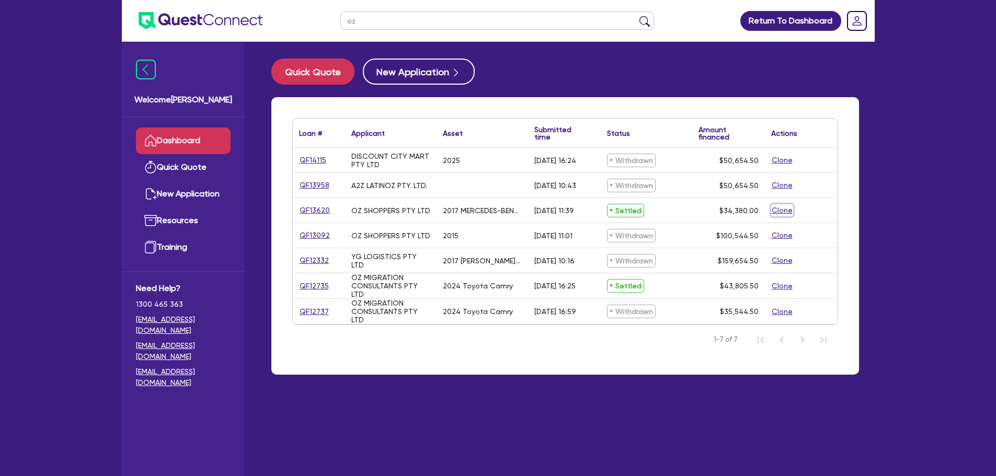
click at [777, 212] on button "Clone" at bounding box center [782, 210] width 22 height 12
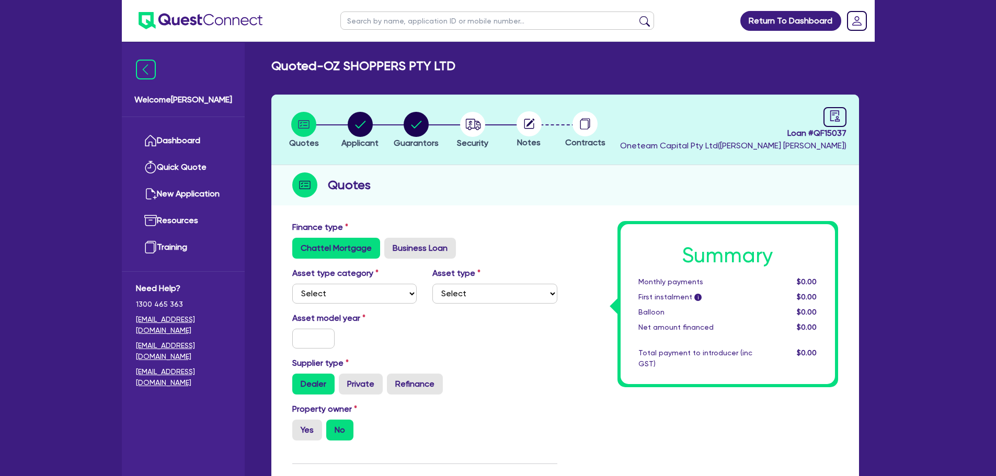
click at [376, 306] on div "Asset type category Select Cars and light trucks Primary assets Secondary asset…" at bounding box center [424, 289] width 281 height 45
click at [375, 296] on select "Select Cars and light trucks Primary assets Secondary assets Tertiary assets" at bounding box center [354, 294] width 125 height 20
click at [439, 255] on label "Business Loan" at bounding box center [420, 248] width 72 height 21
click at [391, 245] on input "Business Loan" at bounding box center [387, 241] width 7 height 7
radio input "true"
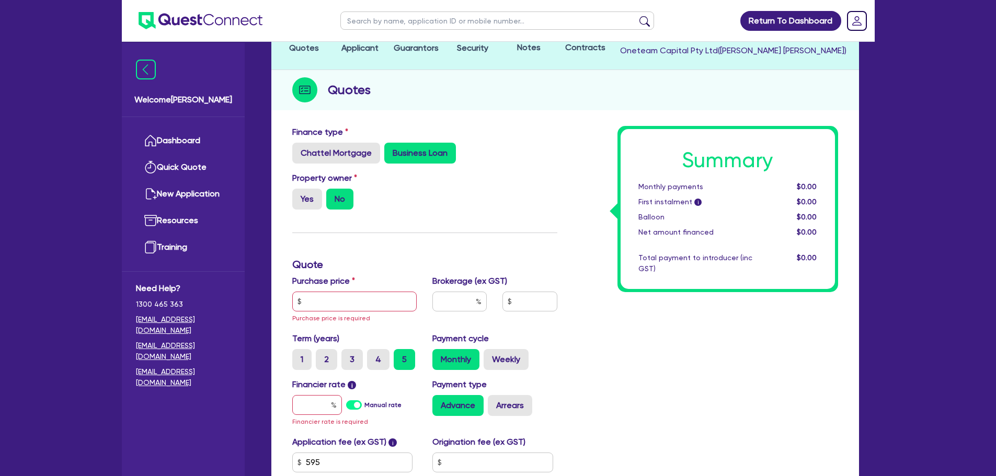
scroll to position [209, 0]
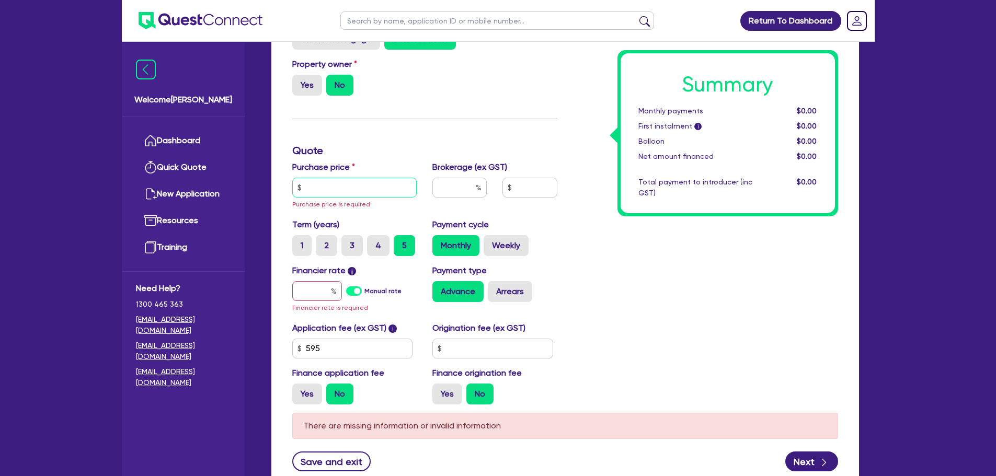
click at [349, 189] on input "text" at bounding box center [354, 188] width 125 height 20
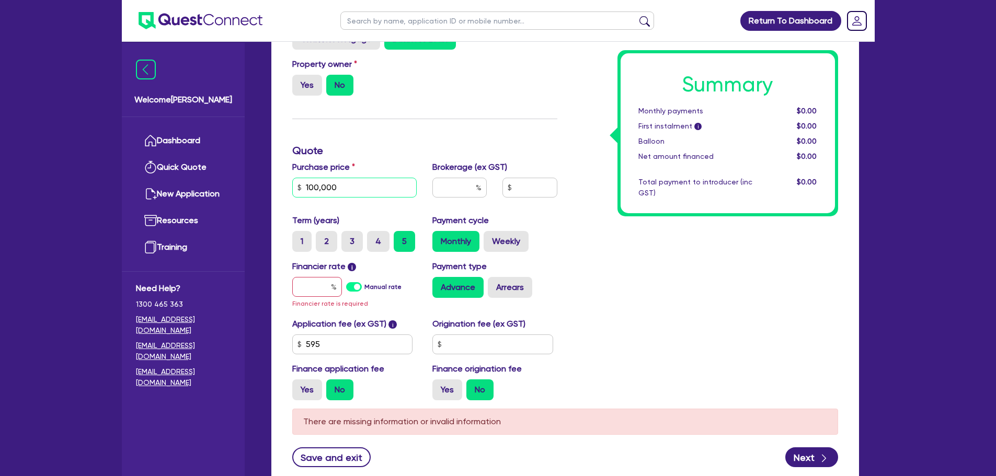
type input "100,000"
click at [321, 291] on input "text" at bounding box center [317, 287] width 50 height 20
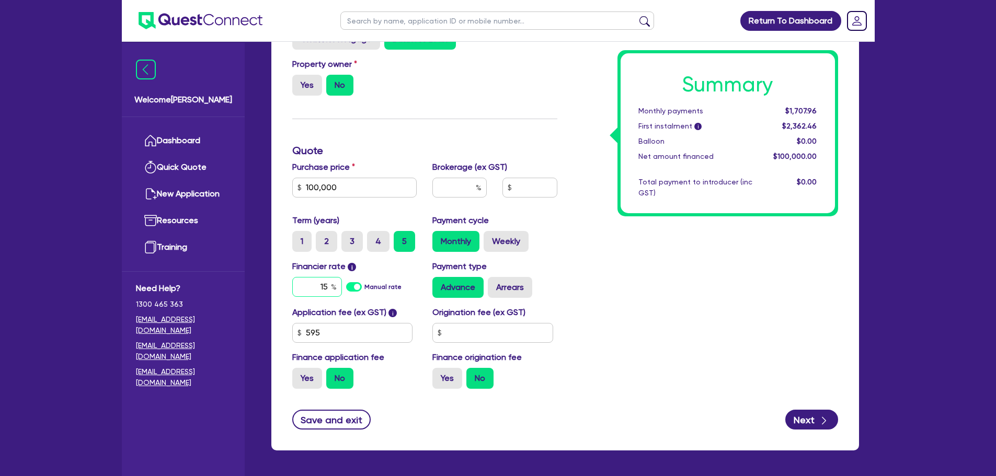
type input "15"
click at [458, 186] on input "text" at bounding box center [459, 188] width 54 height 20
type input "4"
click at [613, 281] on div "Summary Monthly payments $2,349.63 First instalment i $3,004.13 Balloon $0.00 N…" at bounding box center [705, 204] width 281 height 385
click at [481, 334] on input "text" at bounding box center [492, 333] width 121 height 20
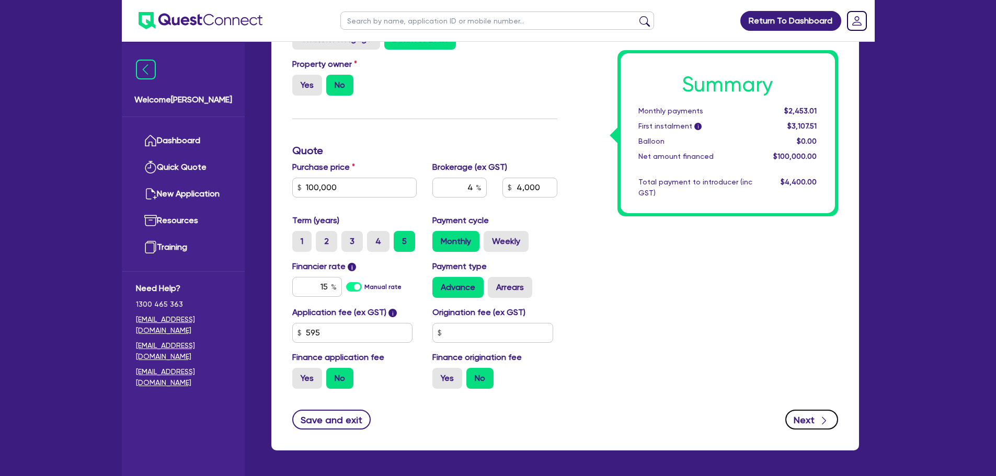
click at [807, 414] on button "Next" at bounding box center [811, 420] width 53 height 20
type input "4,000"
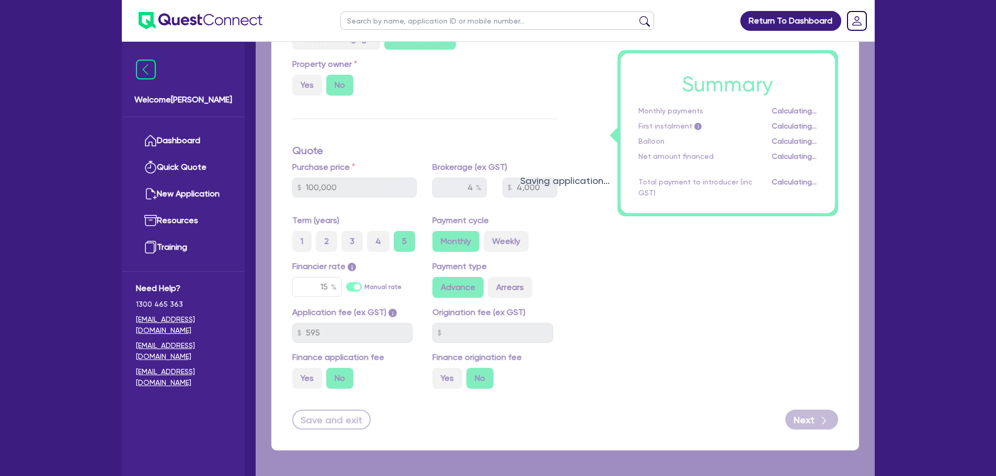
select select "COMPANY"
select select "TRANSPORT_WAREHOUSING"
select select "PASSENGERS_FREIGHT_TRANSPORT"
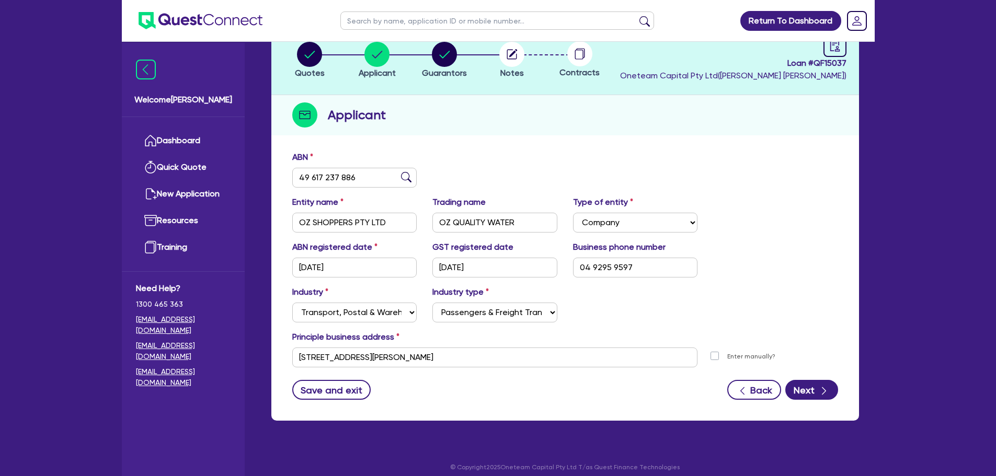
scroll to position [78, 0]
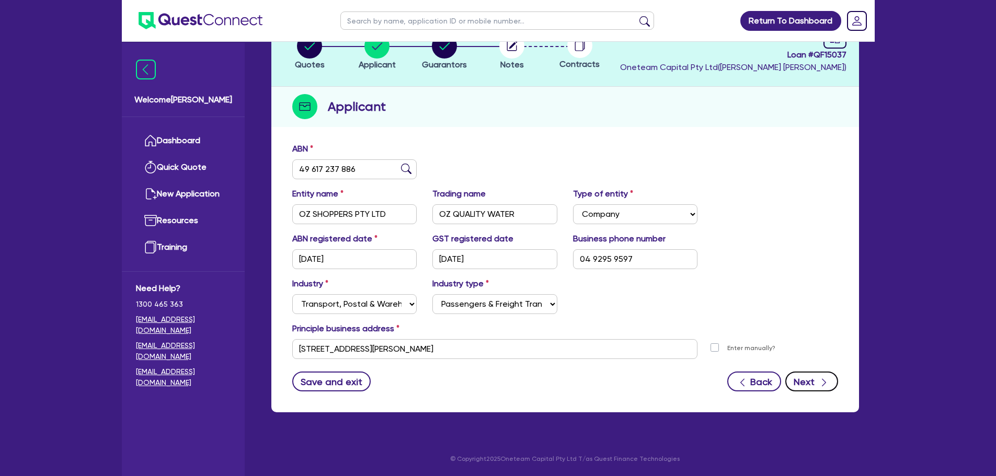
click at [808, 381] on button "Next" at bounding box center [811, 382] width 53 height 20
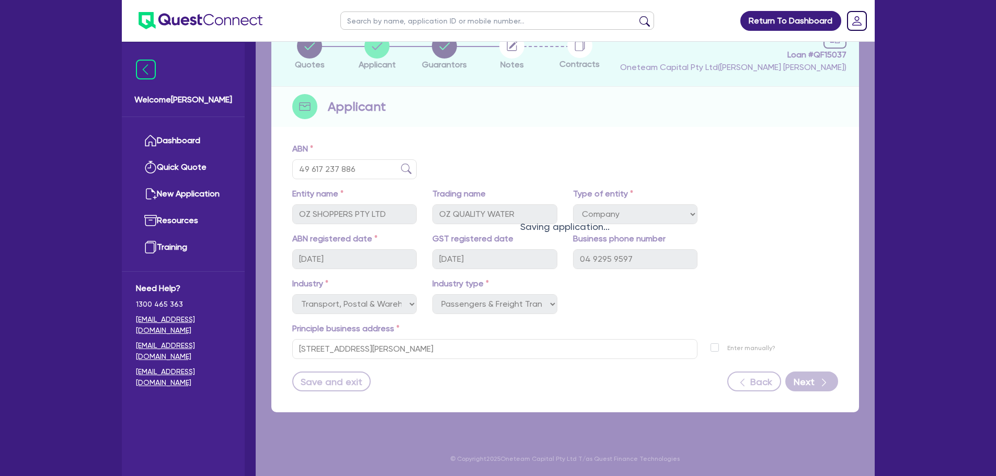
select select "MR"
select select "[GEOGRAPHIC_DATA]"
select select "SINGLE"
select select "PROPERTY"
select select "CASH"
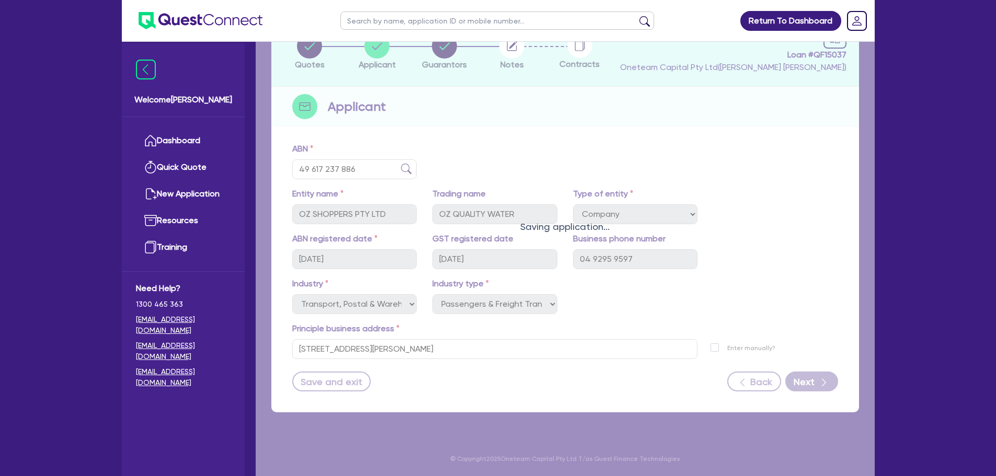
select select "HOUSEHOLD_PERSONAL"
select select "TRUCK"
select select "TRAILER"
select select "TRUCK"
select select "MORTGAGE"
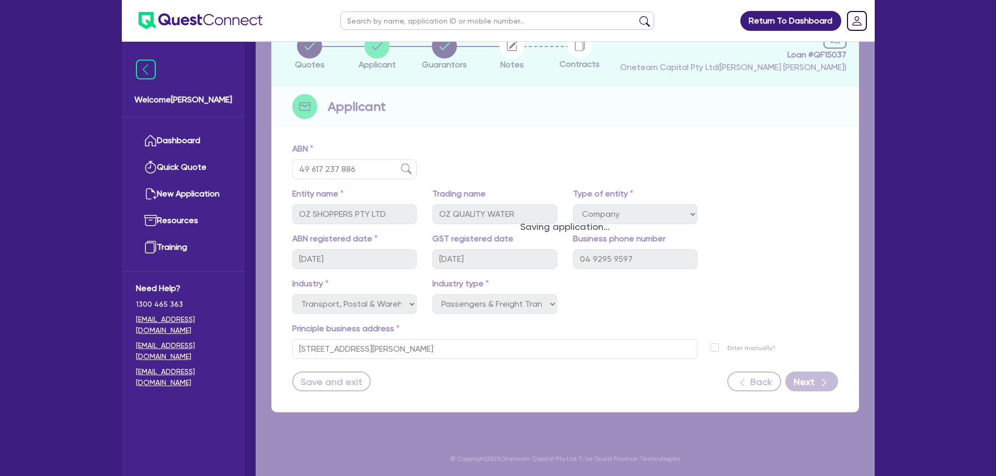
select select "CREDIT_CARD"
select select "TRUCK_LOAN"
select select "TRAILER_LOAN"
select select "TRUCK_LOAN"
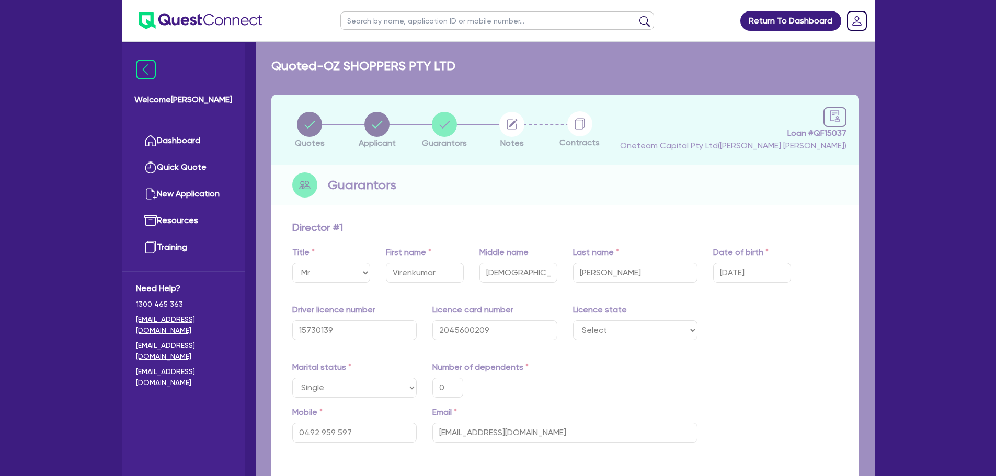
type input "0"
type input "0492 959 597"
type input "1,500,000"
type input "30,000"
type input "40,000"
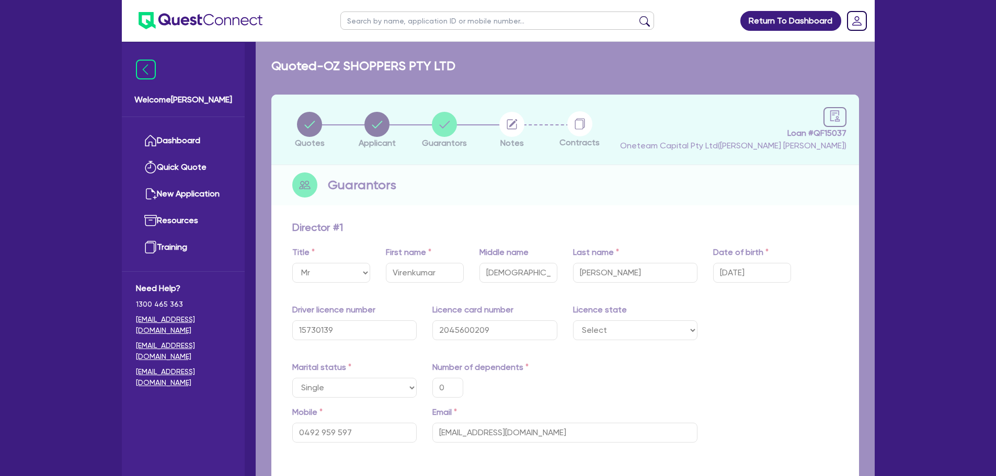
type input "100,000"
type input "60,000"
type input "80,000"
type input "900,000"
type input "4,000"
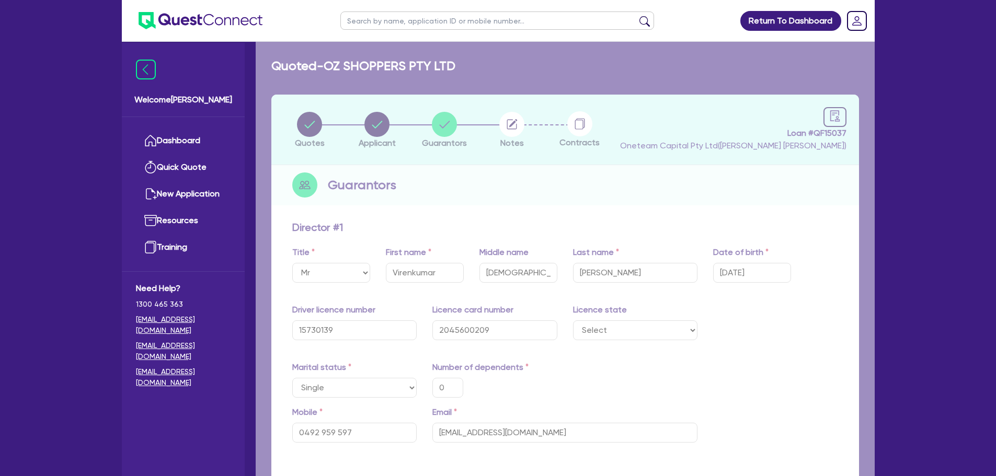
type input "5,000"
type input "6,000"
type input "100,000"
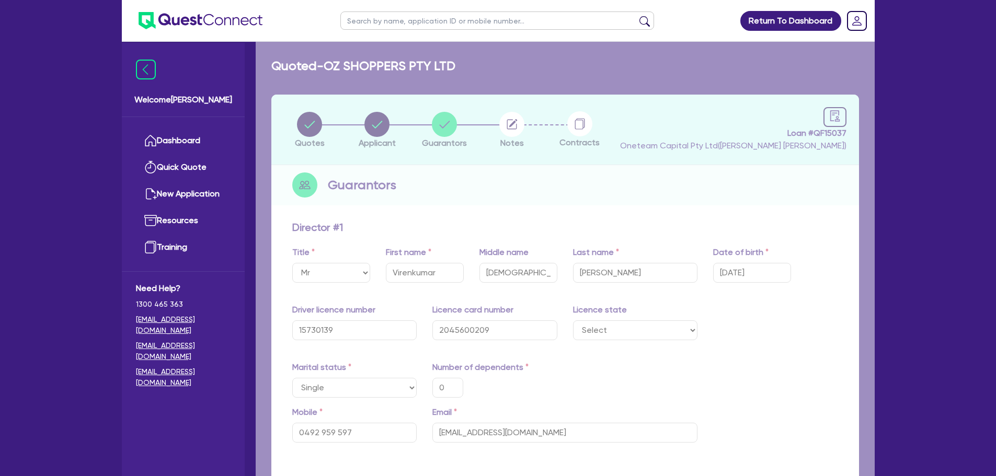
type input "1,800"
type input "100,000"
type input "1,800"
type input "80,000"
type input "1,400"
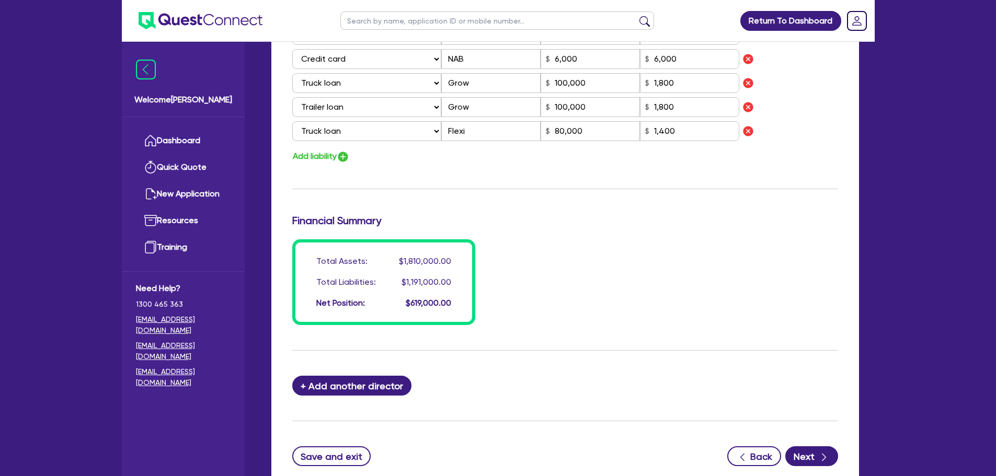
scroll to position [984, 0]
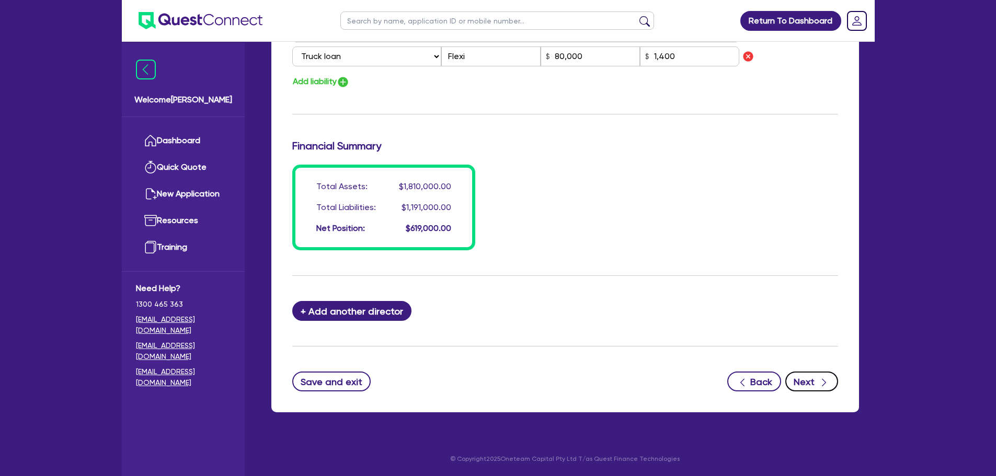
click at [802, 376] on button "Next" at bounding box center [811, 382] width 53 height 20
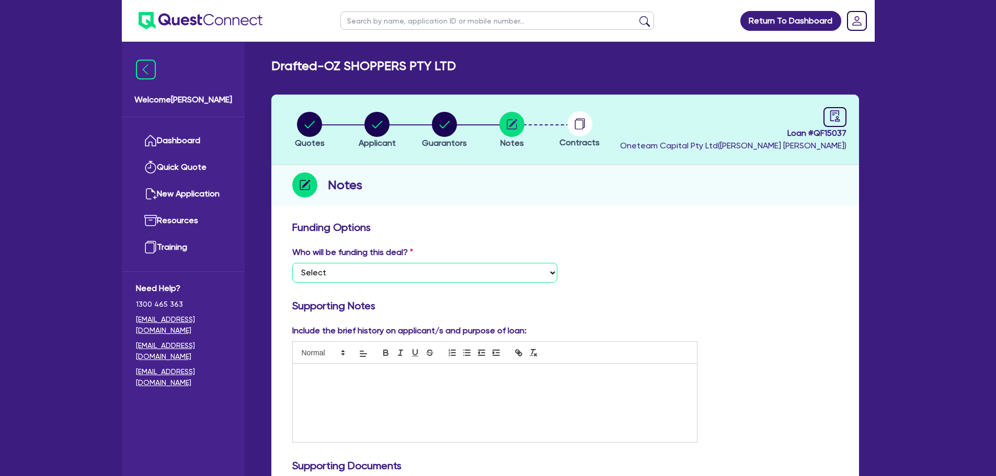
drag, startPoint x: 508, startPoint y: 266, endPoint x: 510, endPoint y: 282, distance: 16.3
click at [508, 266] on select "Select I want Quest to fund 100% I will fund 100% I will co-fund with Quest Oth…" at bounding box center [424, 273] width 265 height 20
select select "Other"
click at [292, 263] on select "Select I want Quest to fund 100% I will fund 100% I will co-fund with Quest Oth…" at bounding box center [424, 273] width 265 height 20
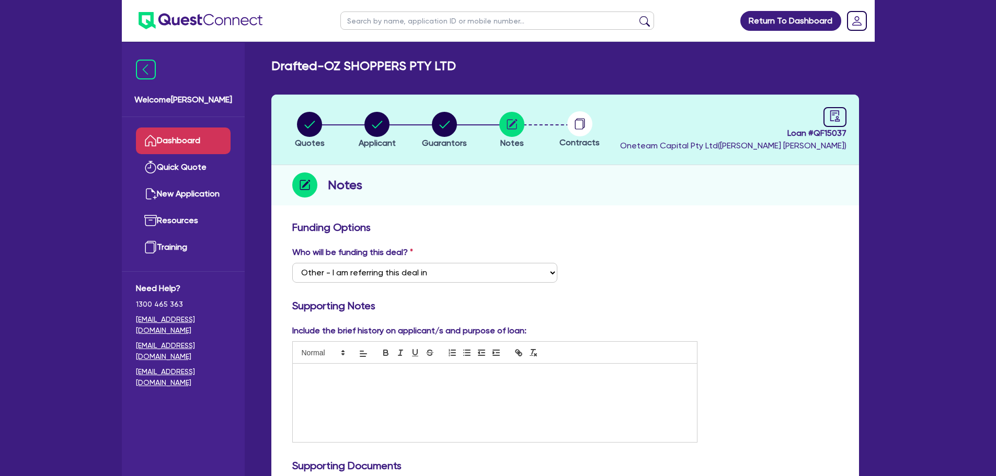
click at [177, 132] on link "Dashboard" at bounding box center [183, 141] width 95 height 27
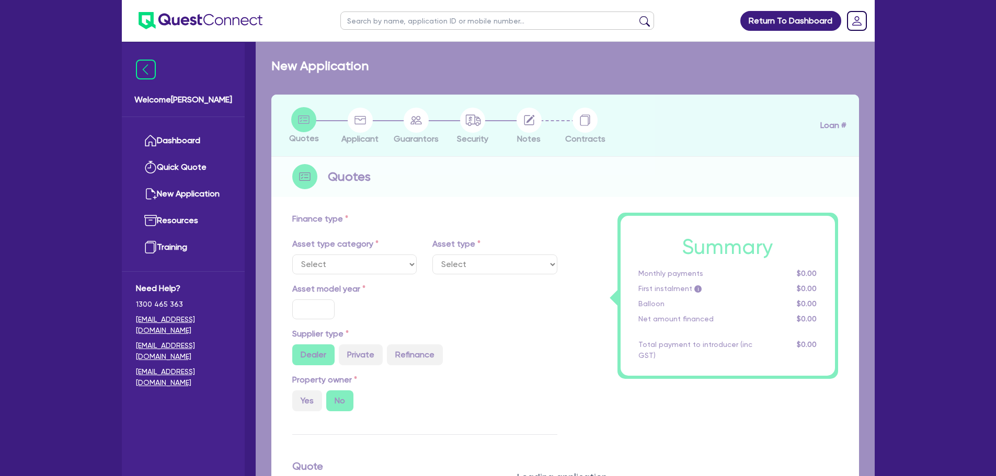
type input "100,000"
type input "4"
type input "4,000"
type input "15"
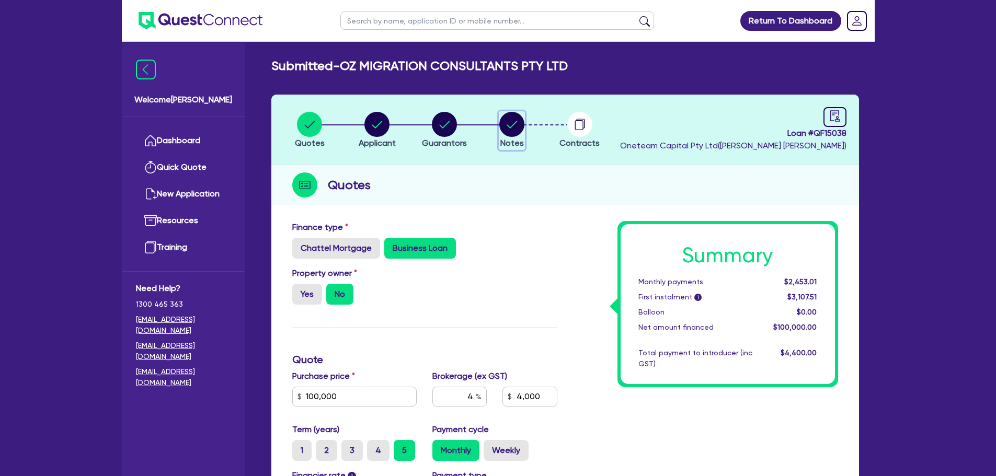
click at [516, 133] on circle "button" at bounding box center [511, 124] width 25 height 25
select select "Other"
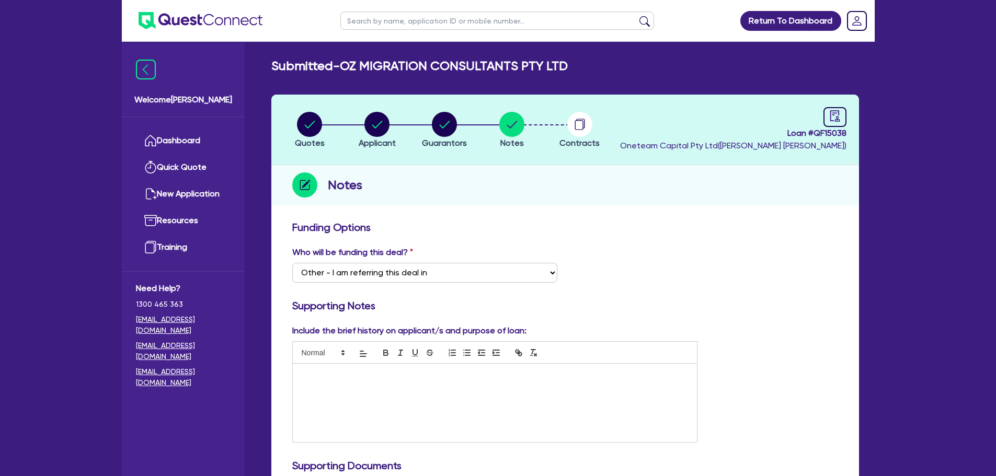
click at [483, 370] on div at bounding box center [495, 403] width 405 height 78
